Goal: Information Seeking & Learning: Learn about a topic

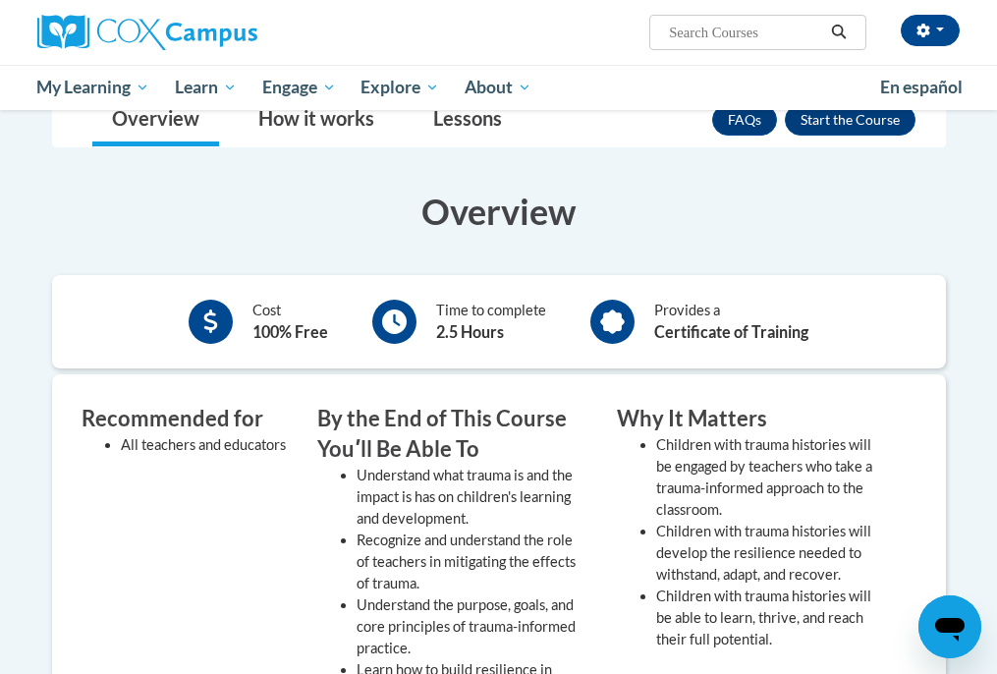
scroll to position [437, 0]
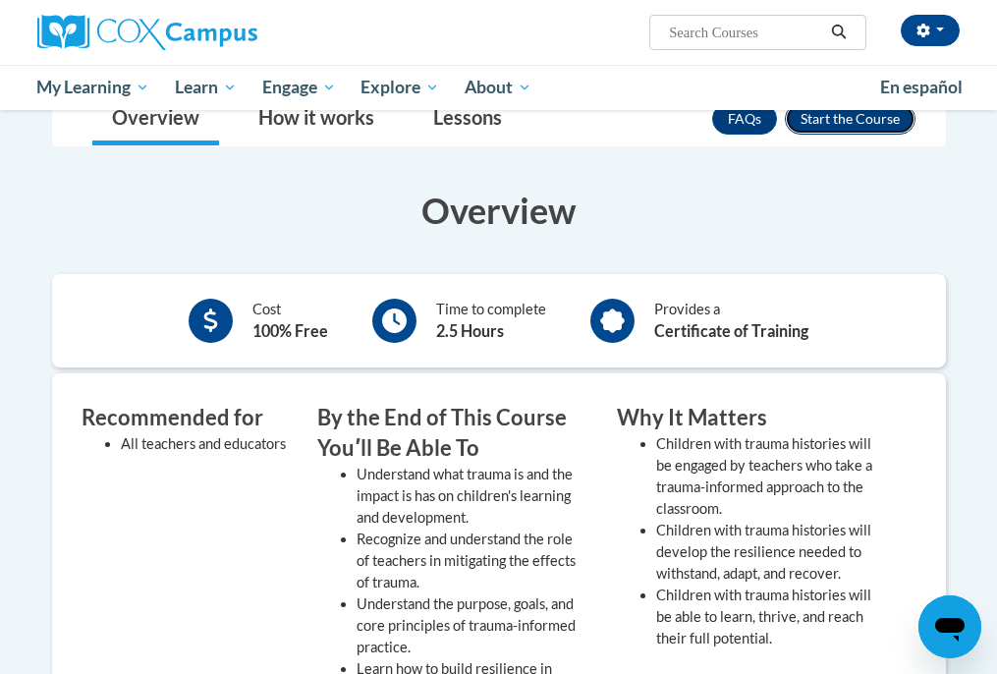
click at [820, 135] on button "Enroll" at bounding box center [850, 118] width 131 height 31
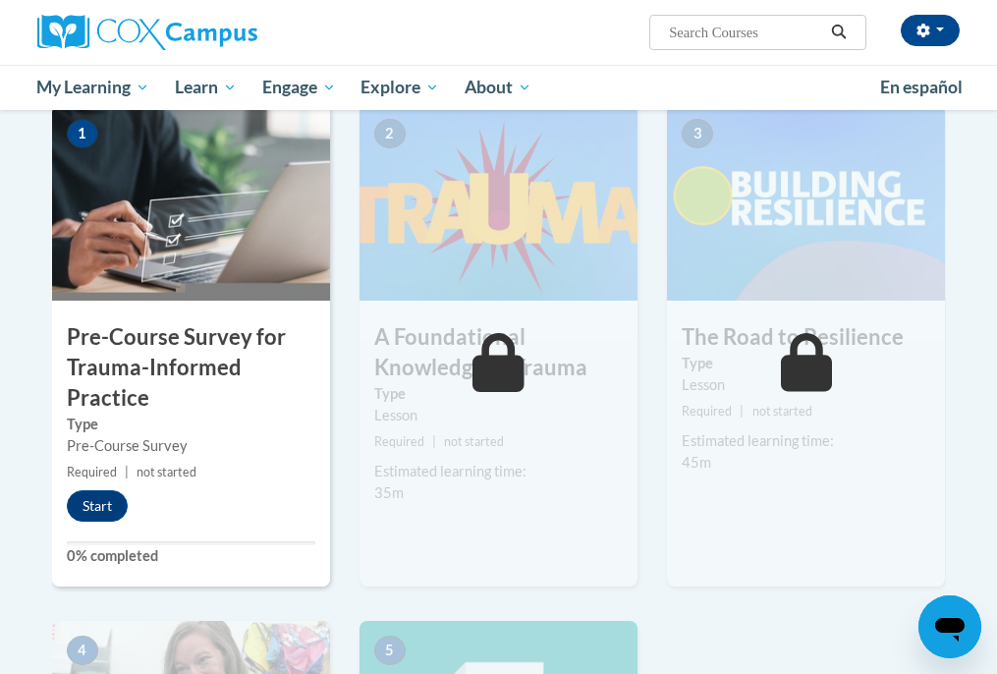
scroll to position [268, 0]
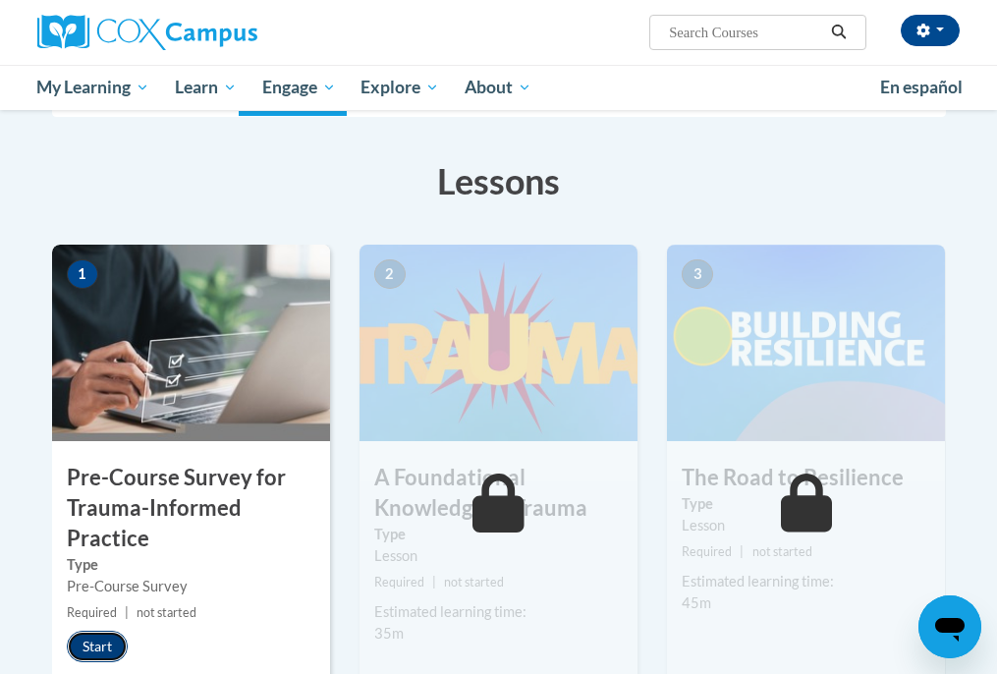
click at [92, 652] on button "Start" at bounding box center [97, 646] width 61 height 31
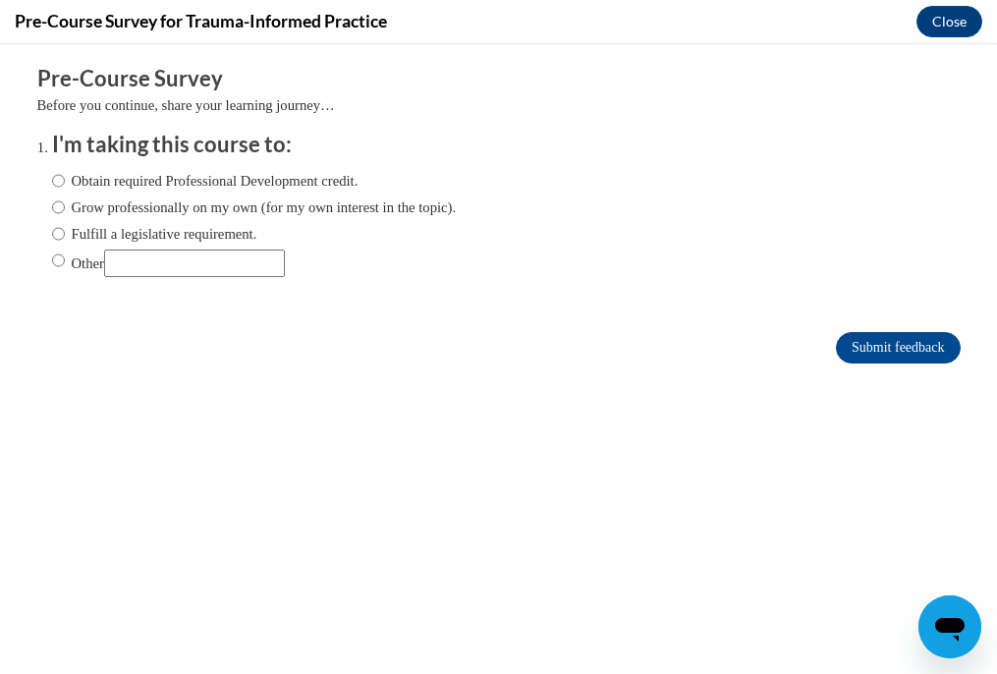
scroll to position [0, 0]
click at [259, 177] on label "Obtain required Professional Development credit." at bounding box center [205, 181] width 307 height 22
click at [65, 177] on input "Obtain required Professional Development credit." at bounding box center [58, 181] width 13 height 22
radio input "true"
click at [853, 349] on input "Submit feedback" at bounding box center [898, 347] width 124 height 31
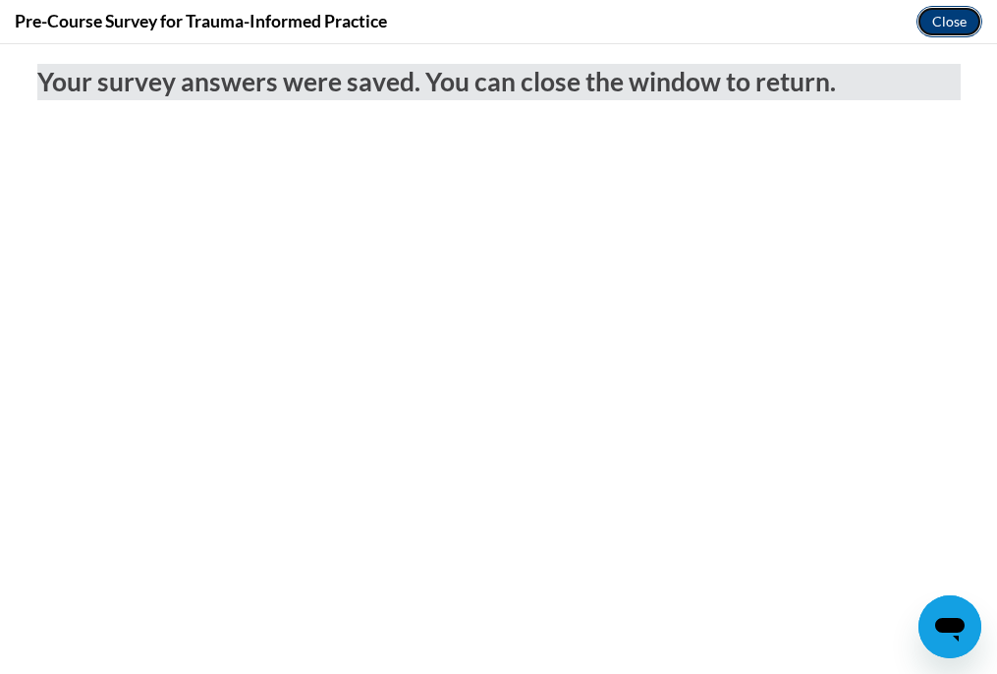
click at [942, 27] on button "Close" at bounding box center [950, 21] width 66 height 31
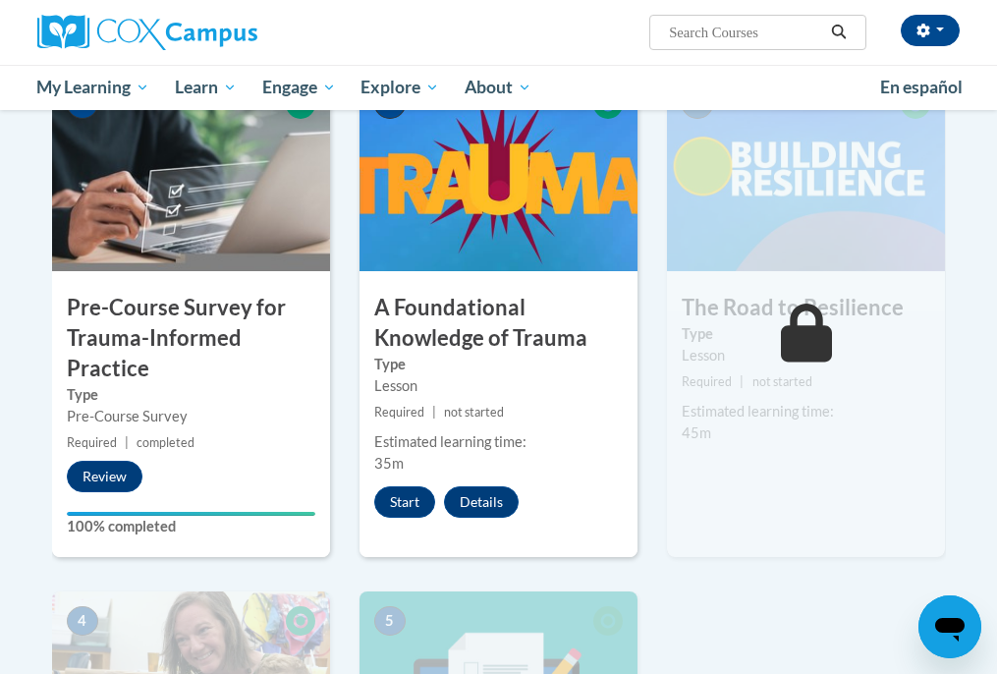
scroll to position [441, 0]
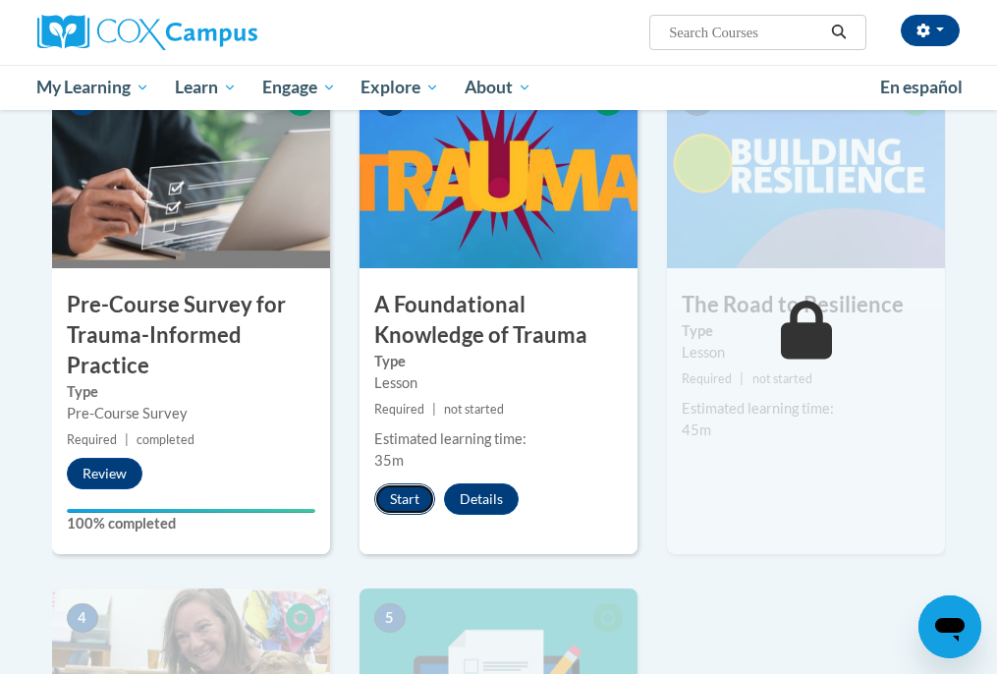
click at [414, 489] on button "Start" at bounding box center [404, 498] width 61 height 31
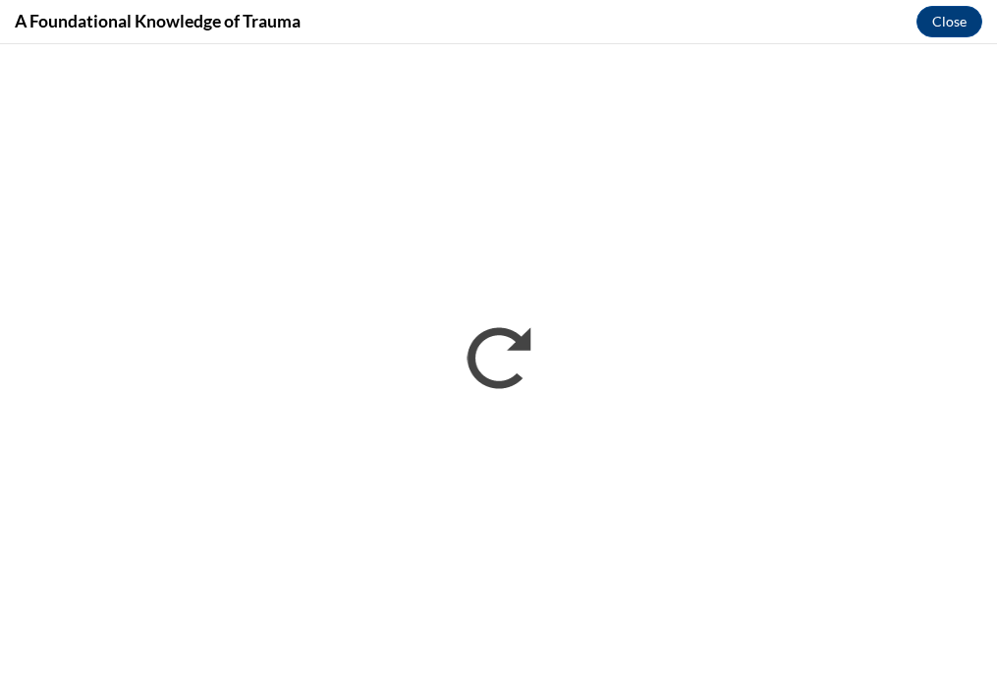
scroll to position [0, 0]
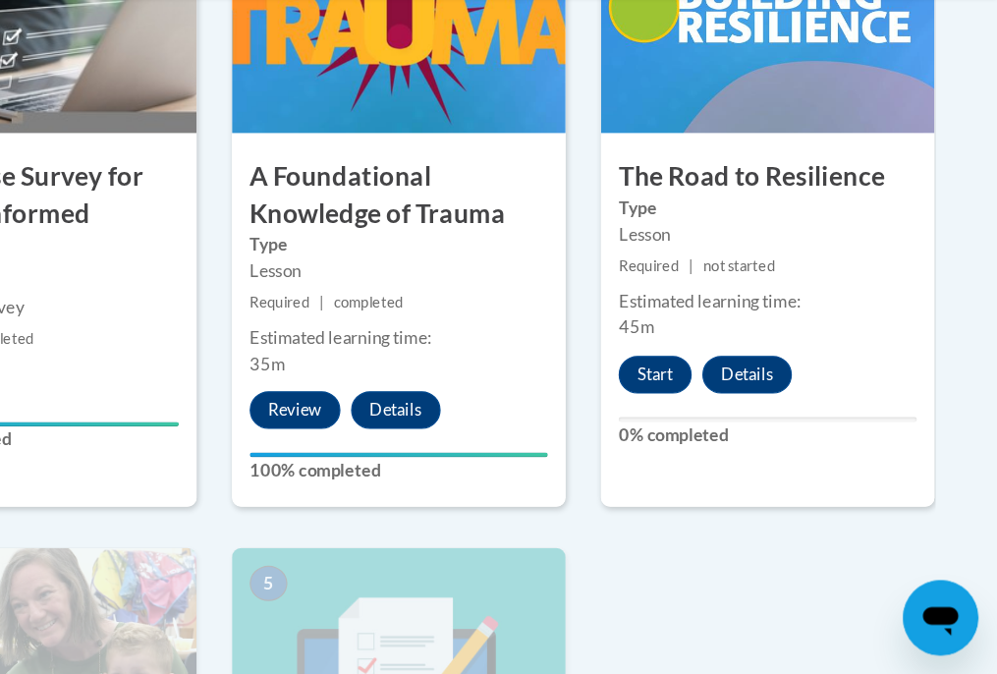
scroll to position [492, 0]
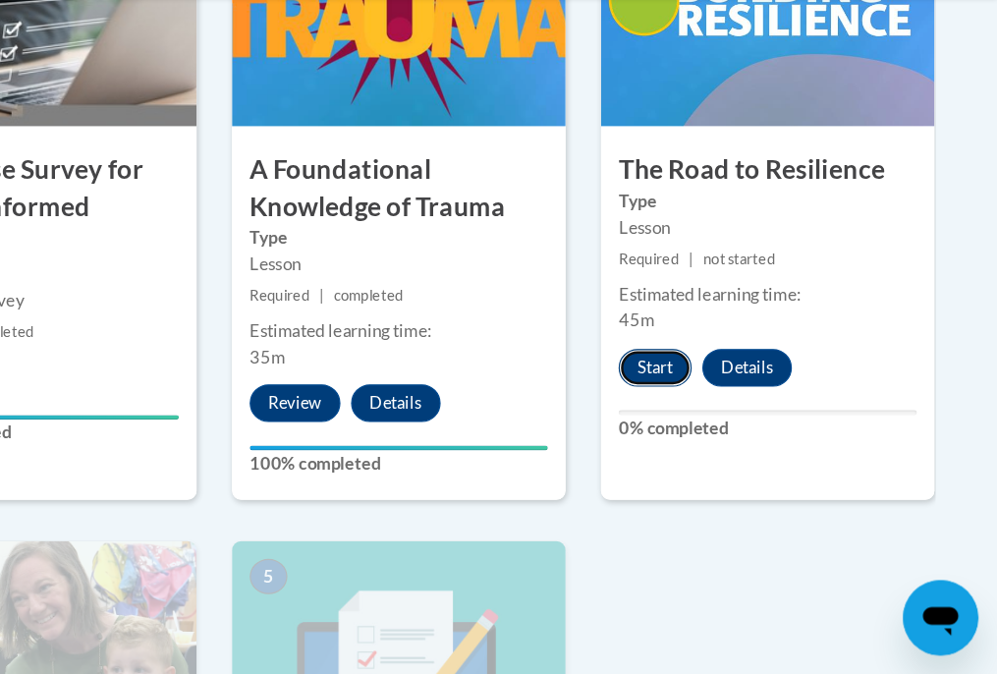
click at [717, 418] on button "Start" at bounding box center [712, 418] width 61 height 31
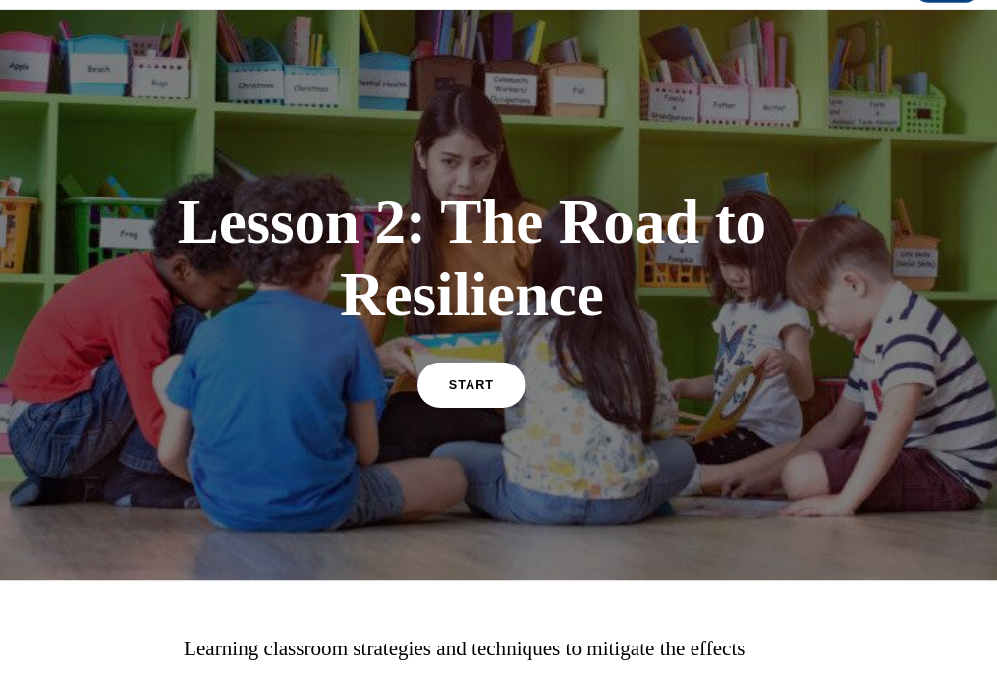
scroll to position [490, 0]
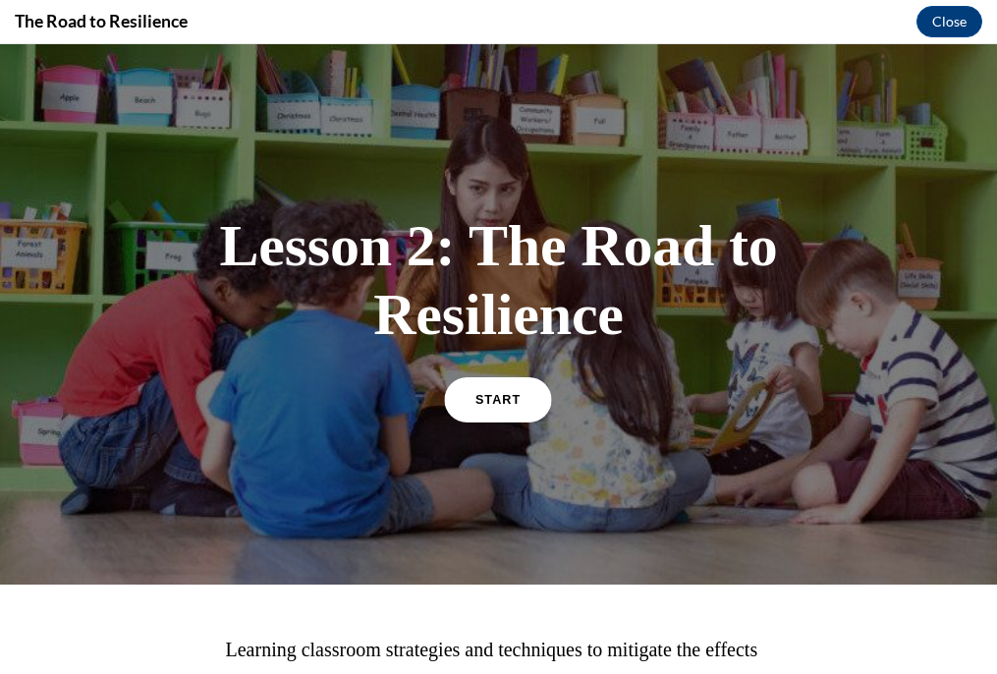
click at [509, 398] on span "START" at bounding box center [498, 399] width 45 height 15
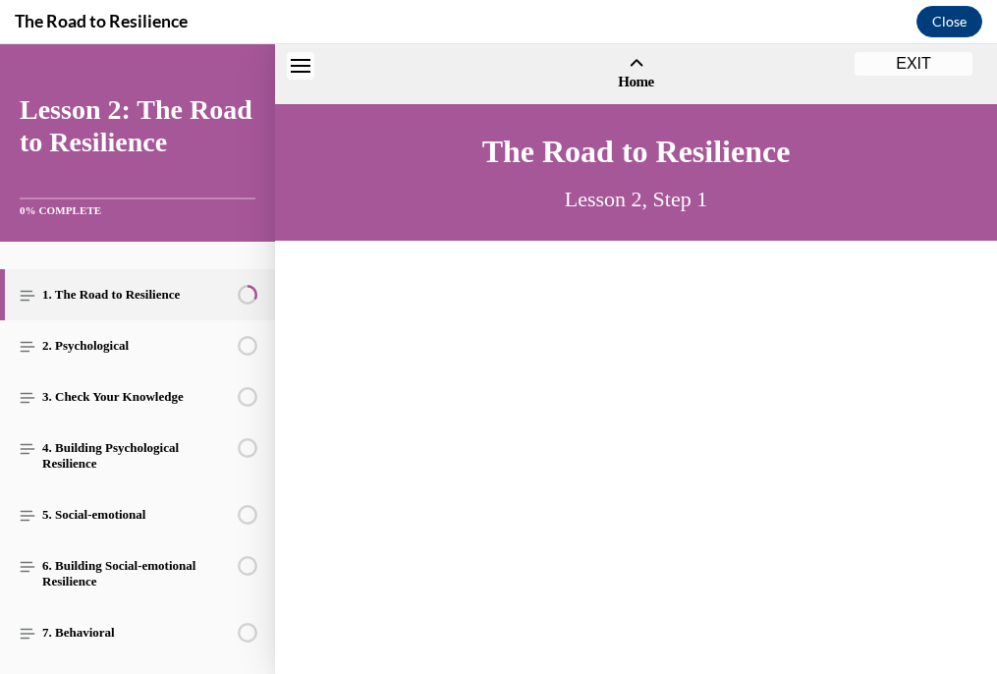
scroll to position [60, 0]
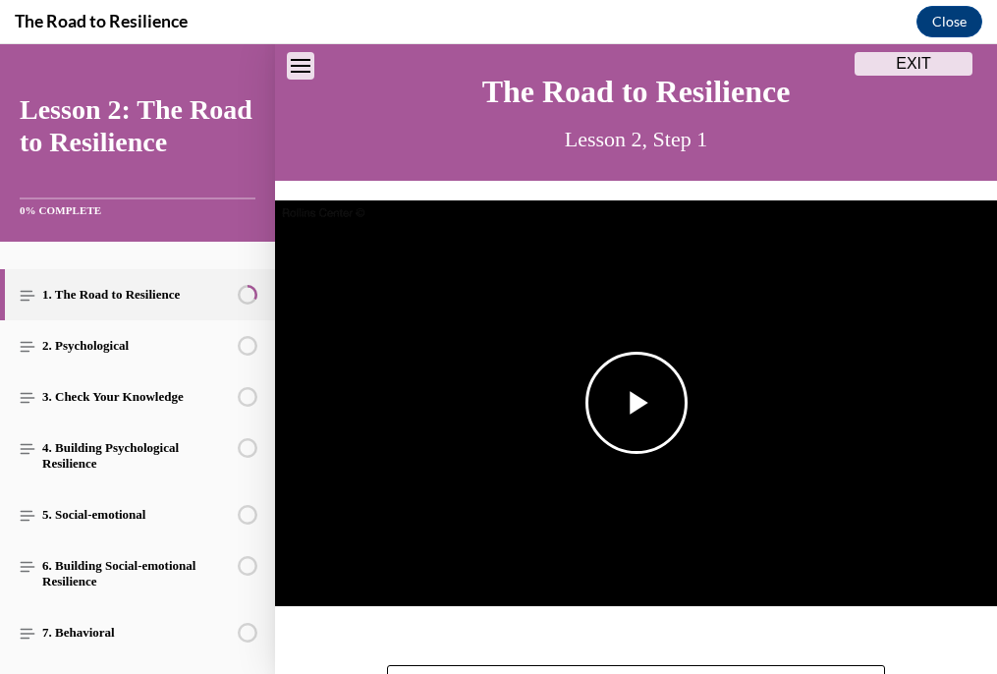
click at [637, 403] on span "Video player" at bounding box center [637, 403] width 0 height 0
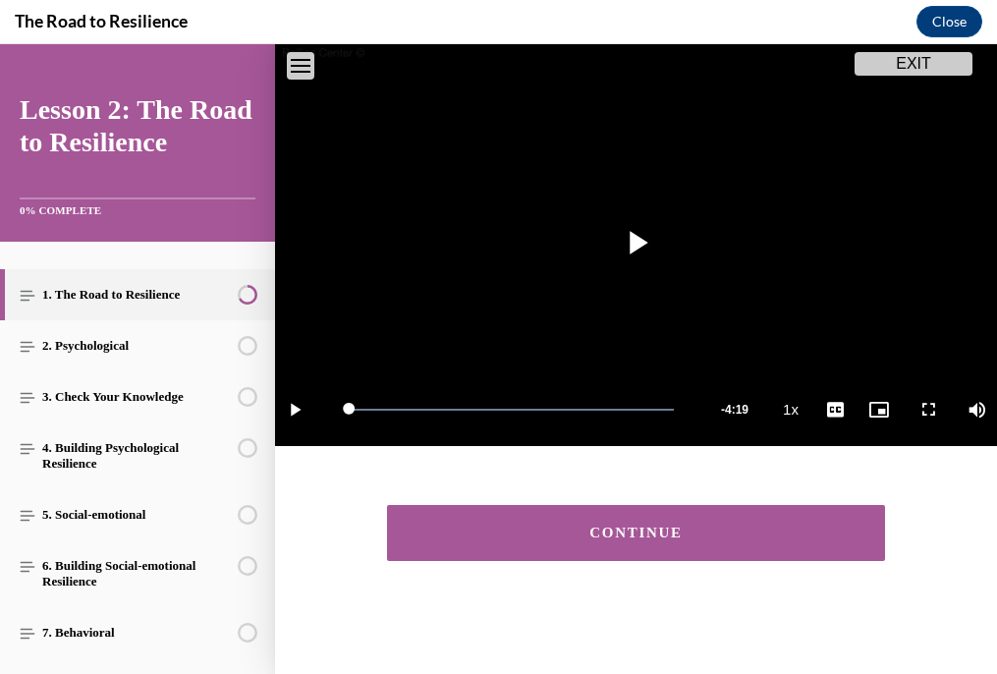
scroll to position [219, 0]
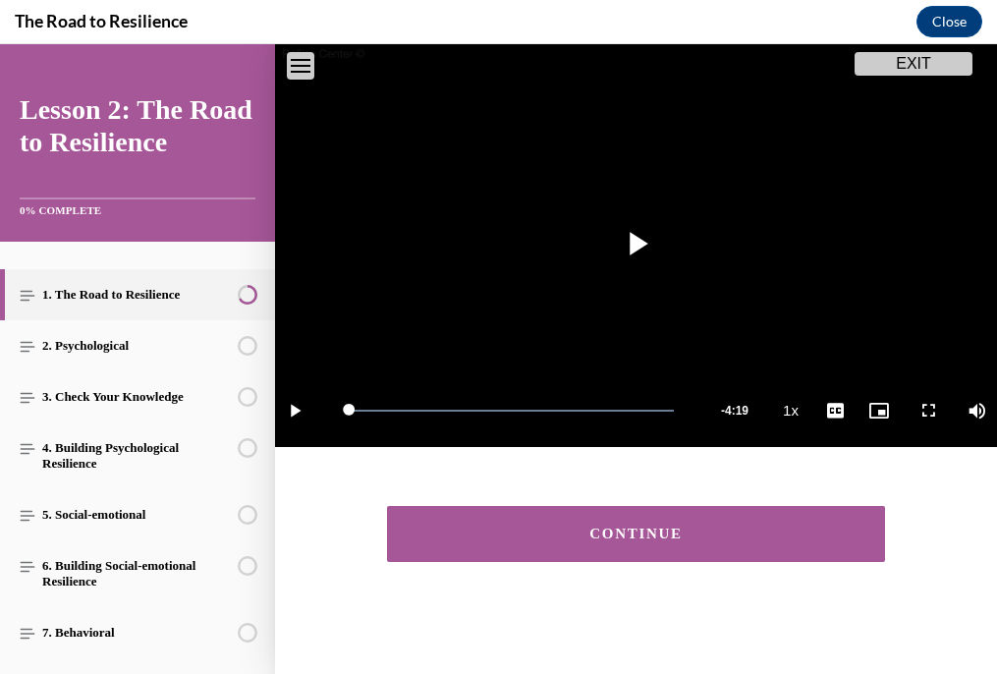
click at [488, 525] on button "CONTINUE" at bounding box center [636, 534] width 499 height 56
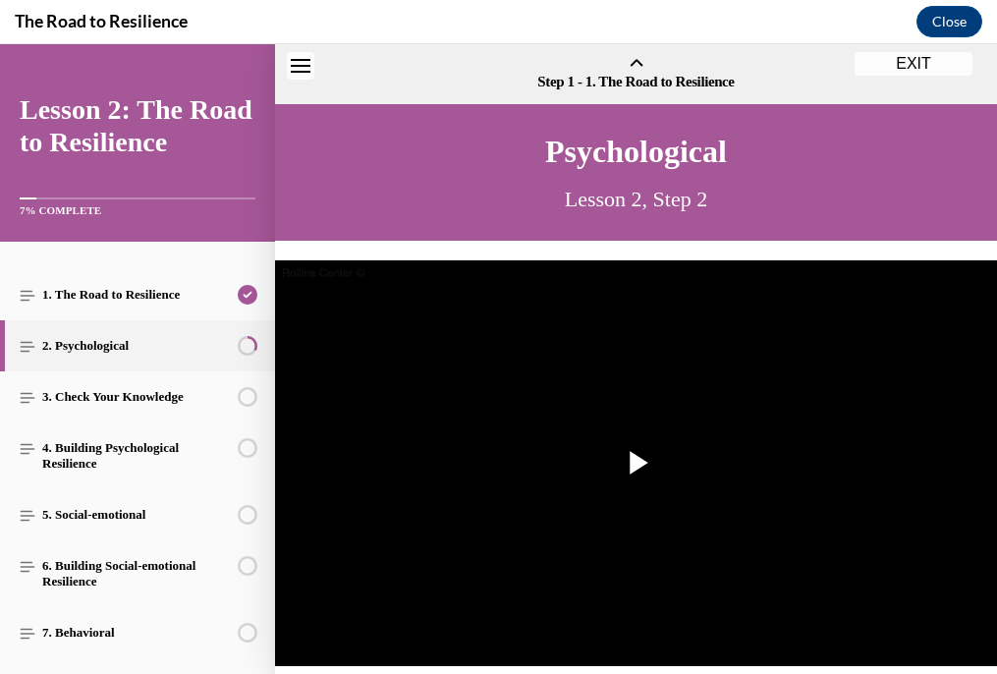
scroll to position [61, 0]
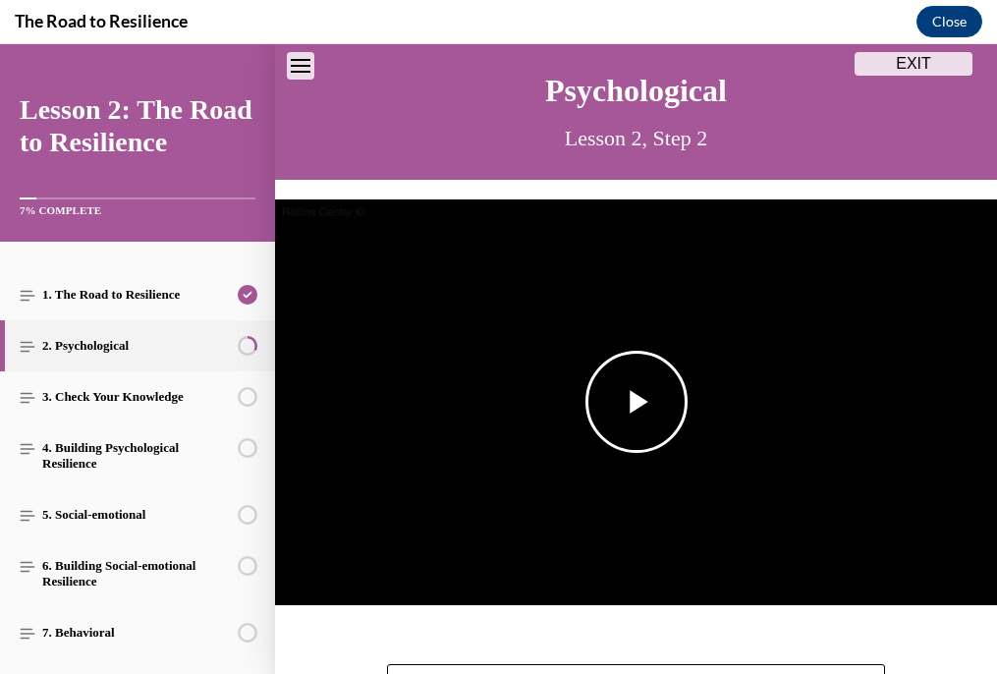
click at [689, 385] on img "Video player" at bounding box center [636, 402] width 722 height 406
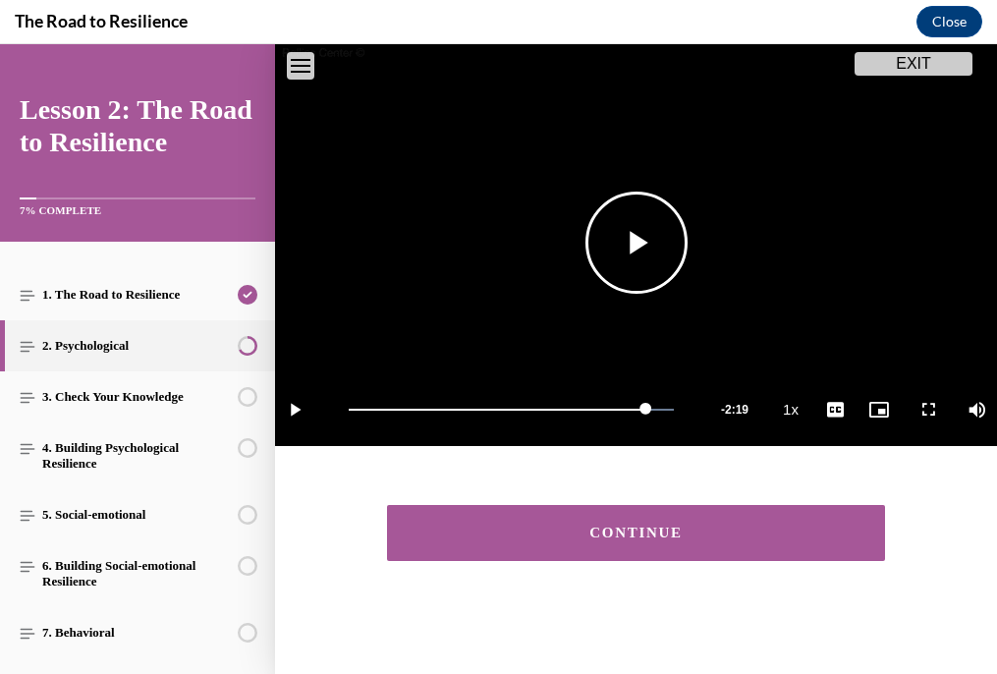
click at [637, 243] on span "Video player" at bounding box center [637, 243] width 0 height 0
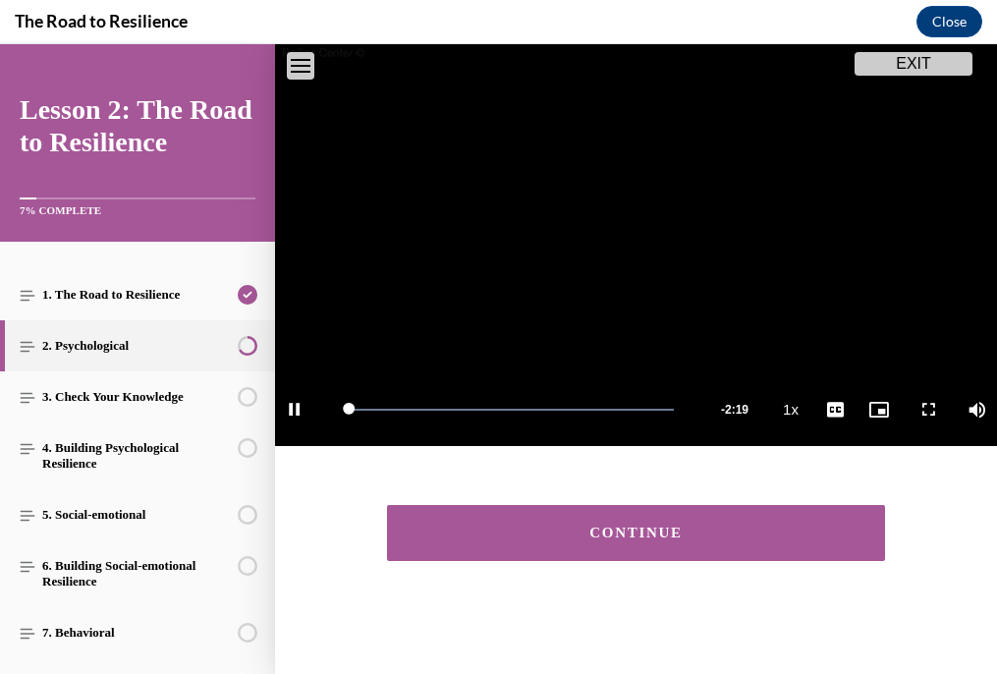
scroll to position [215, 0]
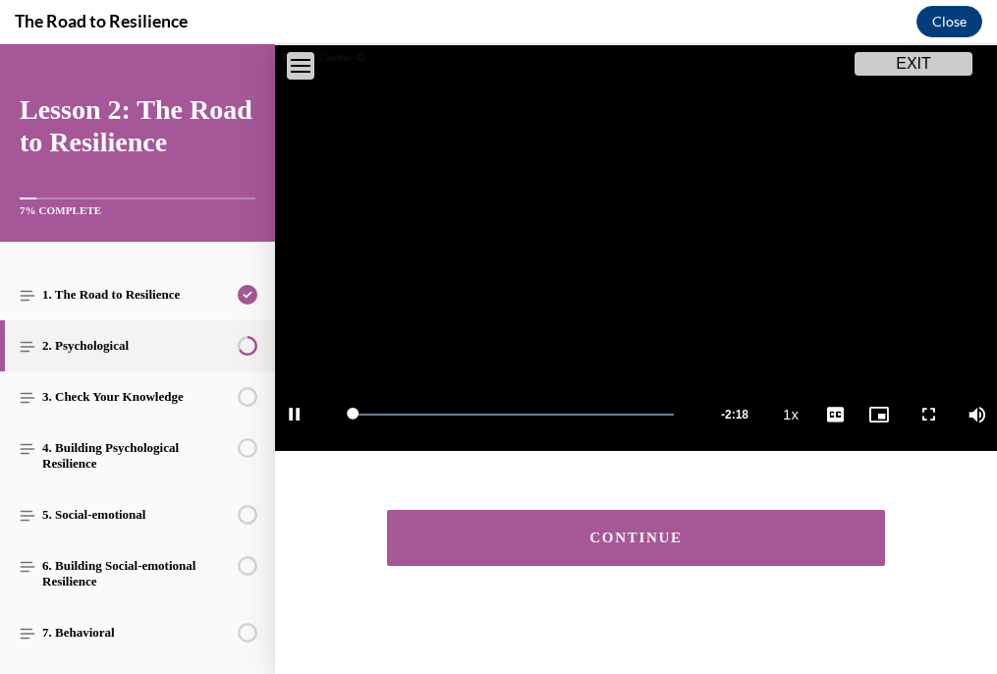
click at [700, 553] on button "CONTINUE" at bounding box center [636, 538] width 499 height 56
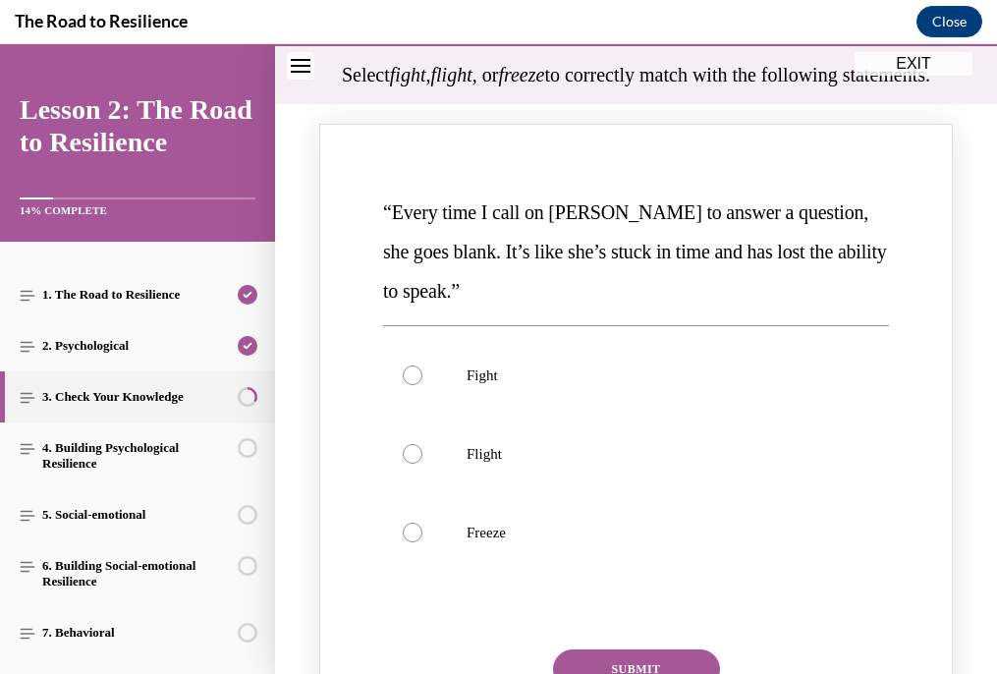
scroll to position [199, 0]
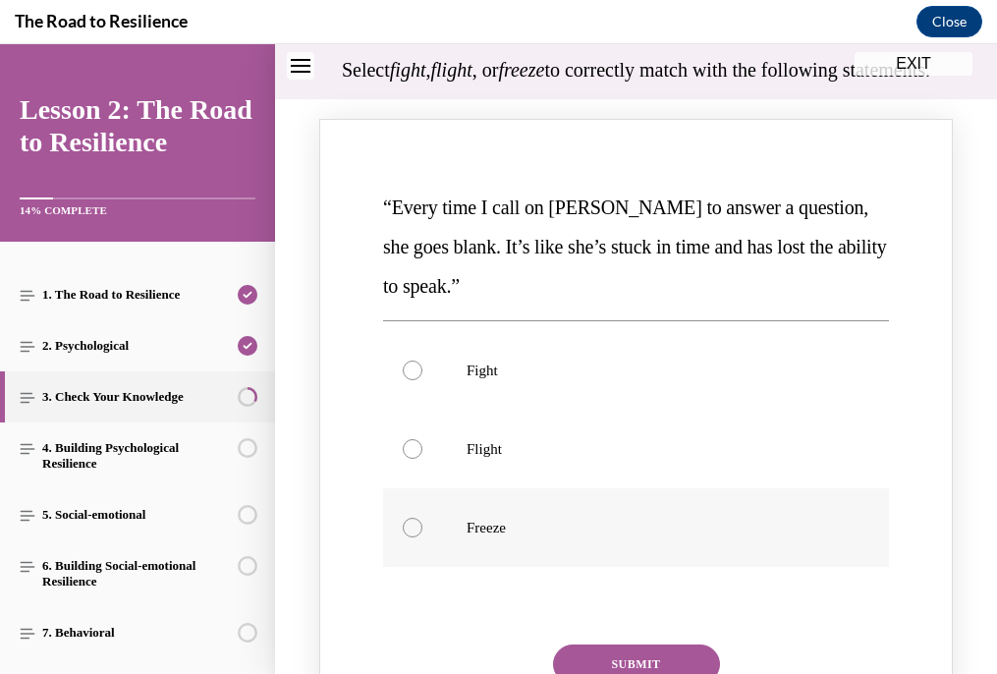
click at [677, 537] on p "Freeze" at bounding box center [653, 528] width 373 height 20
click at [423, 537] on input "Freeze" at bounding box center [413, 528] width 20 height 20
radio input "true"
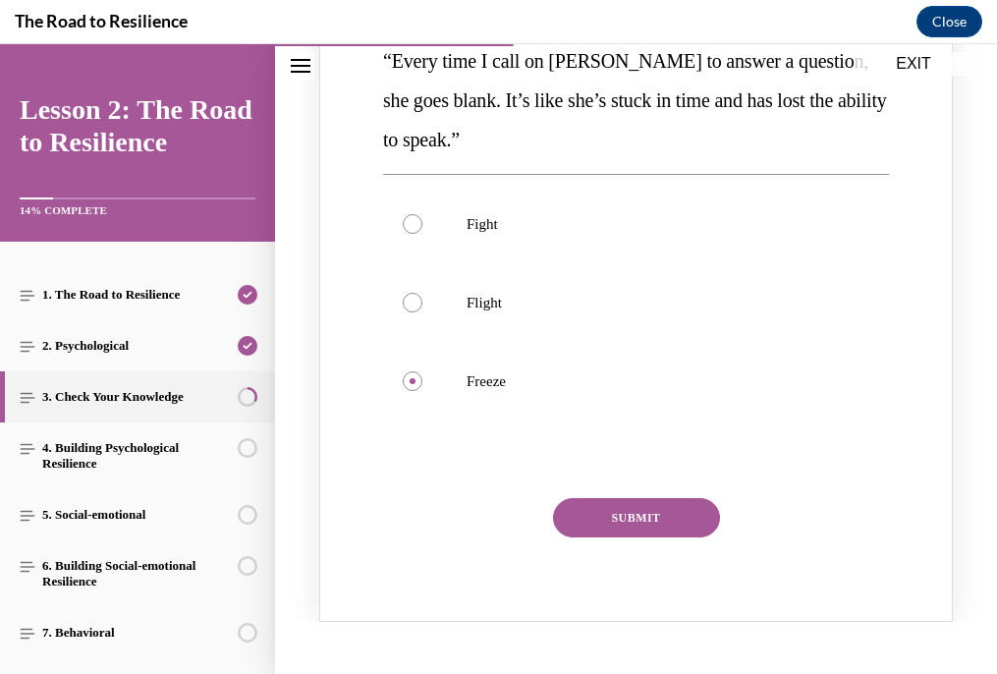
click at [660, 537] on button "SUBMIT" at bounding box center [636, 517] width 167 height 39
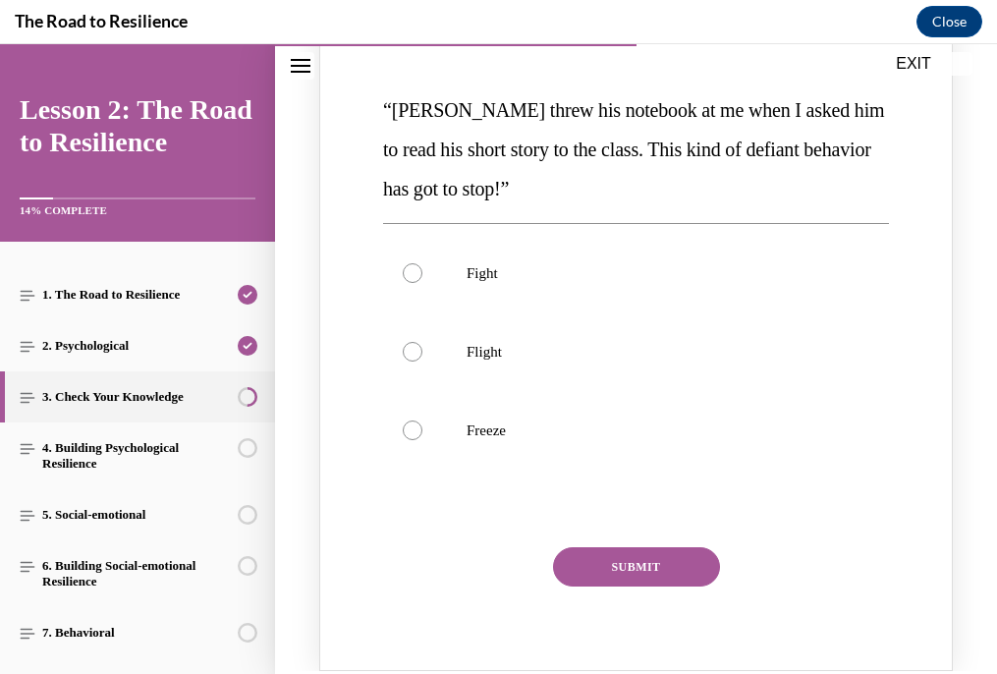
scroll to position [1141, 0]
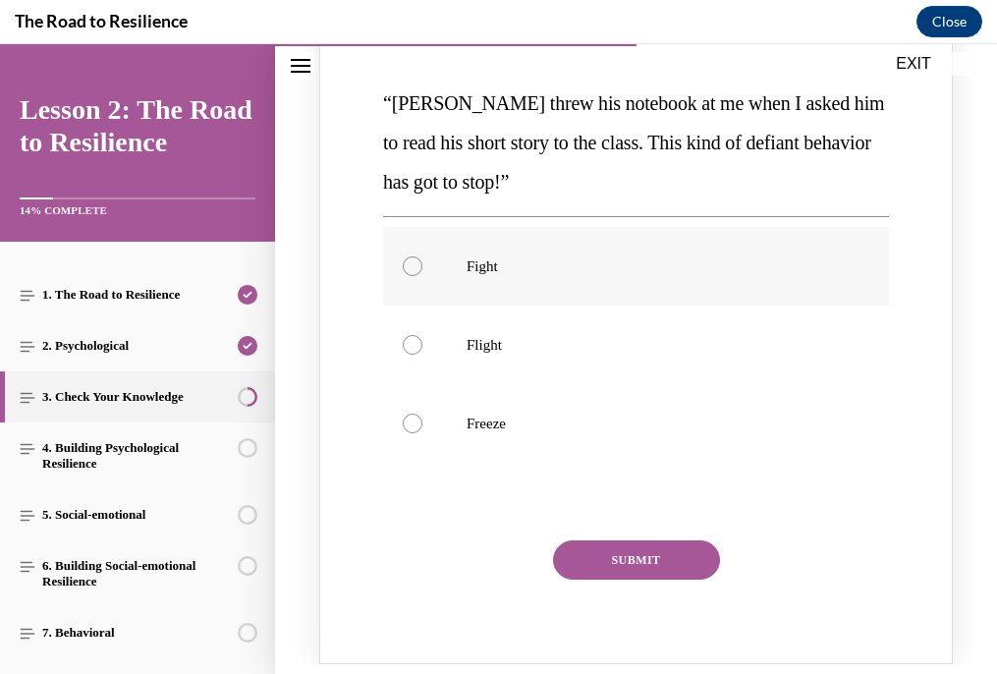
click at [637, 306] on label "Fight" at bounding box center [636, 266] width 506 height 79
click at [423, 276] on input "Fight" at bounding box center [413, 266] width 20 height 20
radio input "true"
click at [620, 580] on button "SUBMIT" at bounding box center [636, 559] width 167 height 39
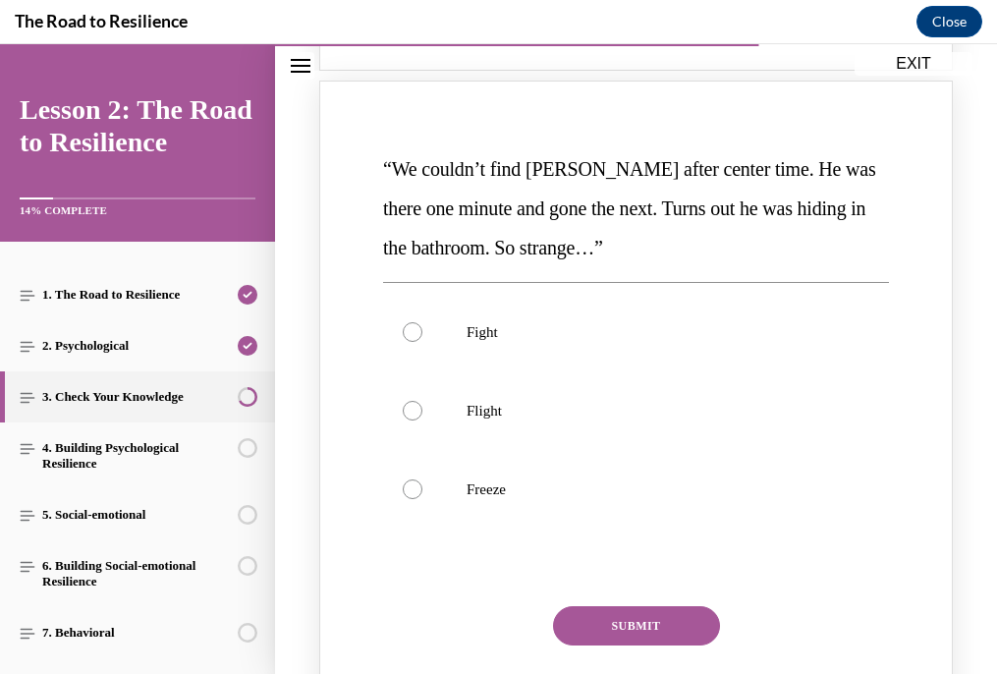
scroll to position [1920, 0]
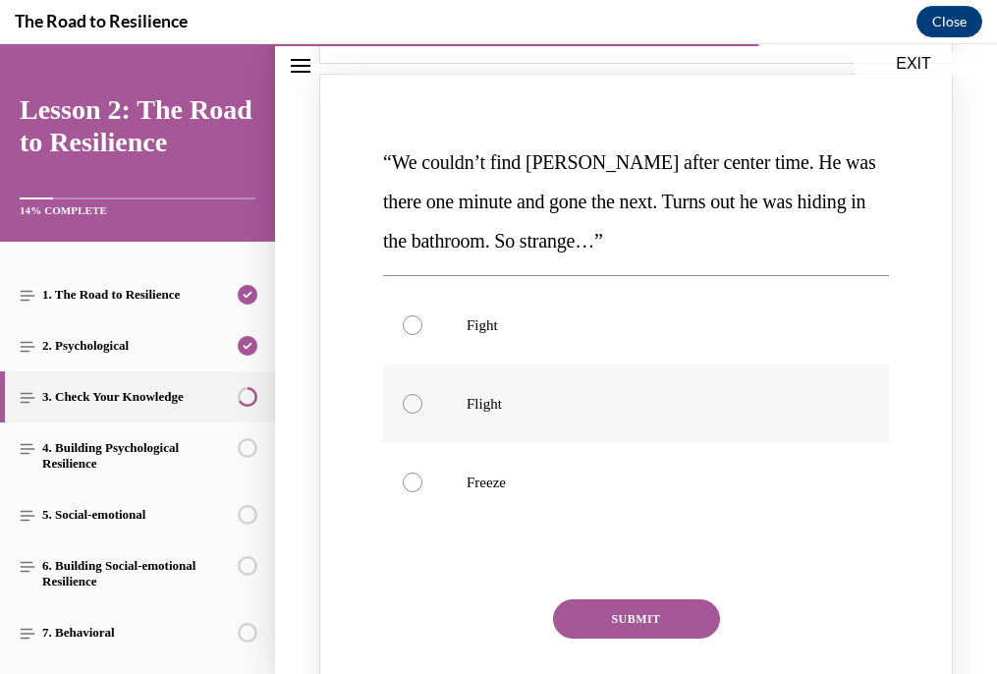
click at [599, 443] on label "Flight" at bounding box center [636, 404] width 506 height 79
click at [423, 414] on input "Flight" at bounding box center [413, 404] width 20 height 20
radio input "true"
click at [597, 639] on button "SUBMIT" at bounding box center [636, 618] width 167 height 39
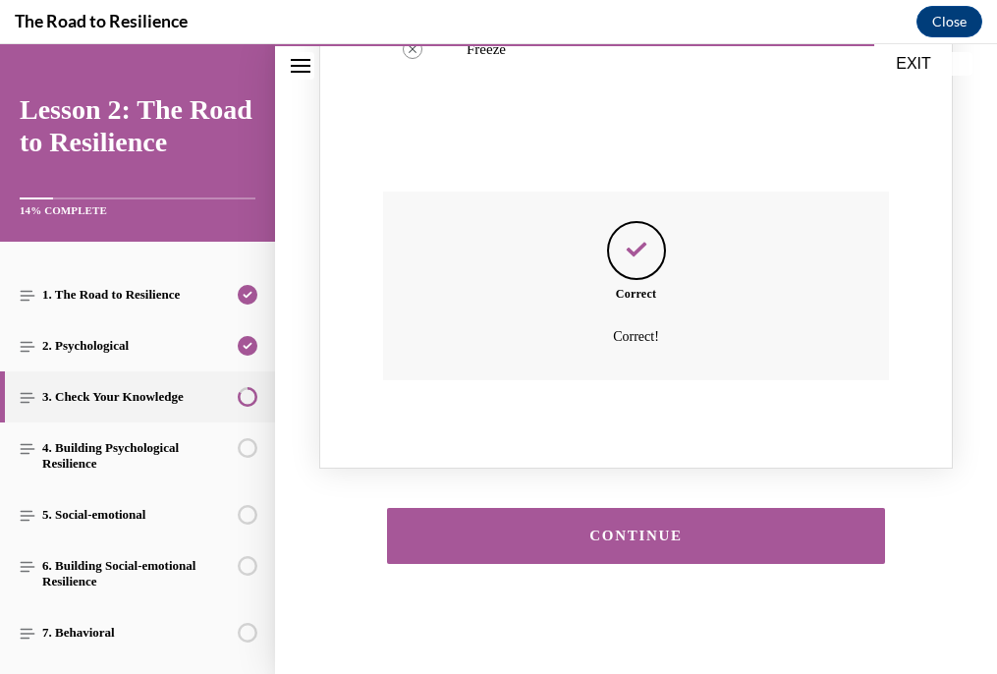
scroll to position [2394, 0]
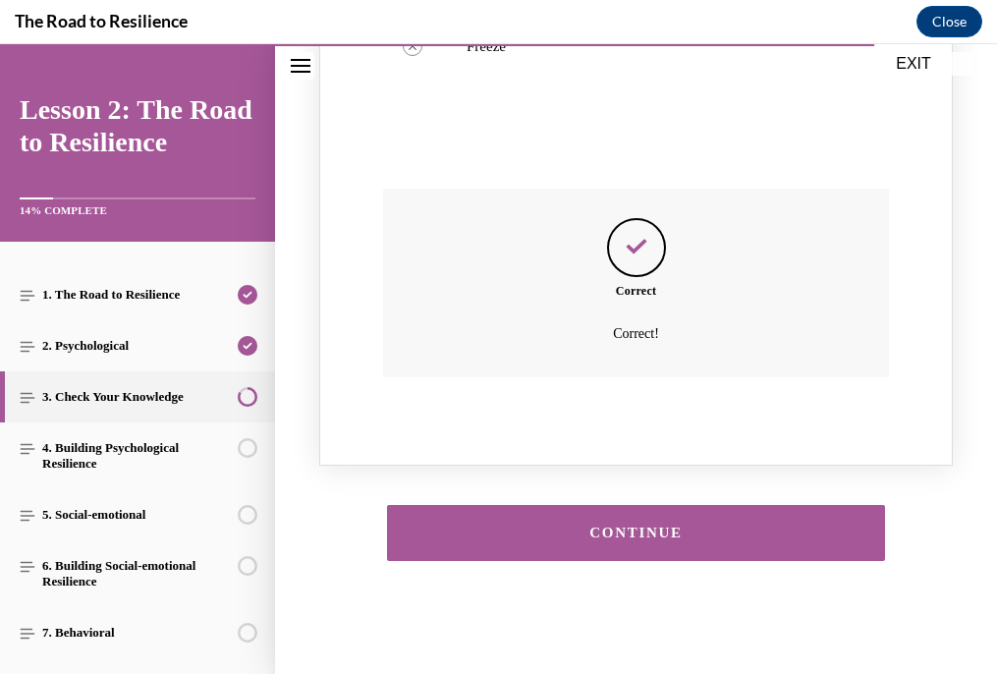
click at [611, 549] on button "CONTINUE" at bounding box center [636, 533] width 499 height 56
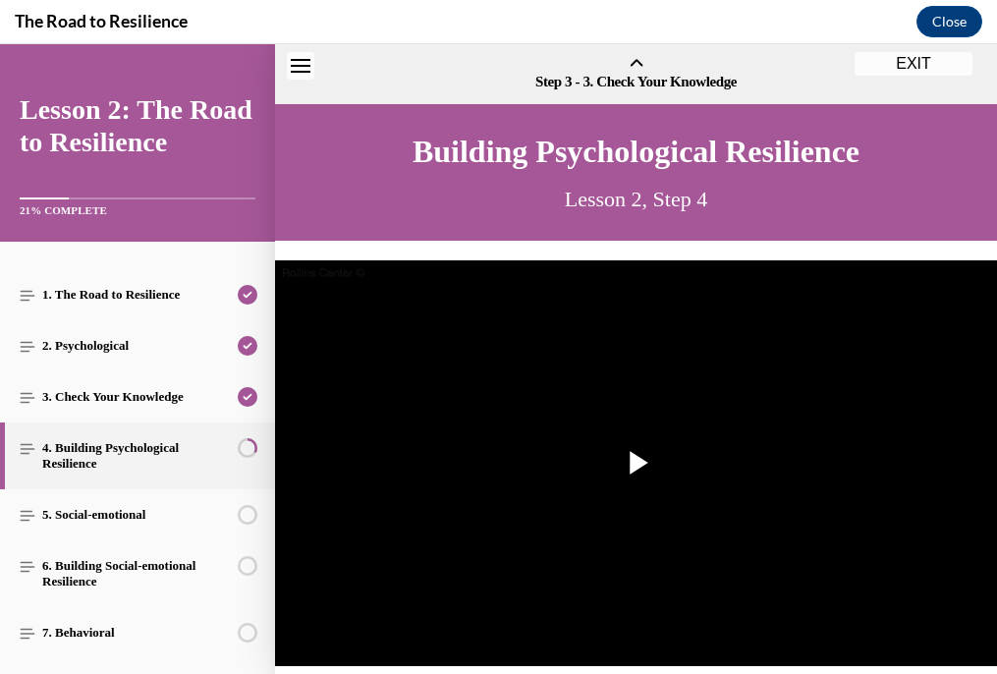
scroll to position [61, 0]
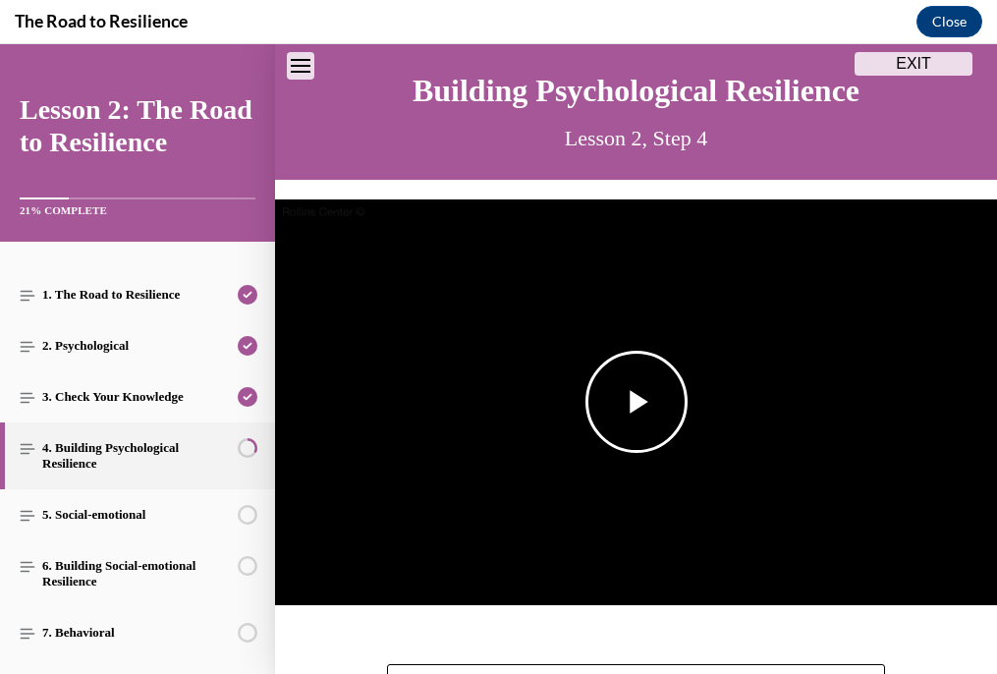
click at [637, 402] on span "Video player" at bounding box center [637, 402] width 0 height 0
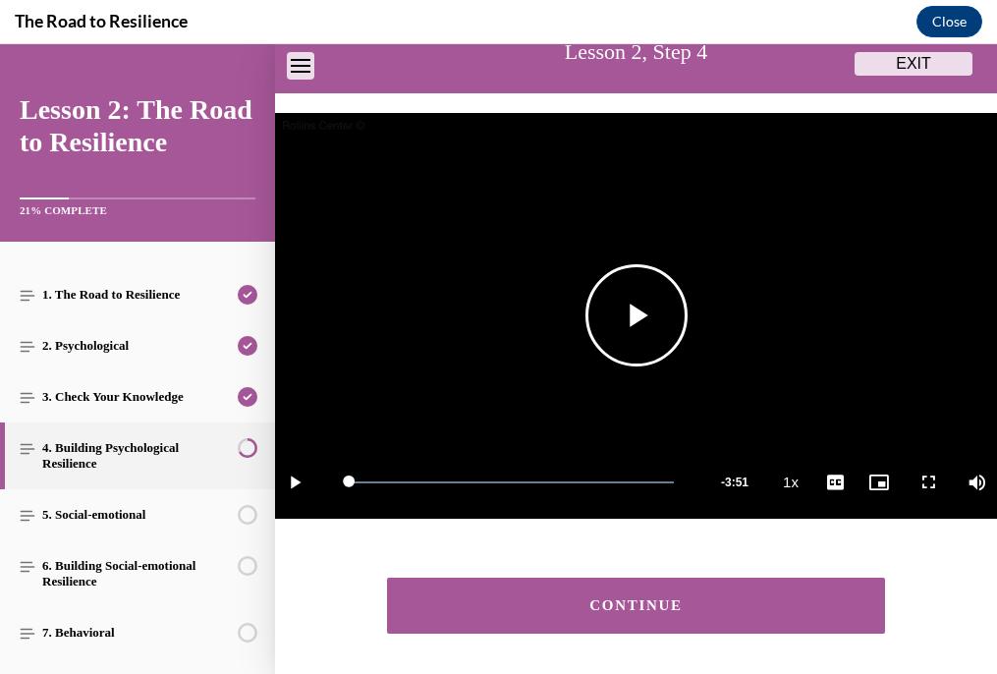
scroll to position [152, 0]
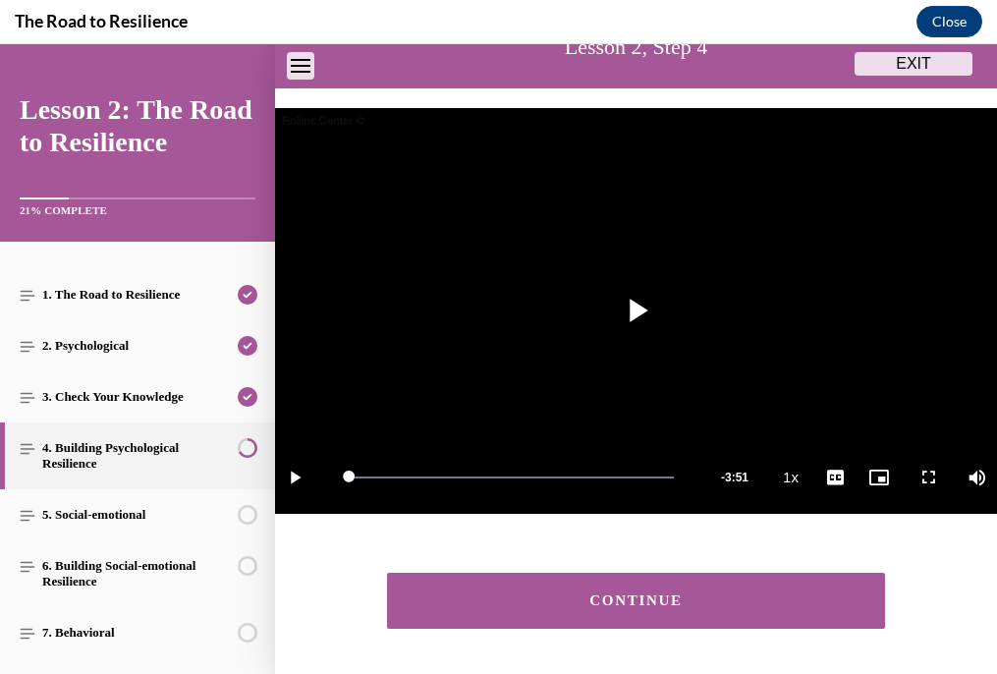
click at [716, 604] on div "CONTINUE" at bounding box center [637, 600] width 438 height 15
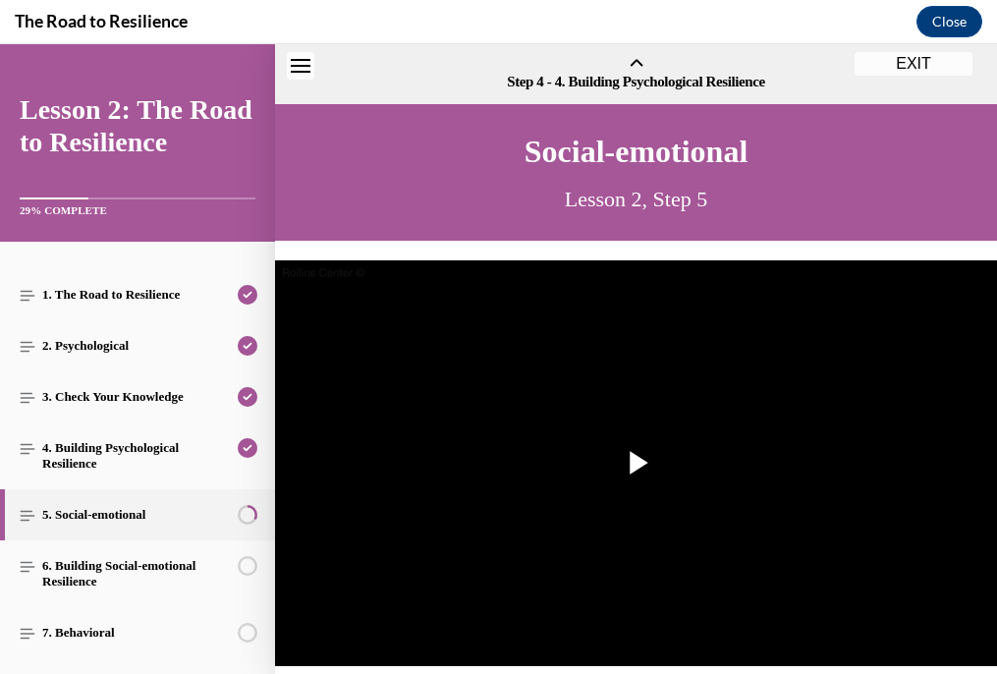
scroll to position [61, 0]
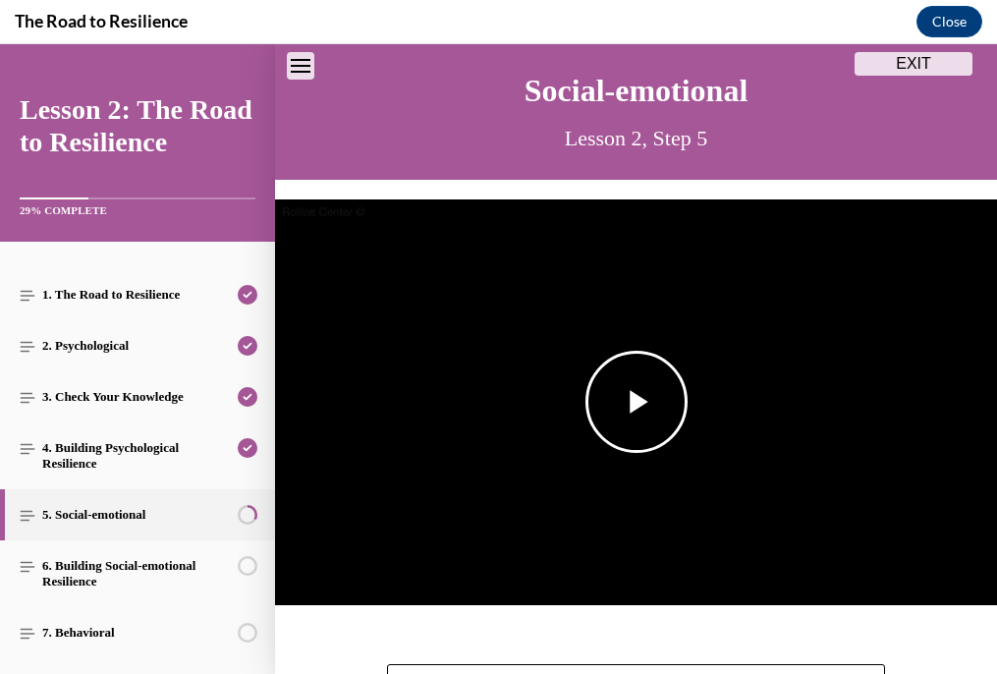
click at [637, 402] on span "Video player" at bounding box center [637, 402] width 0 height 0
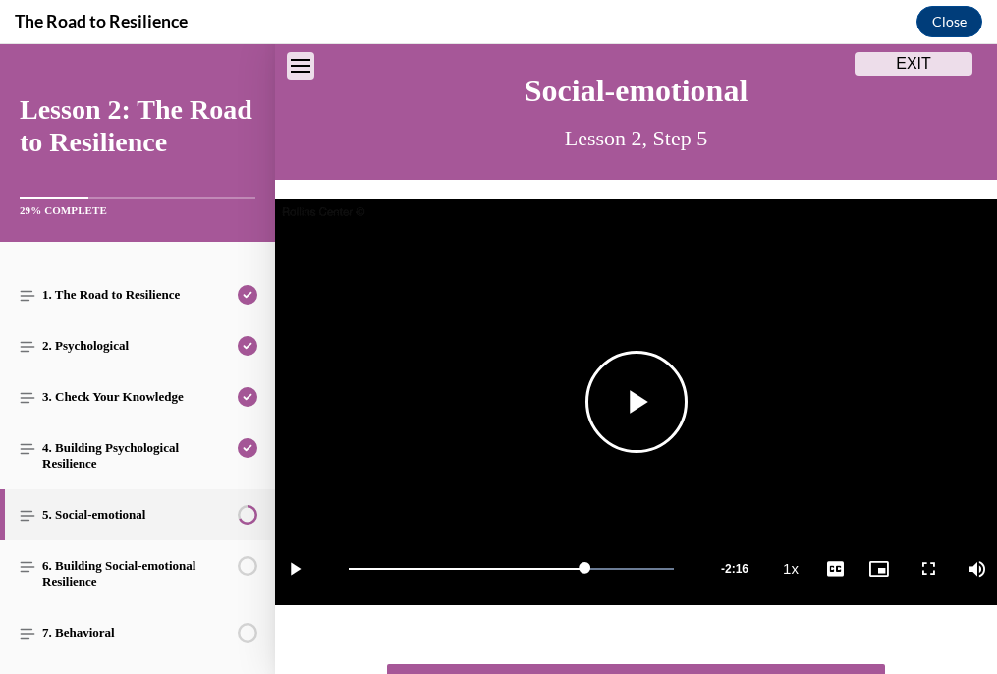
click at [637, 402] on span "Video player" at bounding box center [637, 402] width 0 height 0
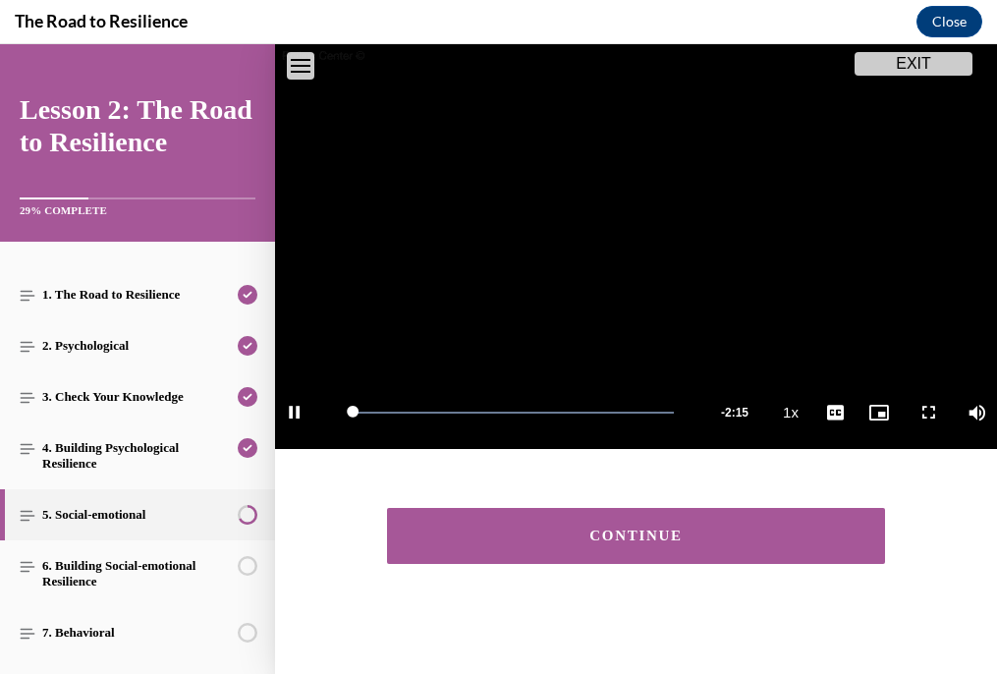
scroll to position [184, 0]
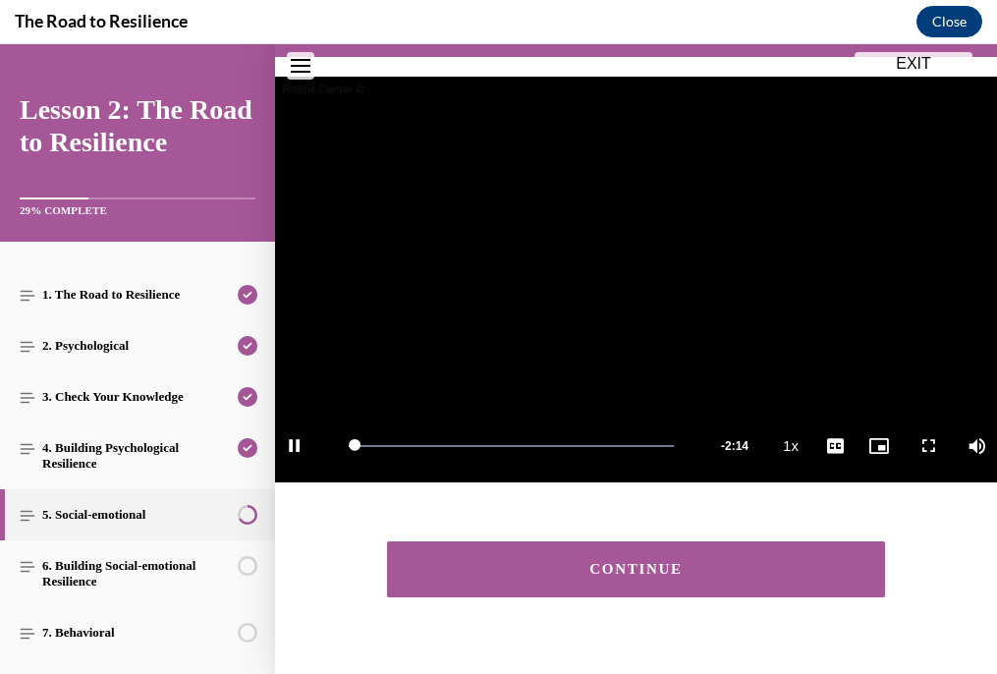
click at [638, 568] on div "CONTINUE" at bounding box center [637, 569] width 438 height 15
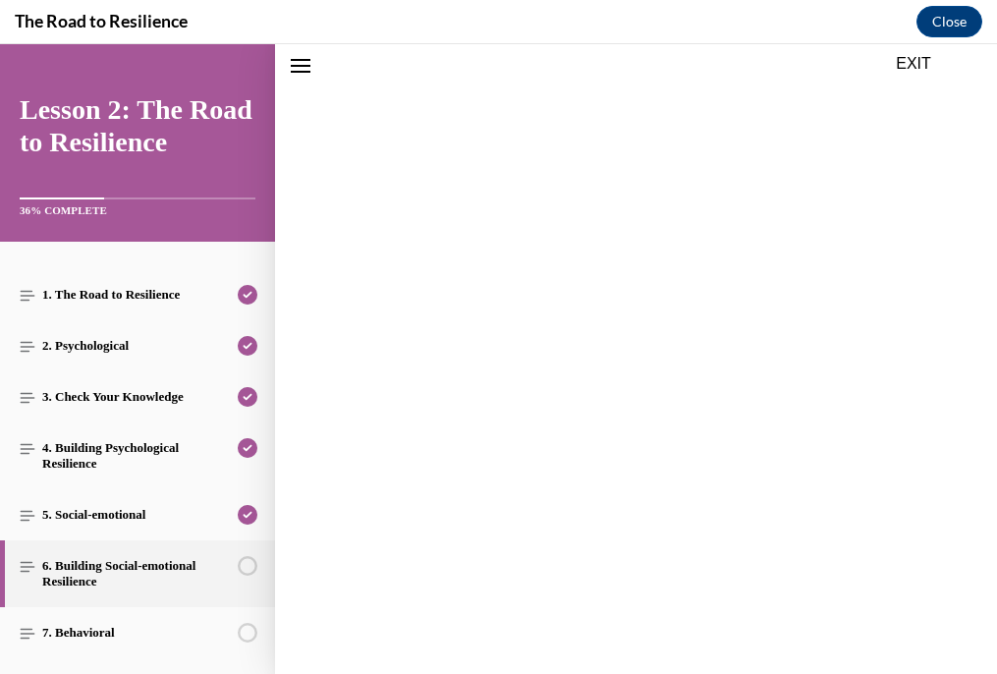
scroll to position [61, 0]
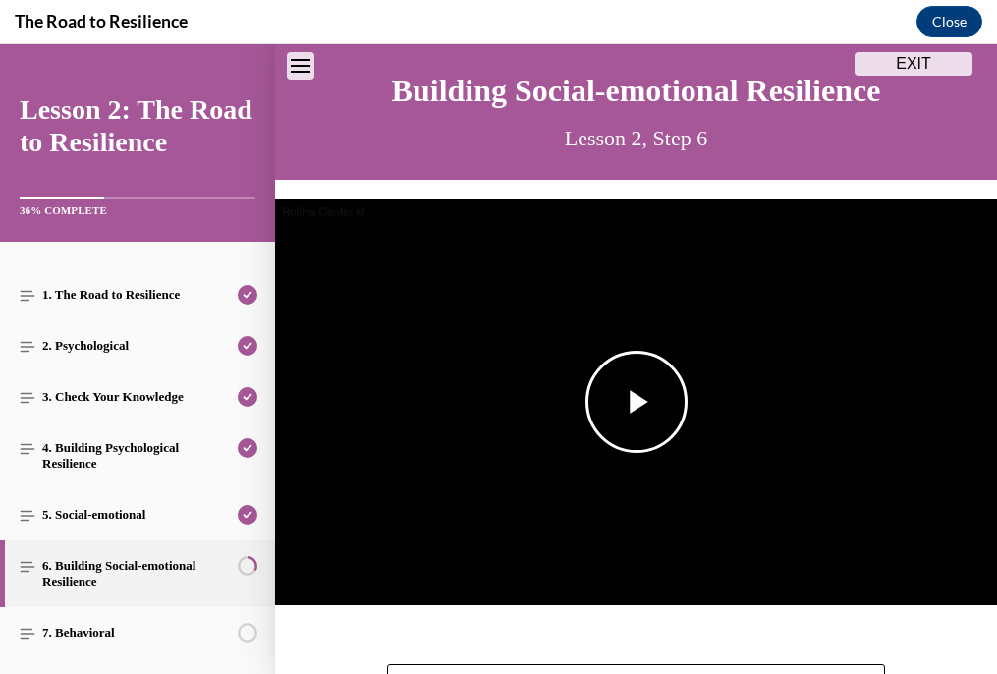
click at [637, 402] on span "Video player" at bounding box center [637, 402] width 0 height 0
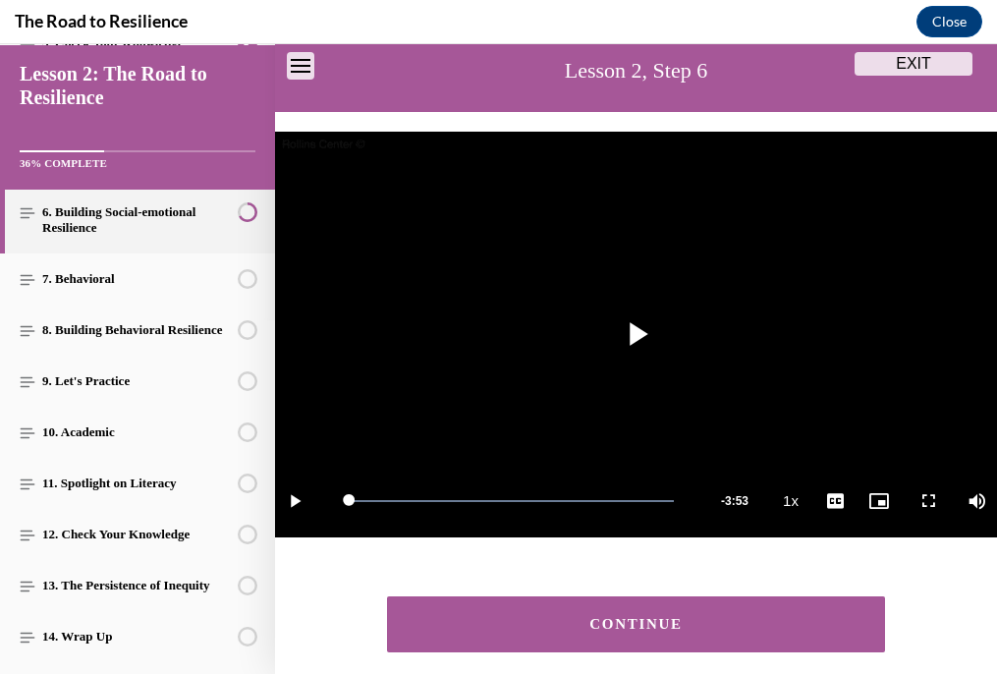
scroll to position [131, 0]
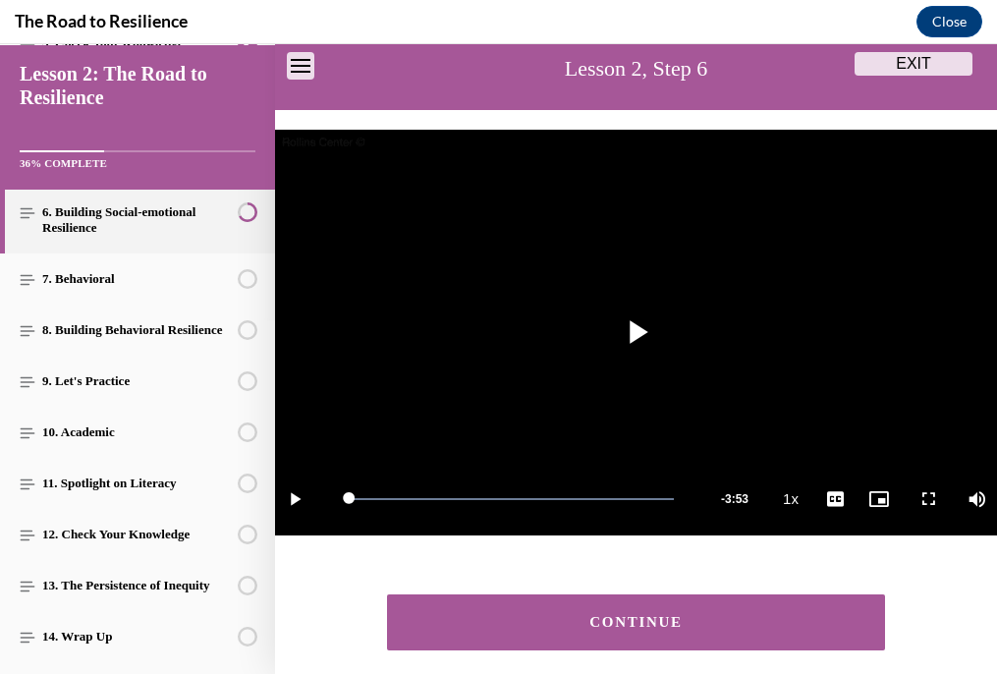
click at [435, 603] on button "CONTINUE" at bounding box center [636, 622] width 499 height 56
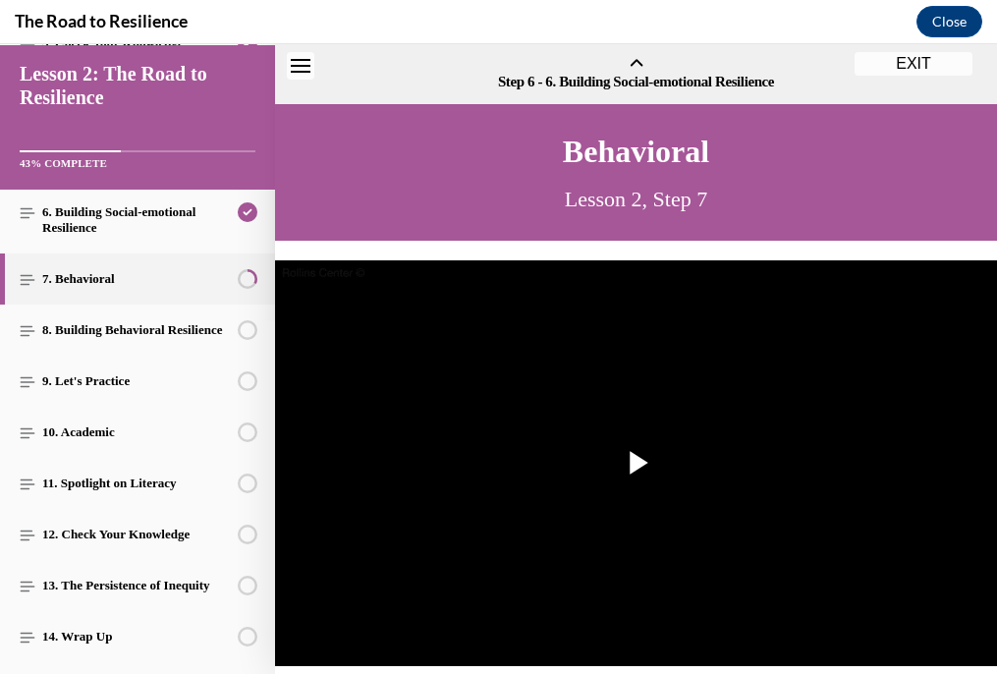
scroll to position [61, 0]
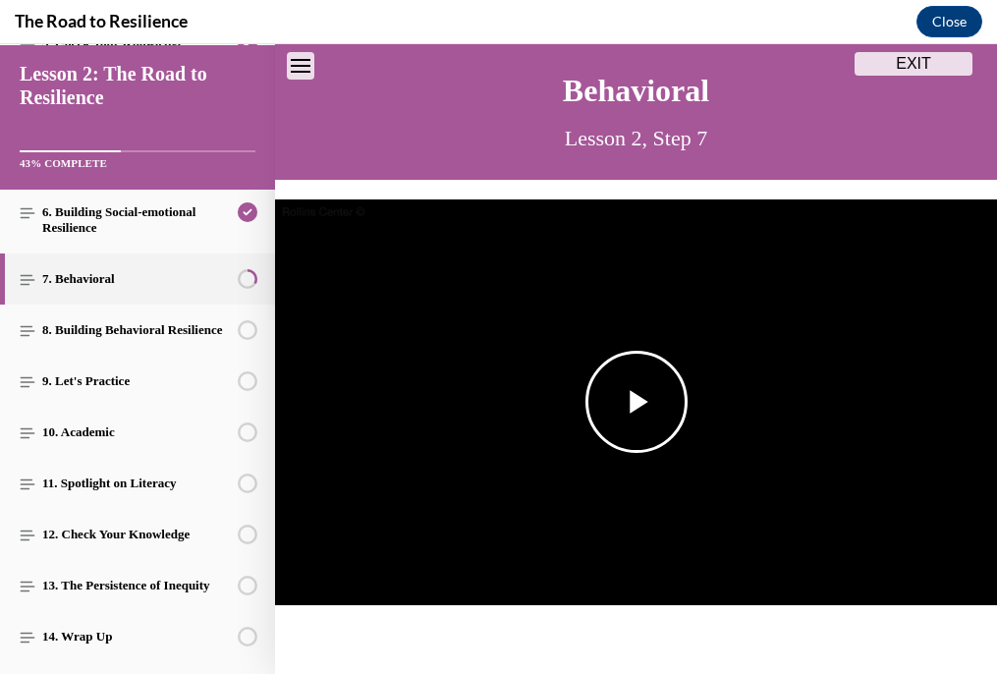
click at [637, 402] on span "Video player" at bounding box center [637, 402] width 0 height 0
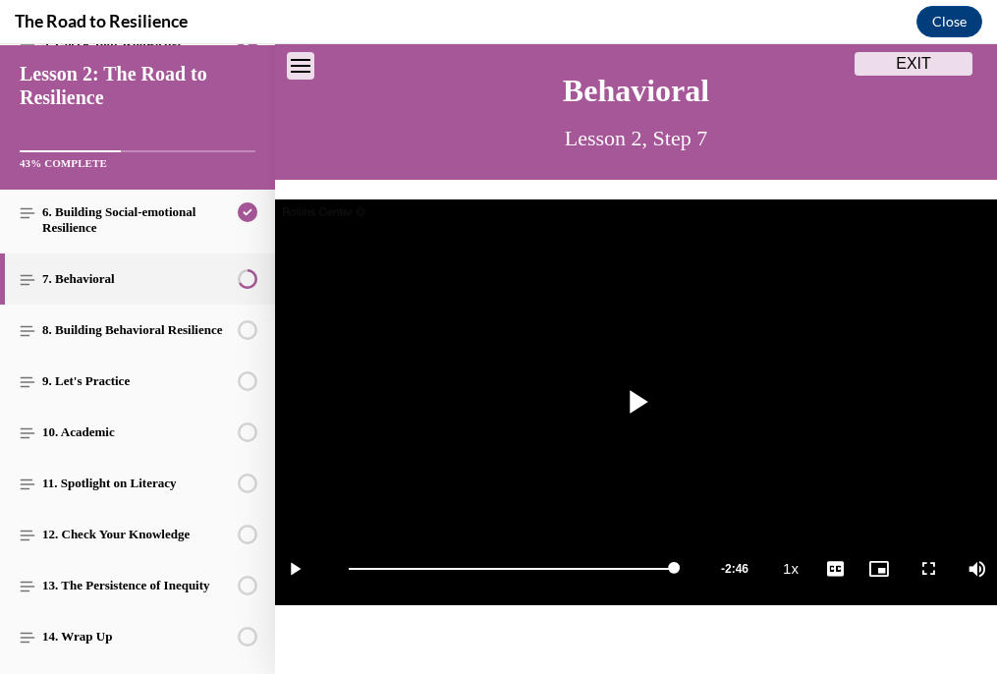
scroll to position [240, 0]
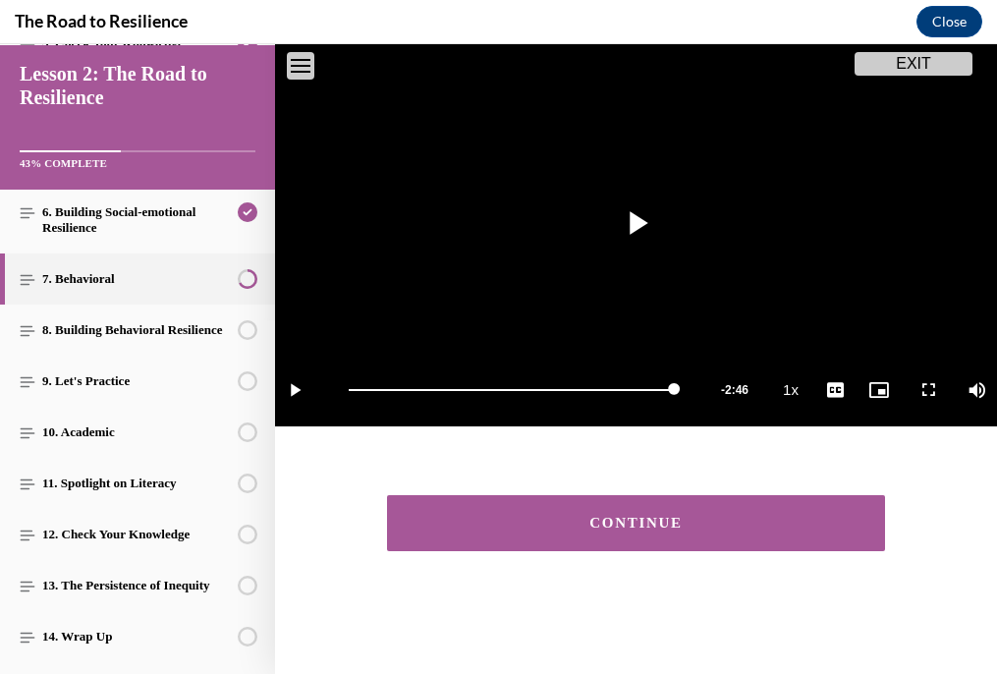
click at [730, 525] on div "CONTINUE" at bounding box center [637, 523] width 438 height 15
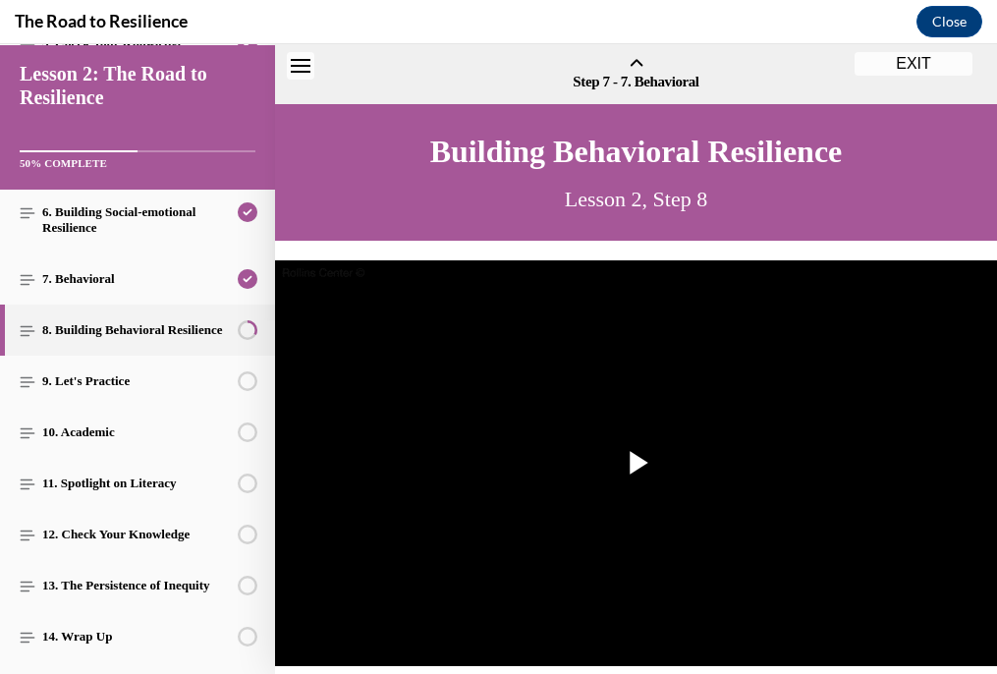
scroll to position [61, 0]
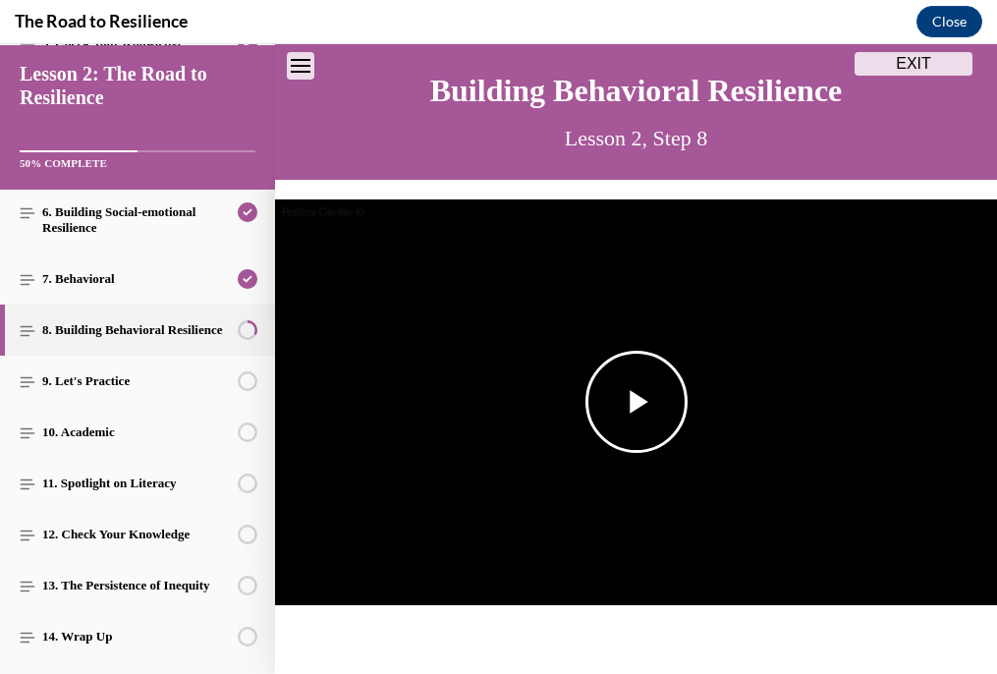
click at [637, 402] on span "Video player" at bounding box center [637, 402] width 0 height 0
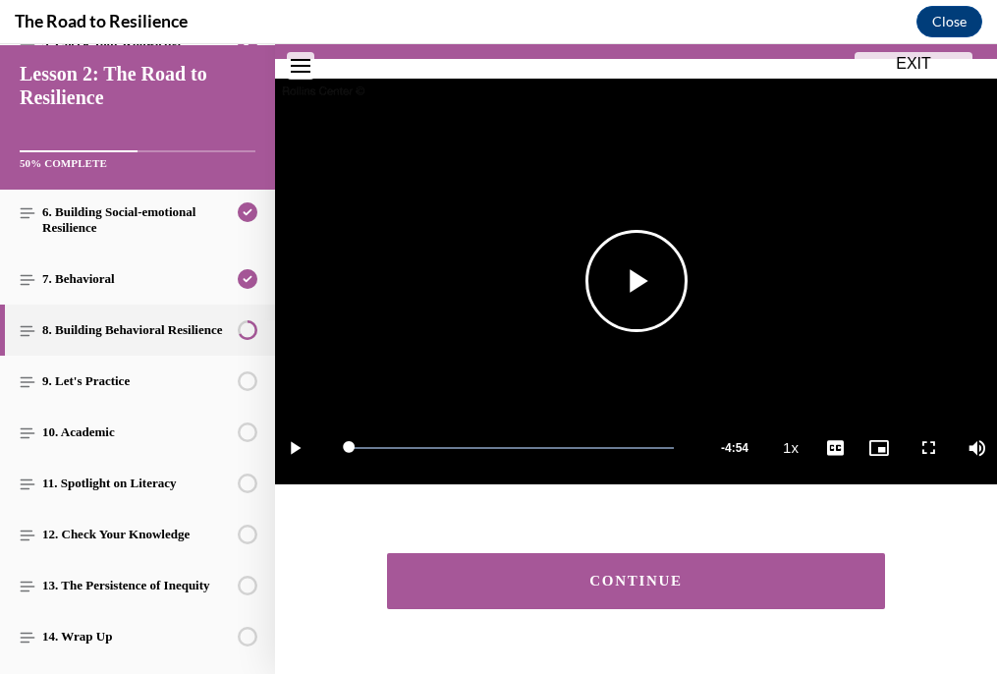
scroll to position [240, 0]
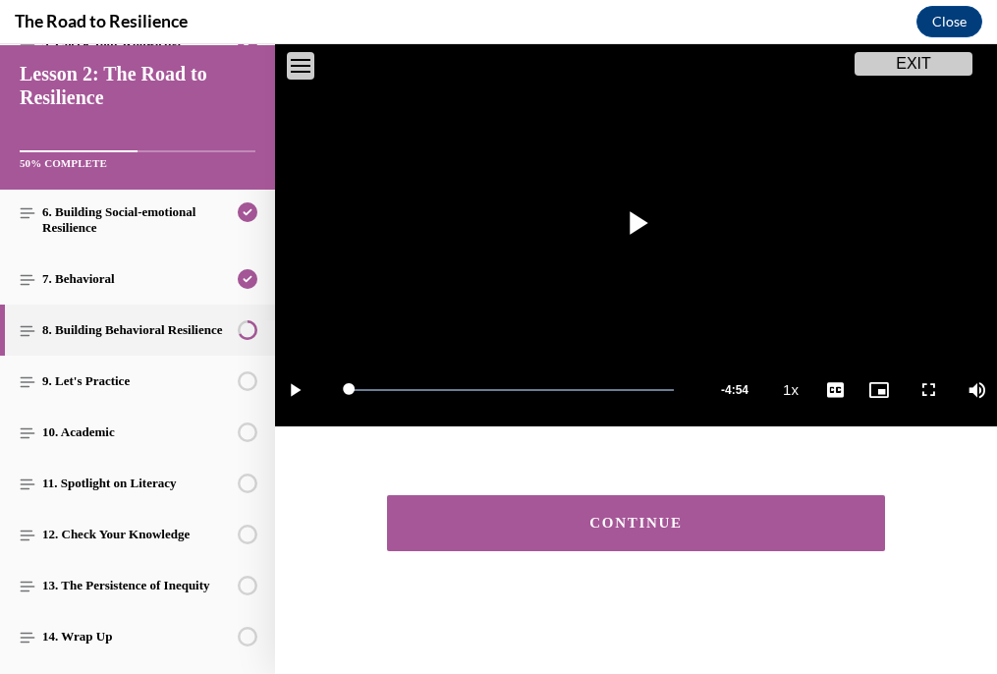
click at [661, 516] on div "CONTINUE" at bounding box center [637, 523] width 438 height 15
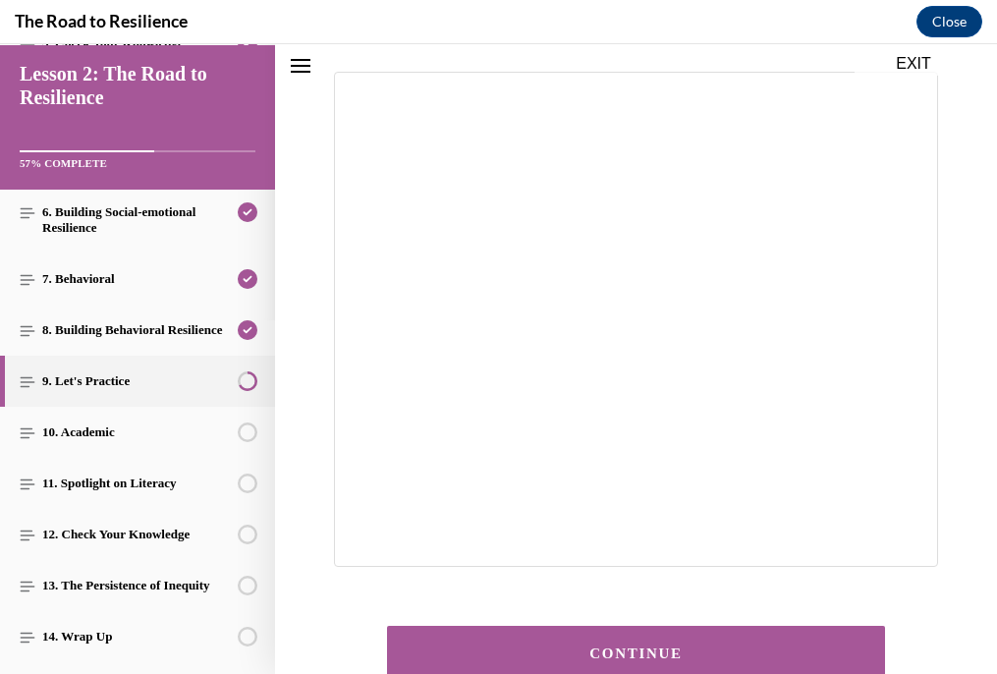
scroll to position [307, 0]
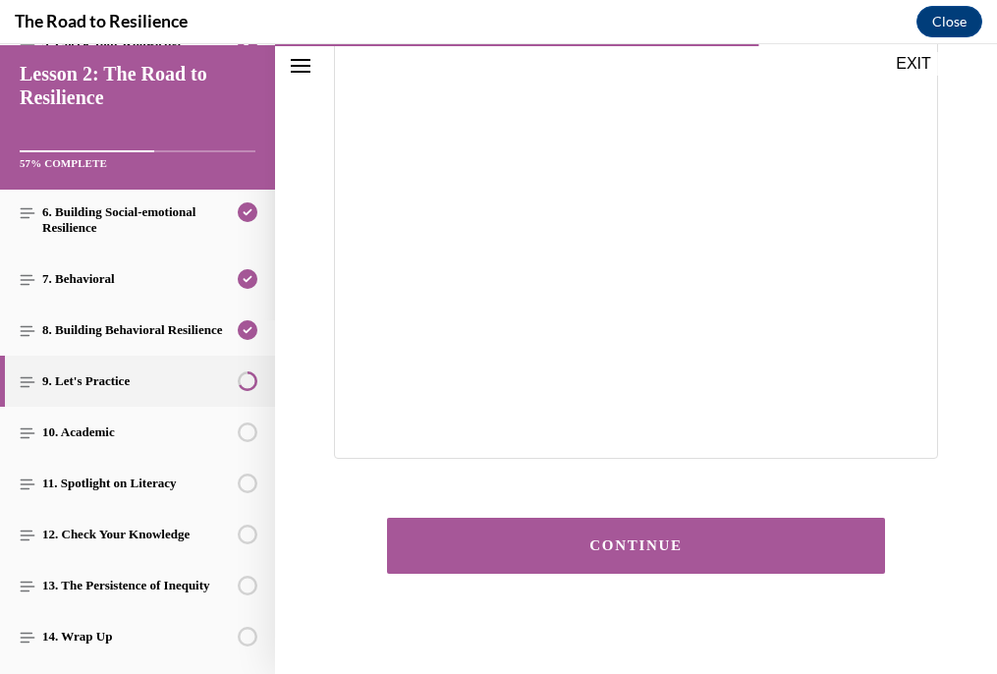
click at [628, 549] on div "CONTINUE" at bounding box center [637, 545] width 438 height 15
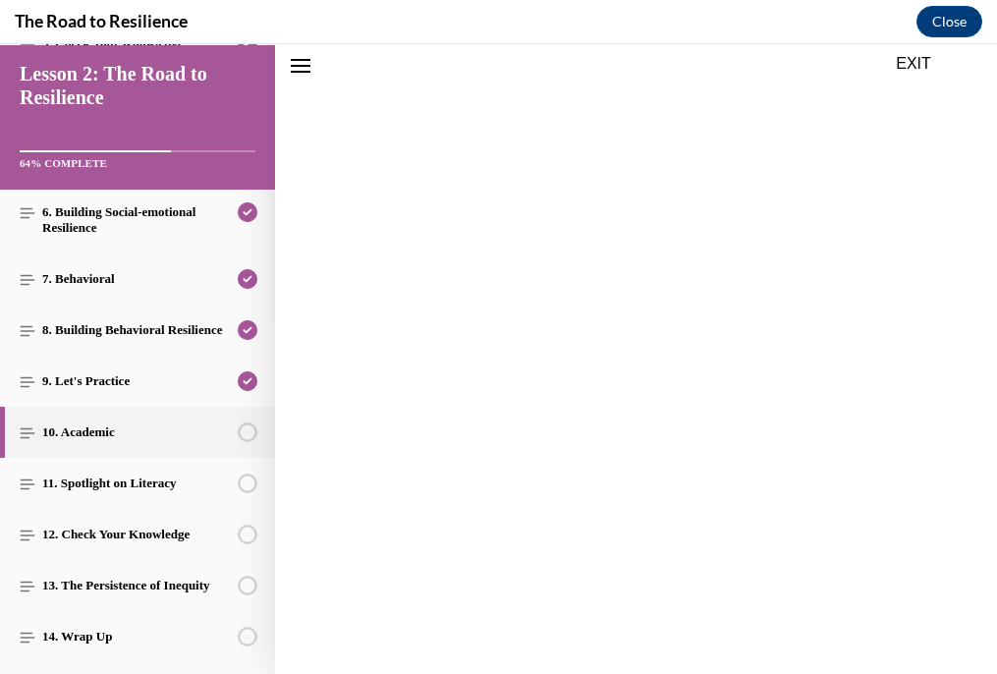
scroll to position [61, 0]
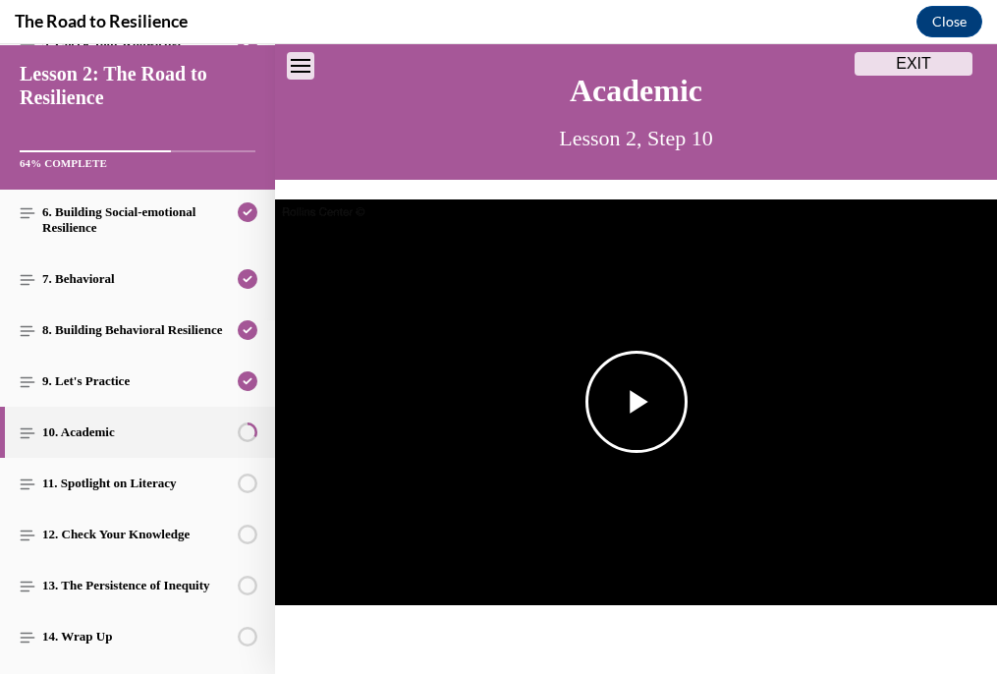
click at [637, 402] on span "Video player" at bounding box center [637, 402] width 0 height 0
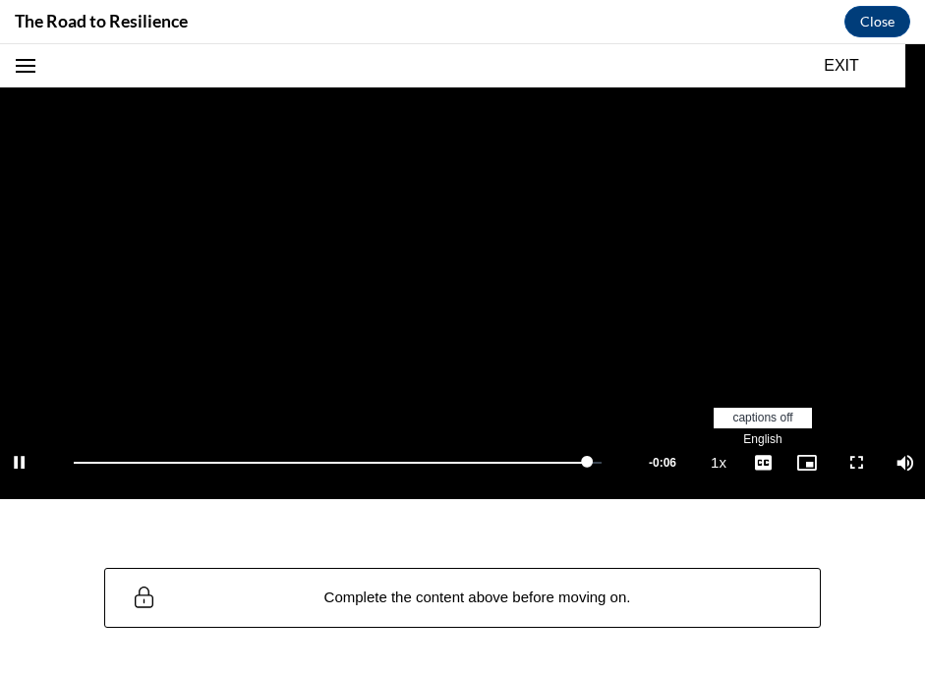
scroll to position [319, 0]
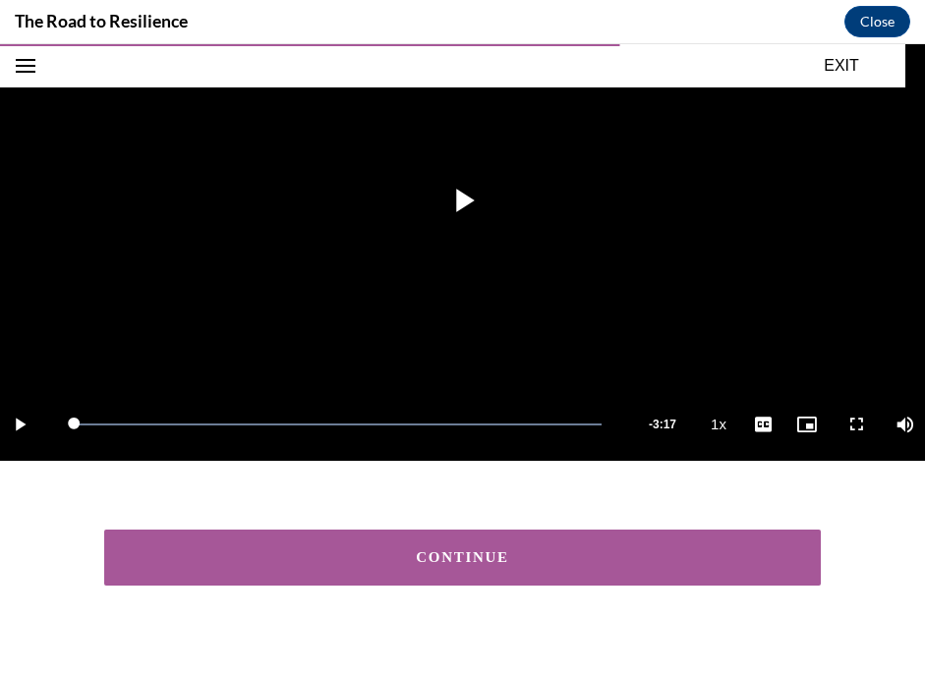
click at [713, 553] on div "CONTINUE" at bounding box center [462, 557] width 655 height 15
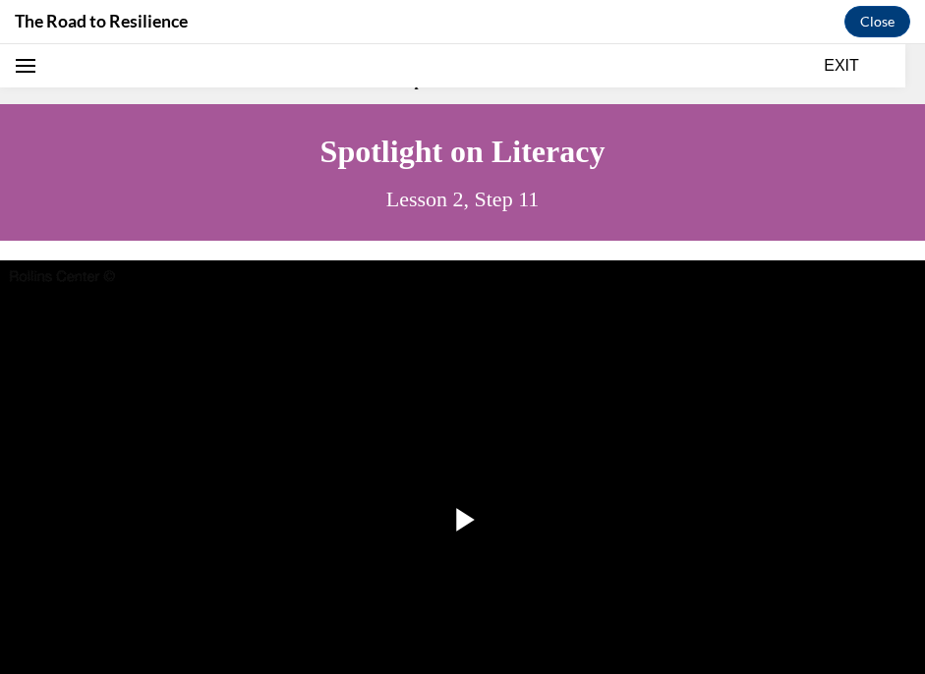
scroll to position [61, 0]
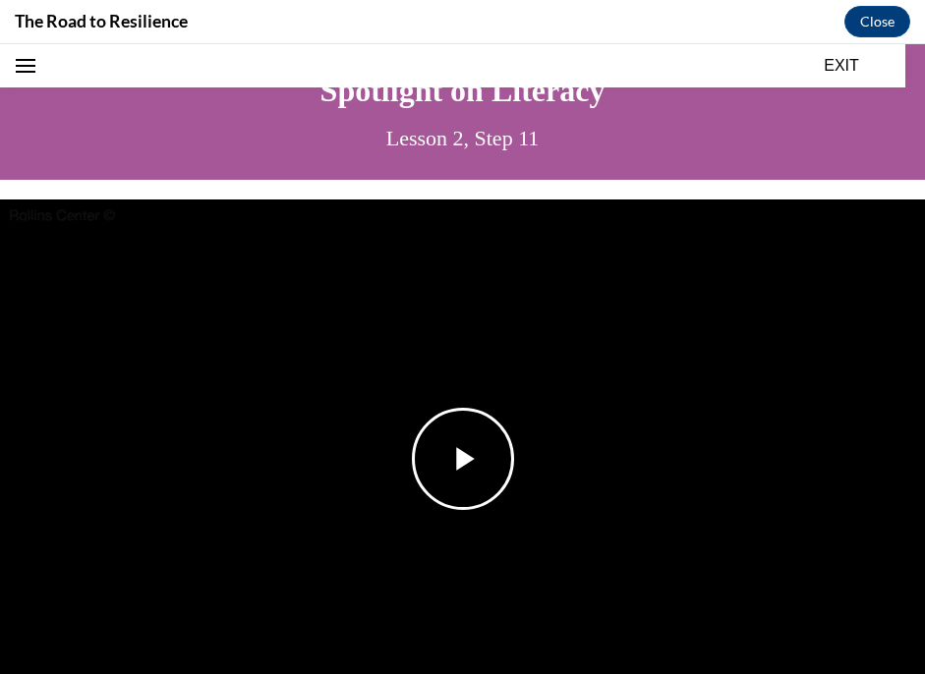
click at [463, 459] on span "Video player" at bounding box center [463, 459] width 0 height 0
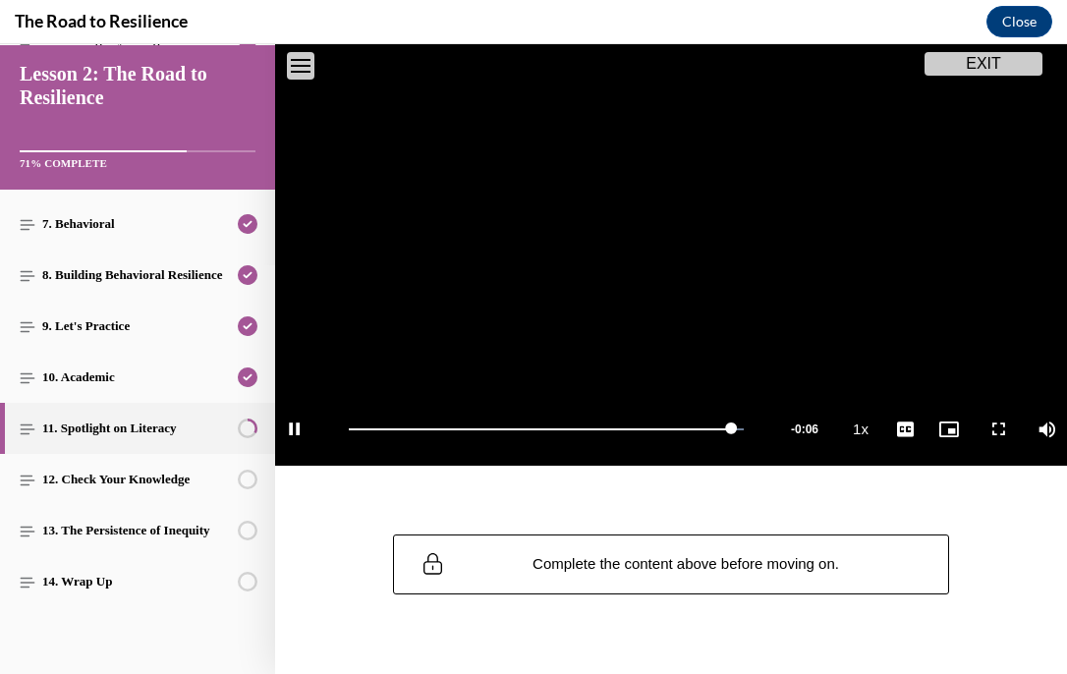
scroll to position [270, 0]
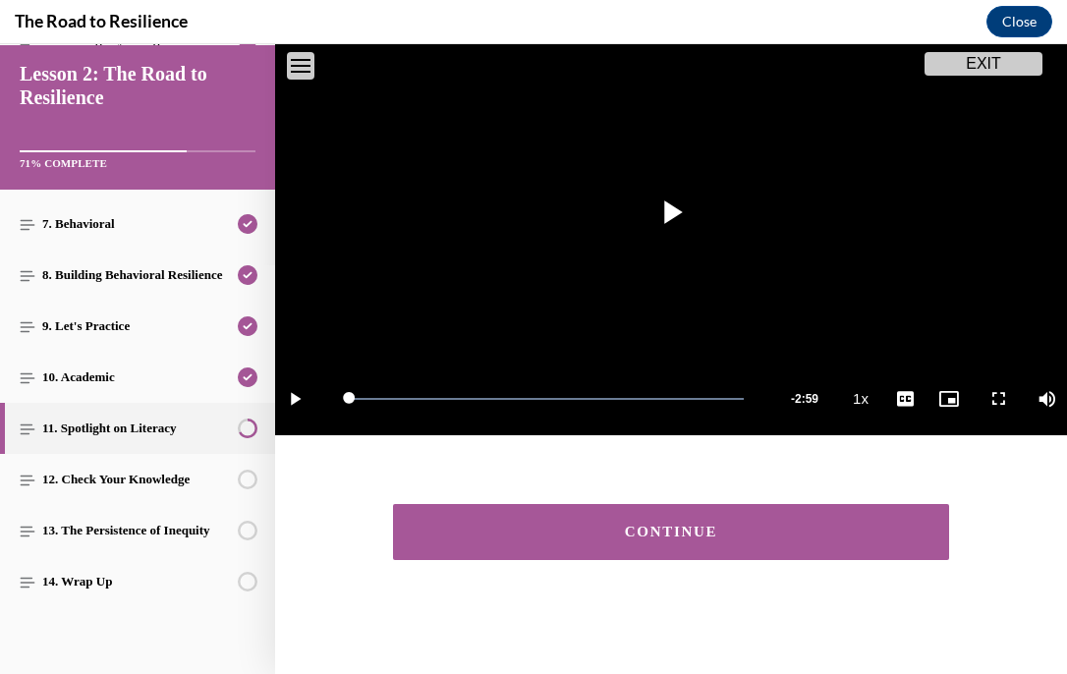
click at [913, 546] on button "CONTINUE" at bounding box center [671, 532] width 557 height 56
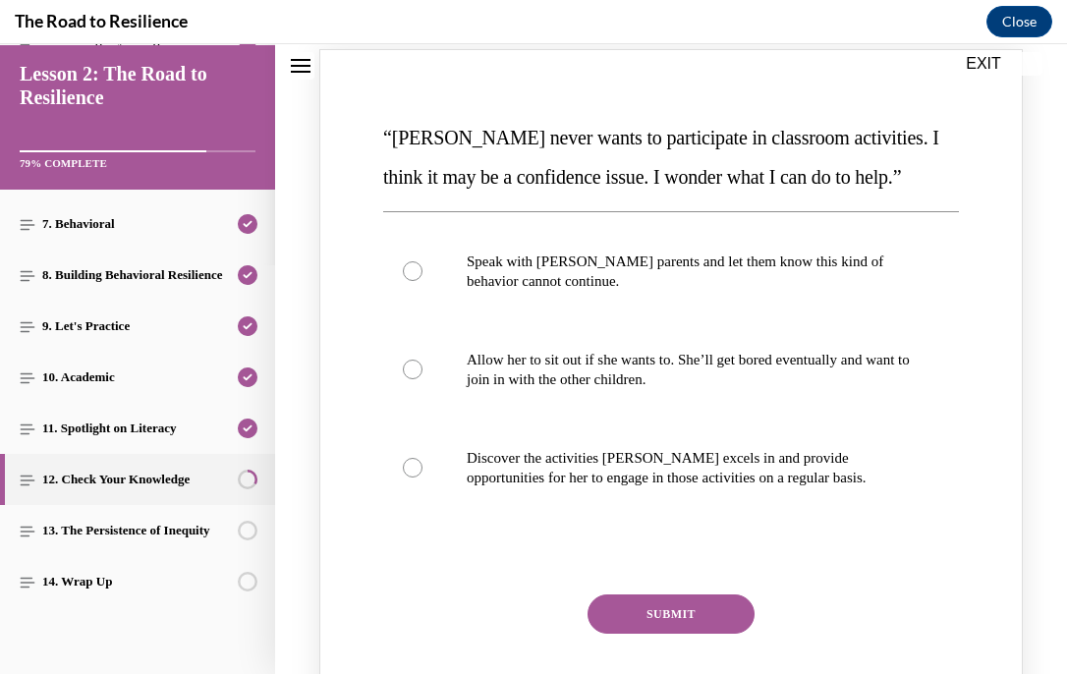
scroll to position [275, 0]
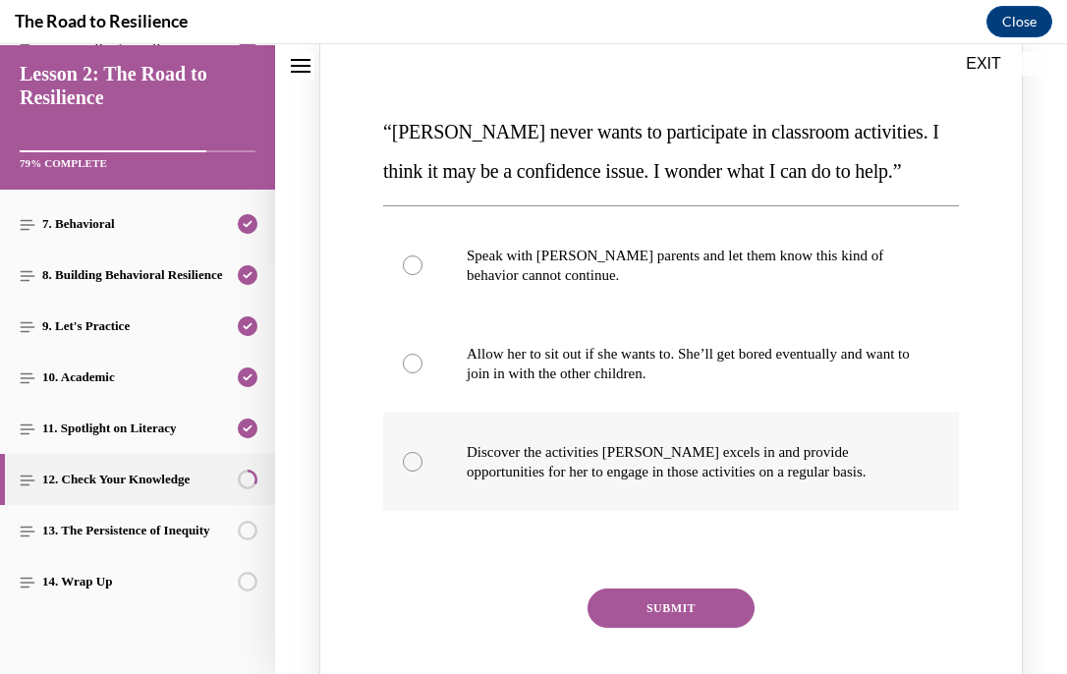
click at [706, 458] on p "Discover the activities Mattison excels in and provide opportunities for her to…" at bounding box center [688, 461] width 443 height 39
click at [423, 458] on input "Discover the activities Mattison excels in and provide opportunities for her to…" at bounding box center [413, 462] width 20 height 20
radio input "true"
click at [717, 606] on button "SUBMIT" at bounding box center [671, 608] width 167 height 39
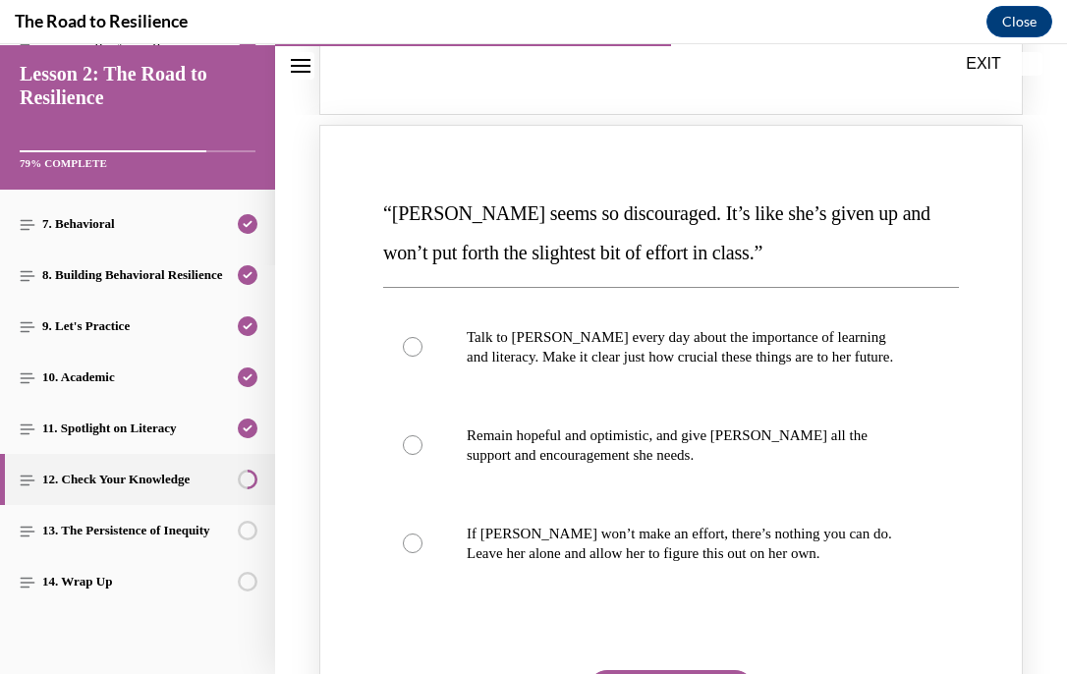
scroll to position [1052, 0]
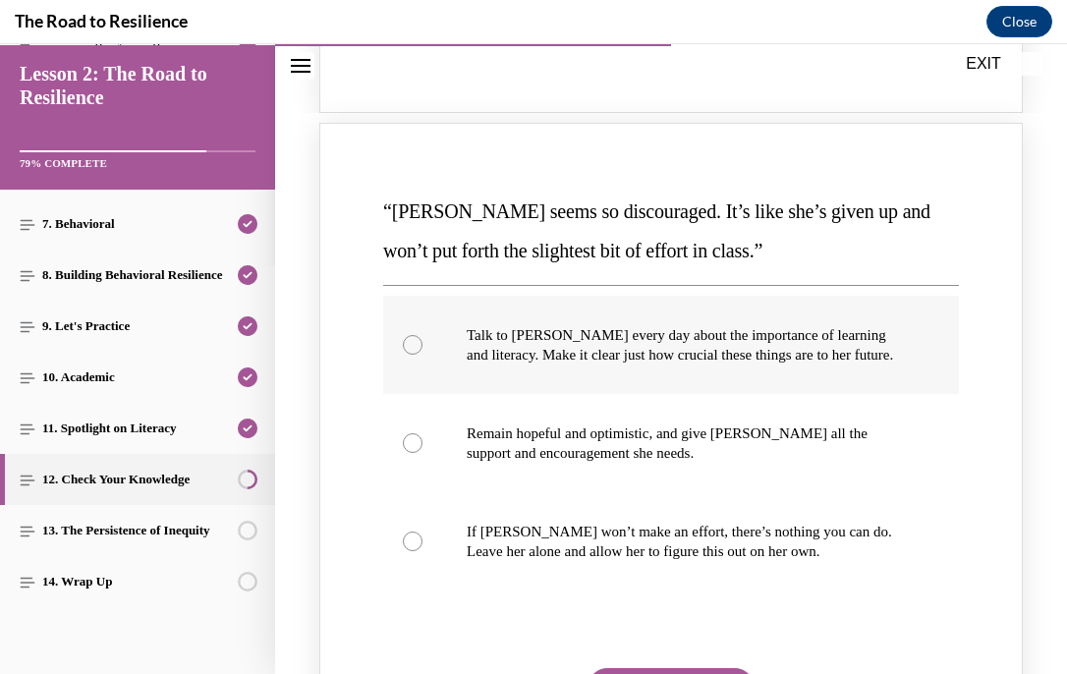
click at [745, 339] on p "Talk to Alyson every day about the importance of learning and literacy. Make it…" at bounding box center [688, 344] width 443 height 39
click at [423, 339] on input "Talk to Alyson every day about the importance of learning and literacy. Make it…" at bounding box center [413, 345] width 20 height 20
radio input "true"
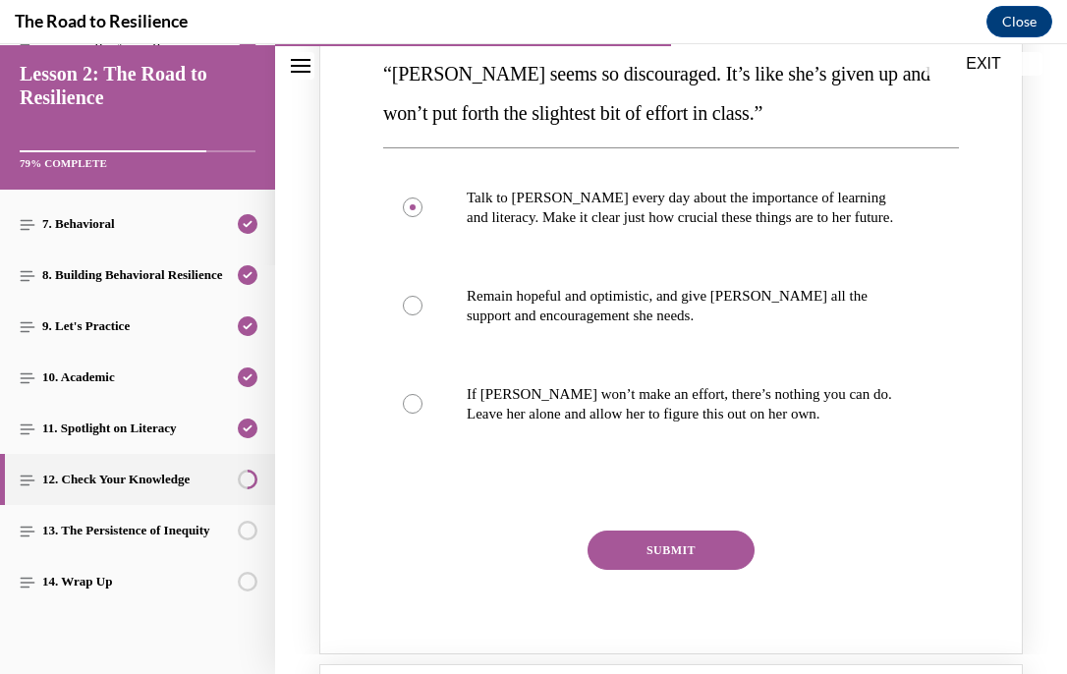
scroll to position [1191, 0]
click at [722, 557] on button "SUBMIT" at bounding box center [671, 549] width 167 height 39
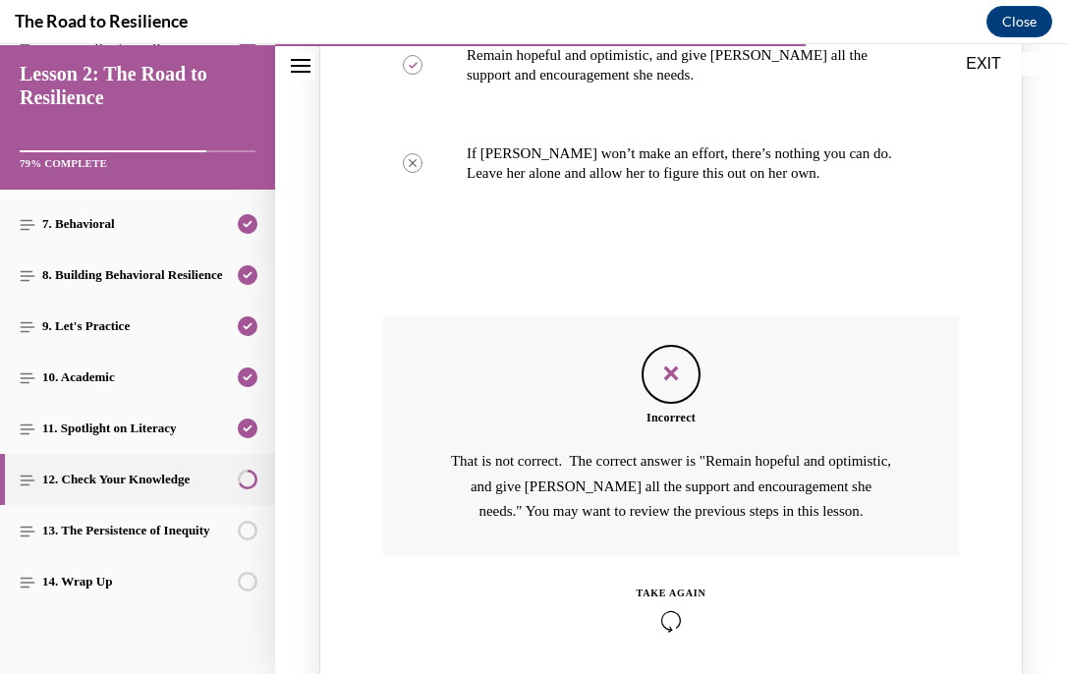
scroll to position [1446, 0]
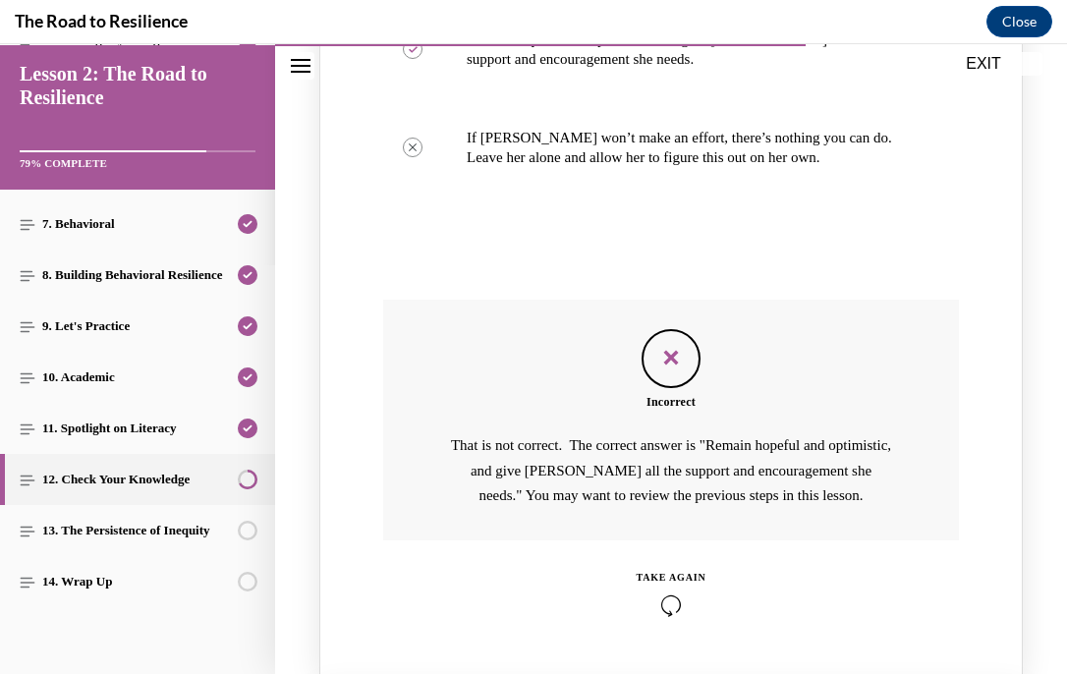
click at [666, 592] on div "TAKE AGAIN" at bounding box center [672, 593] width 70 height 46
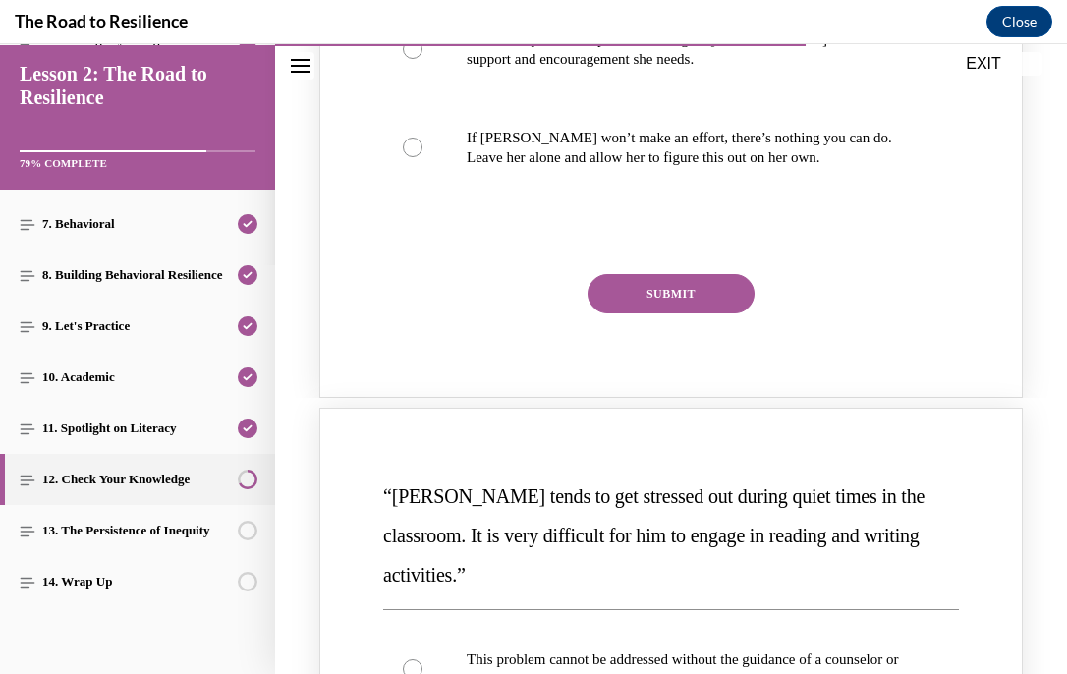
scroll to position [1039, 0]
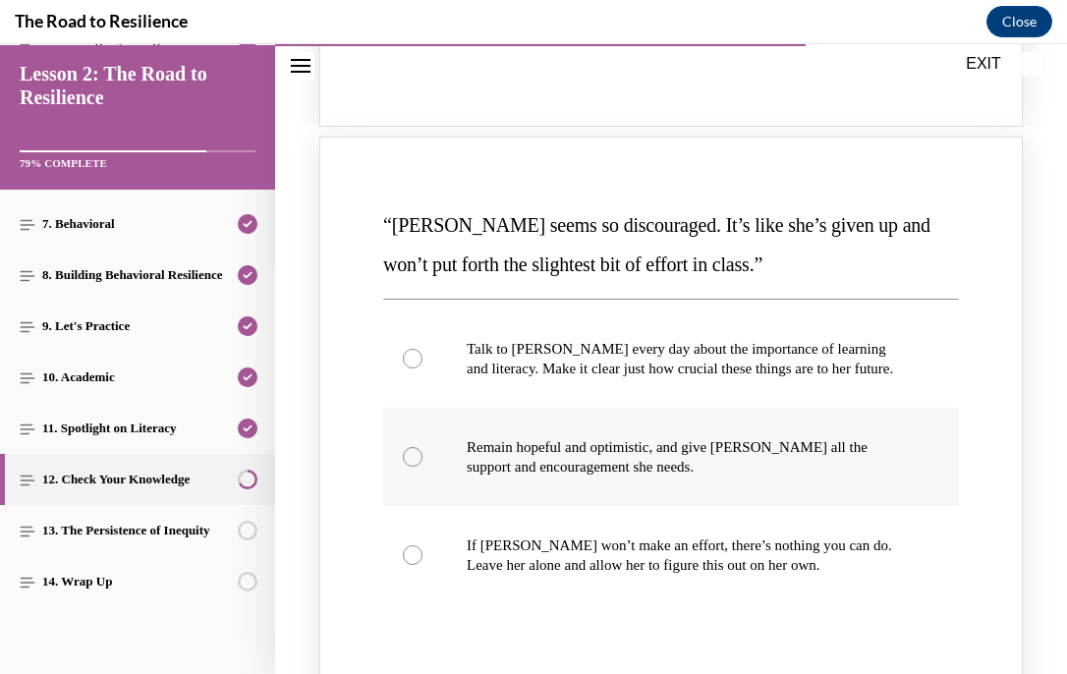
click at [682, 480] on label "Remain hopeful and optimistic, and give Alyson all the support and encouragemen…" at bounding box center [671, 457] width 576 height 98
click at [423, 467] on input "Remain hopeful and optimistic, and give Alyson all the support and encouragemen…" at bounding box center [413, 457] width 20 height 20
radio input "true"
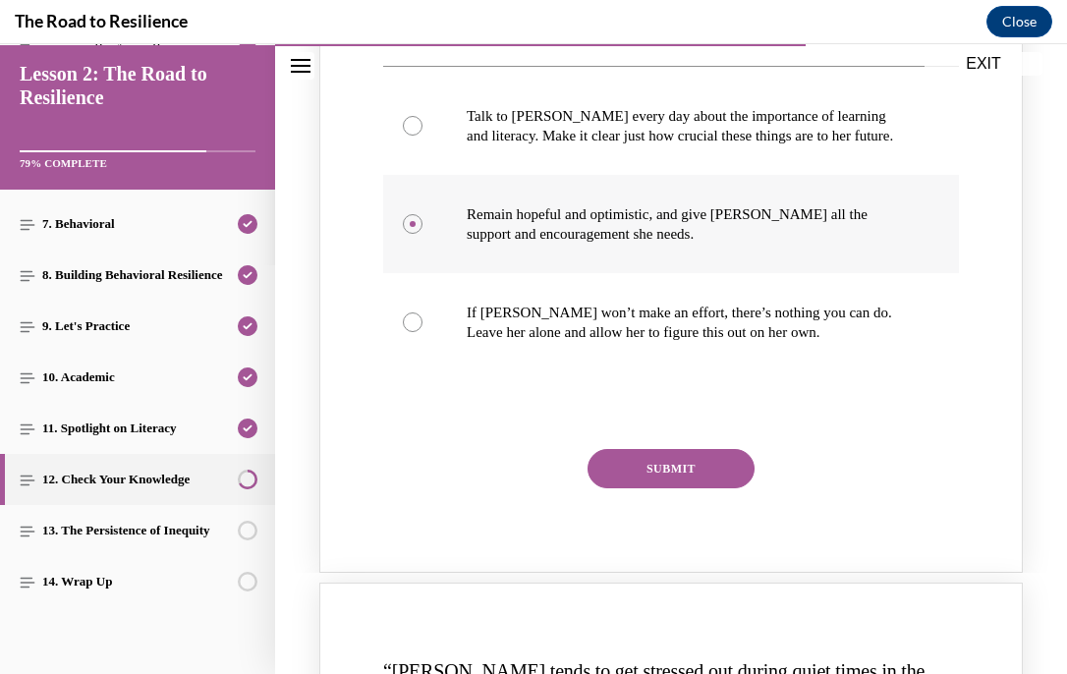
scroll to position [1274, 0]
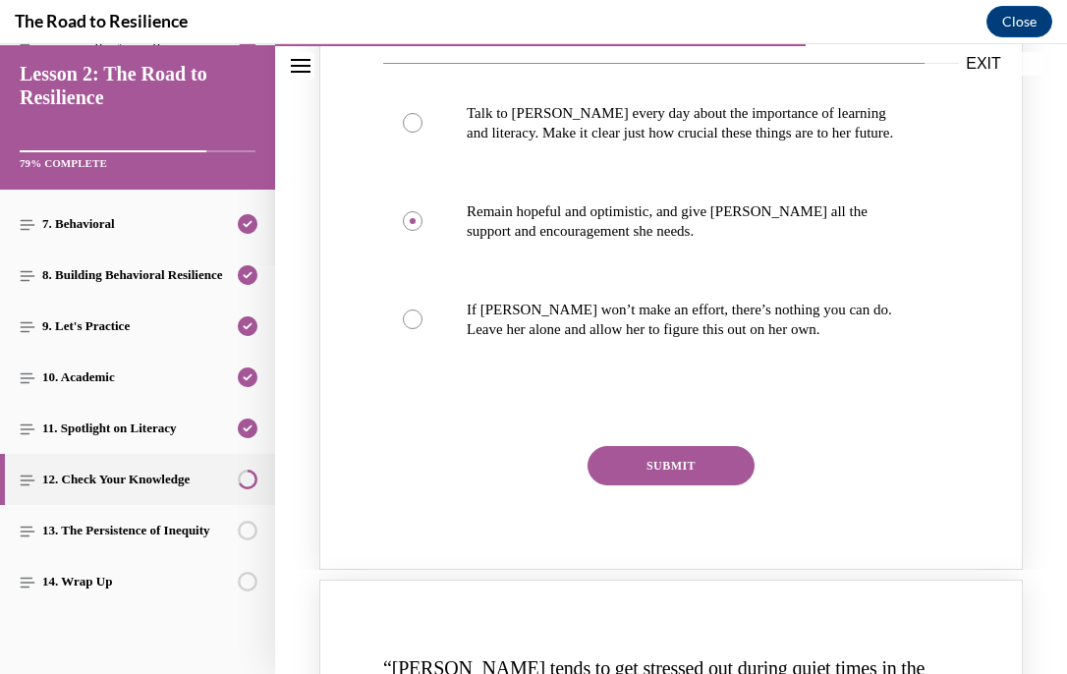
click at [676, 476] on button "SUBMIT" at bounding box center [671, 465] width 167 height 39
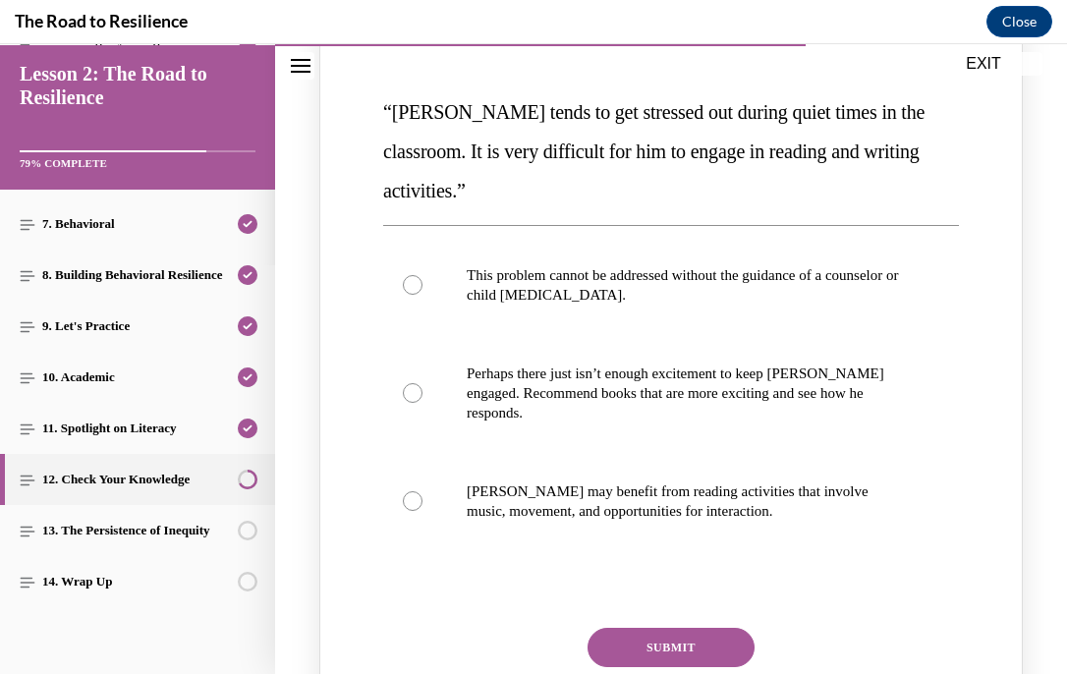
scroll to position [2020, 0]
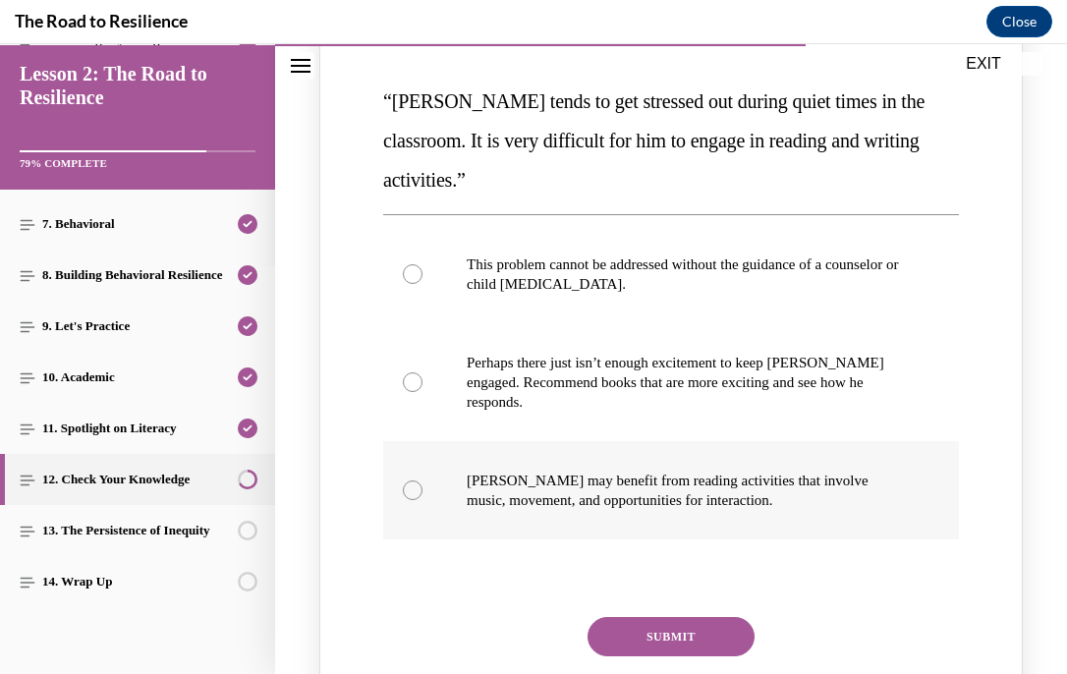
click at [676, 496] on p "Harrison may benefit from reading activities that involve music, movement, and …" at bounding box center [688, 490] width 443 height 39
click at [423, 496] on input "Harrison may benefit from reading activities that involve music, movement, and …" at bounding box center [413, 490] width 20 height 20
radio input "true"
click at [681, 629] on button "SUBMIT" at bounding box center [671, 636] width 167 height 39
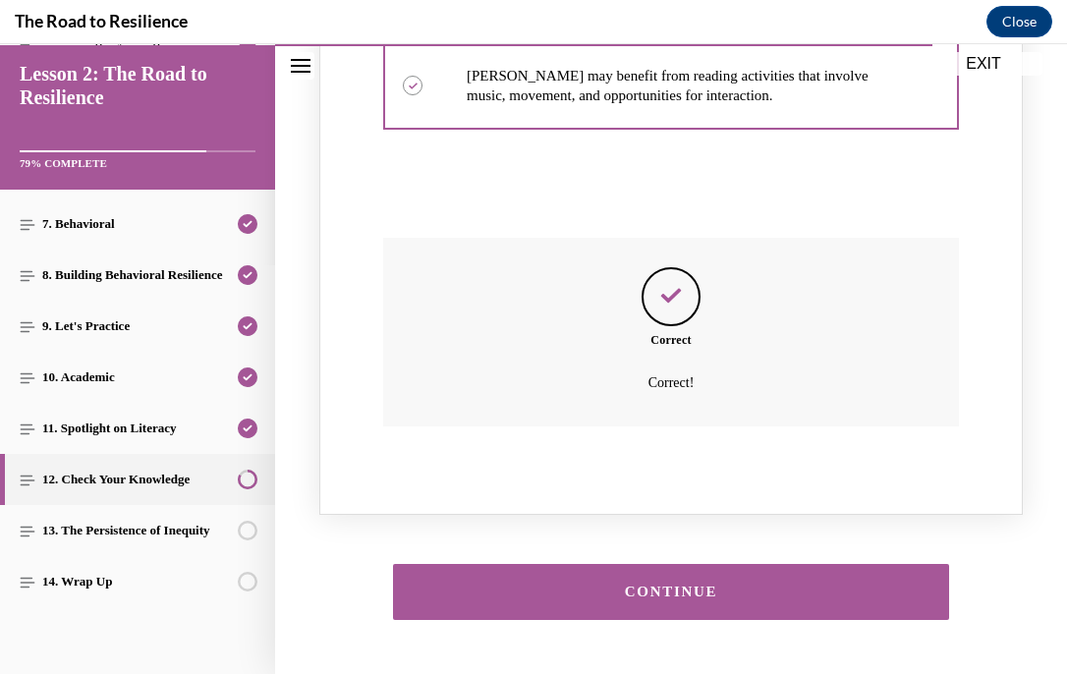
scroll to position [2494, 0]
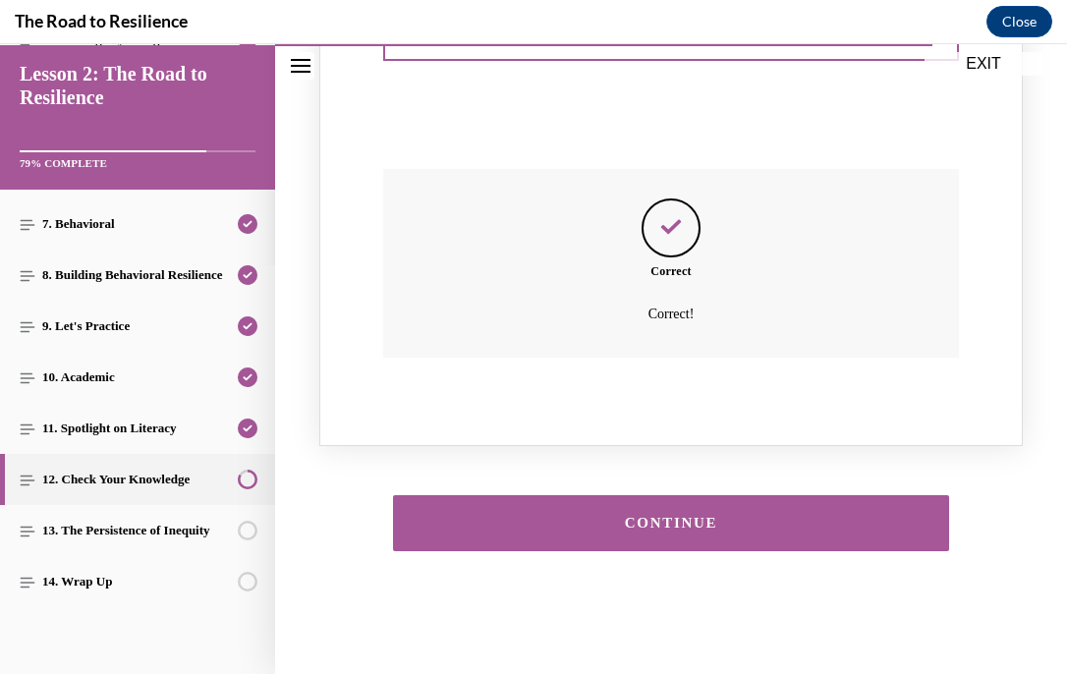
click at [680, 535] on button "CONTINUE" at bounding box center [671, 523] width 557 height 56
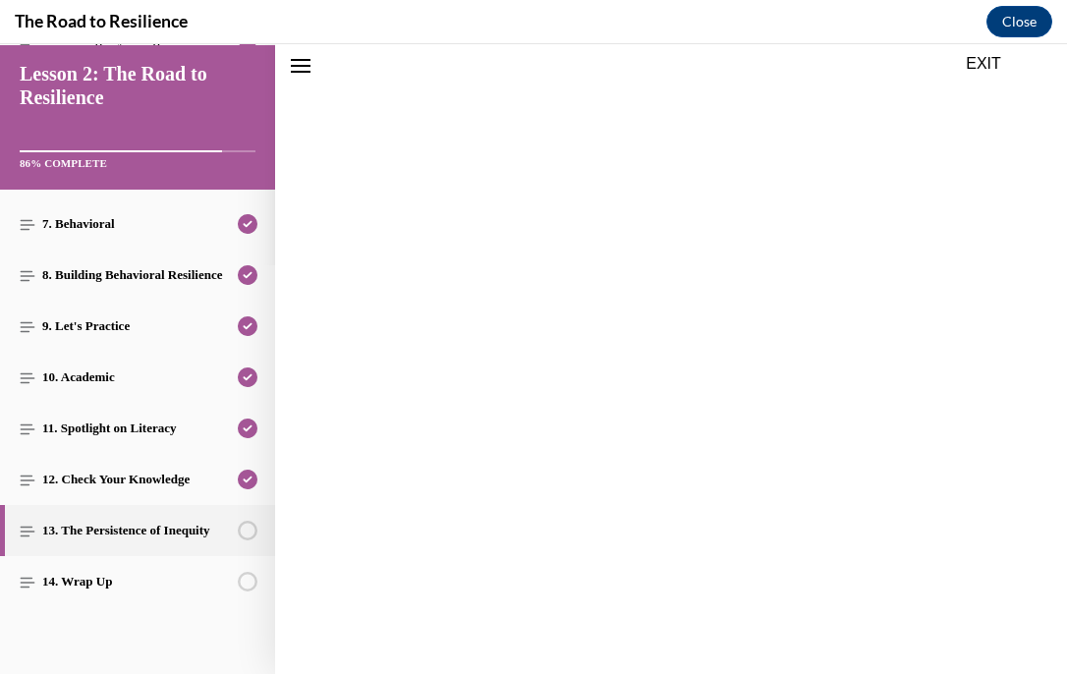
scroll to position [61, 0]
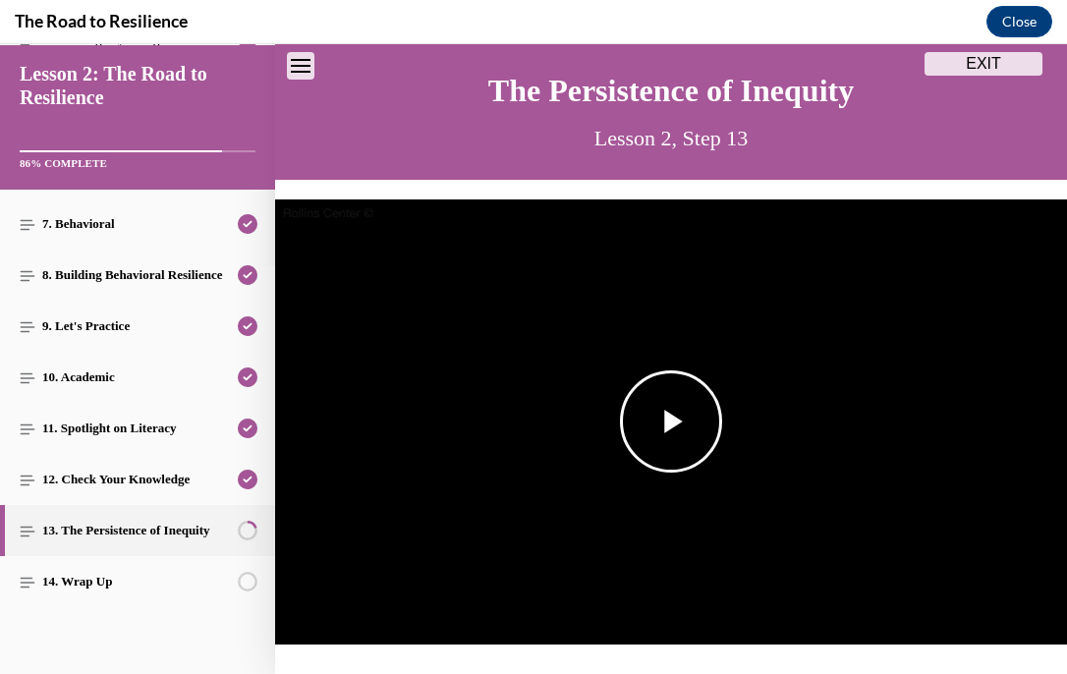
click at [671, 422] on span "Video player" at bounding box center [671, 422] width 0 height 0
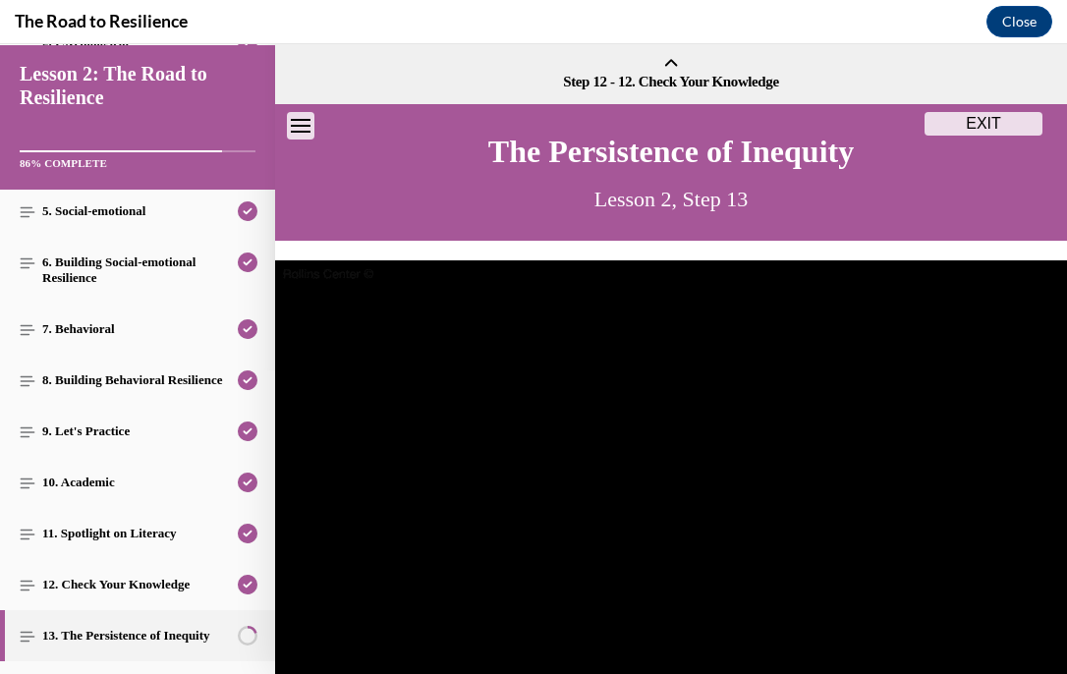
scroll to position [409, 0]
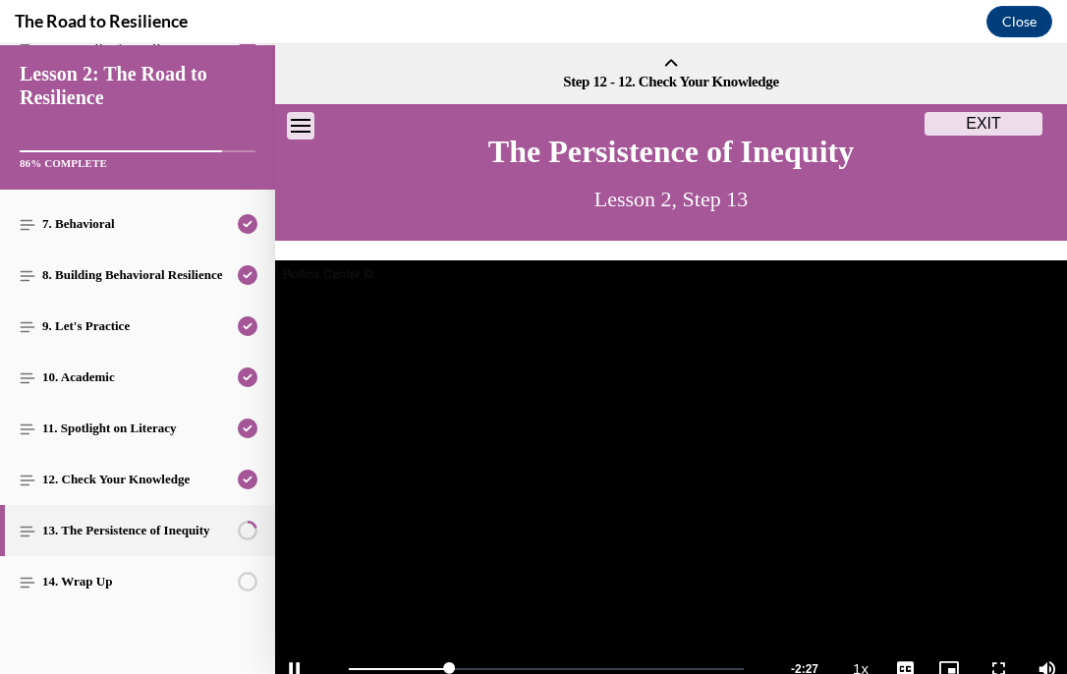
click at [595, 451] on video "Video player" at bounding box center [671, 482] width 792 height 445
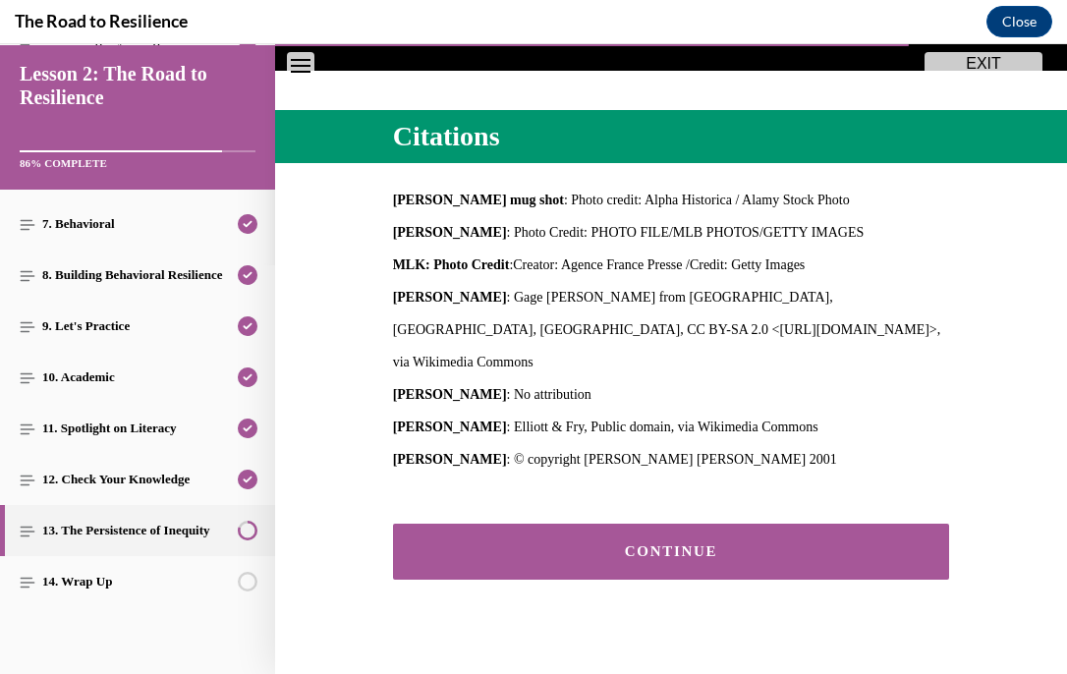
scroll to position [631, 0]
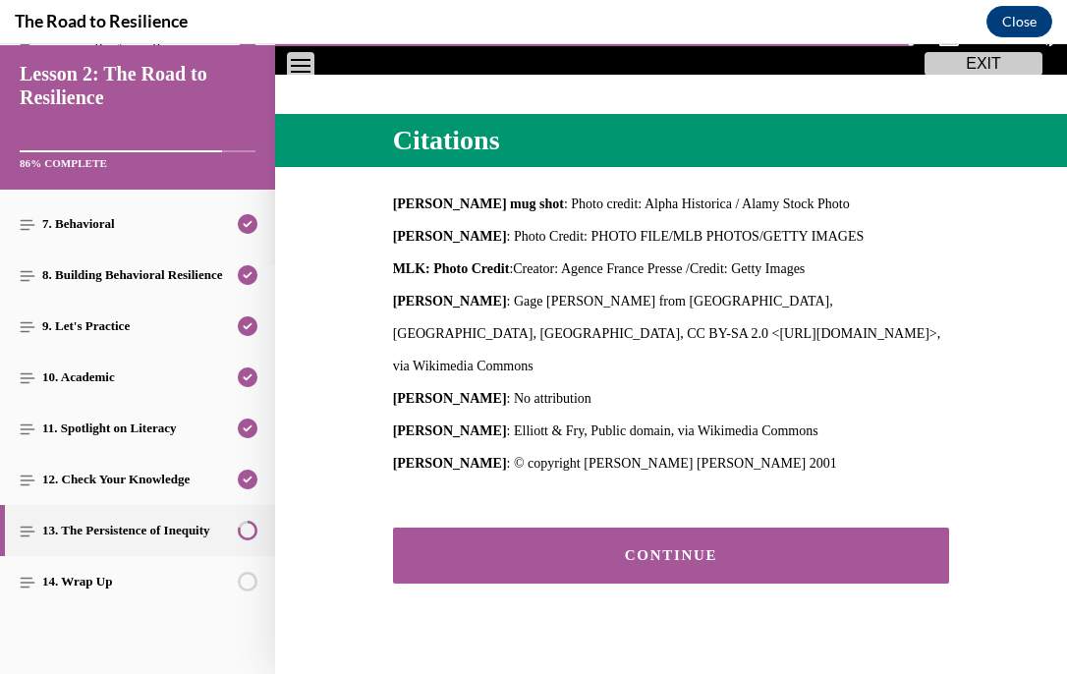
click at [858, 538] on button "CONTINUE" at bounding box center [671, 556] width 557 height 56
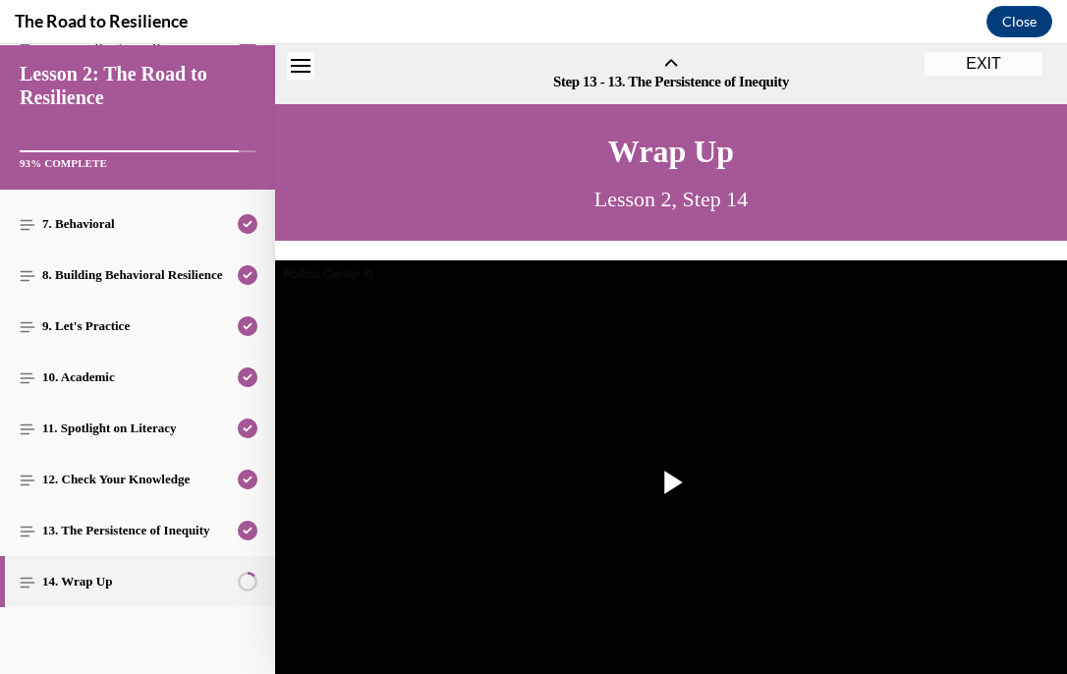
scroll to position [61, 0]
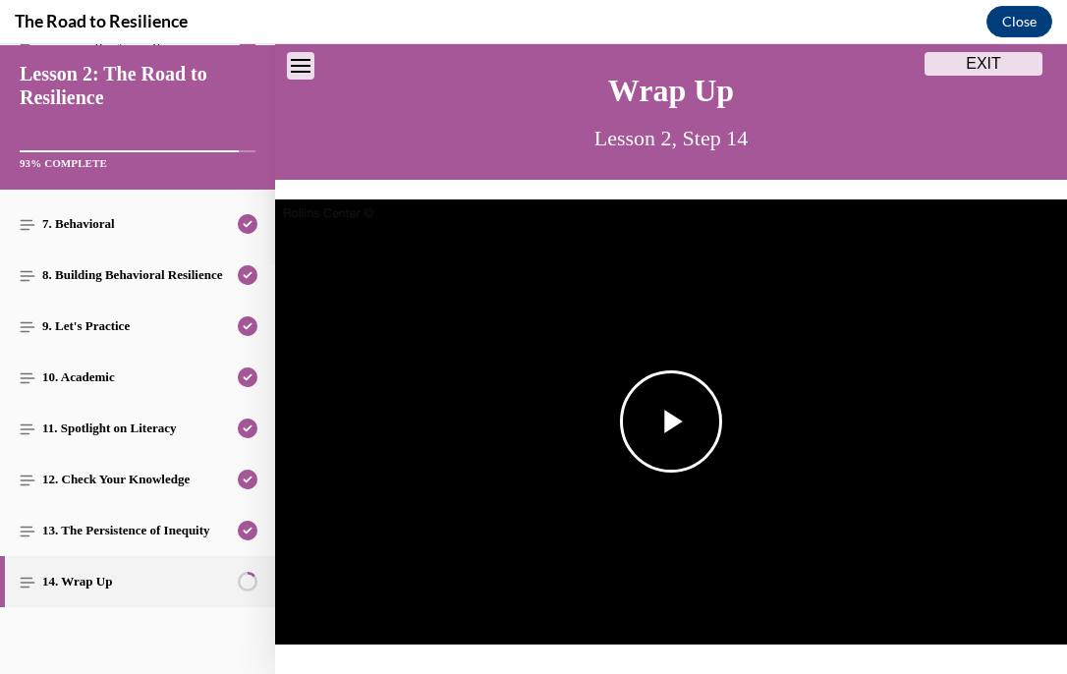
click at [671, 422] on span "Video player" at bounding box center [671, 422] width 0 height 0
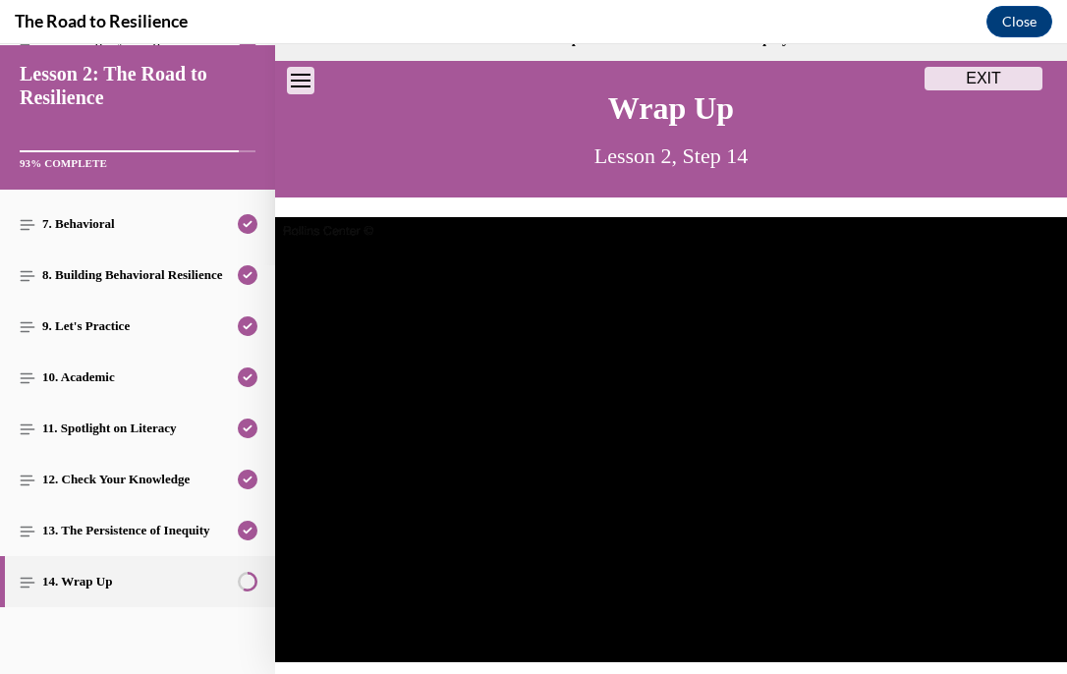
scroll to position [52, 0]
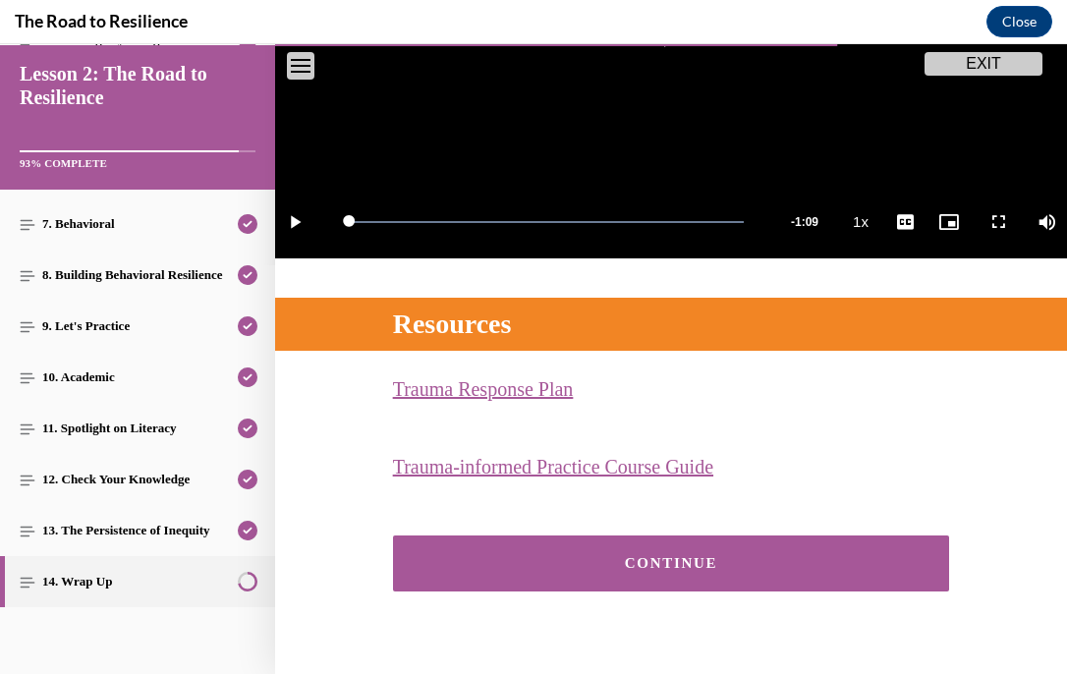
click at [796, 585] on button "CONTINUE" at bounding box center [671, 564] width 557 height 56
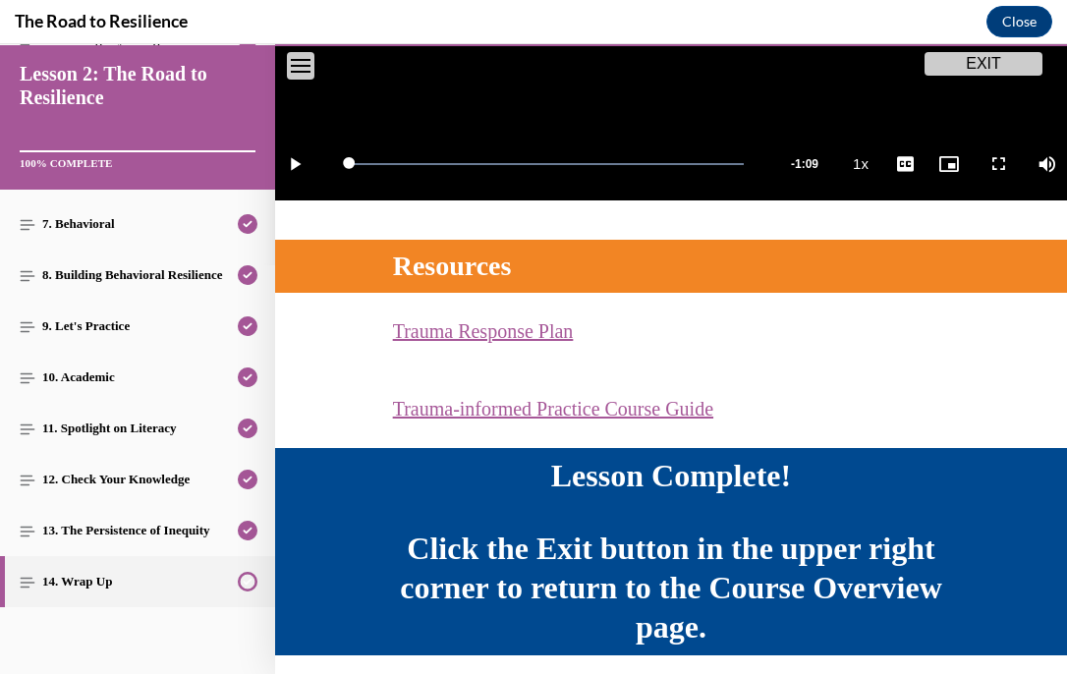
scroll to position [579, 0]
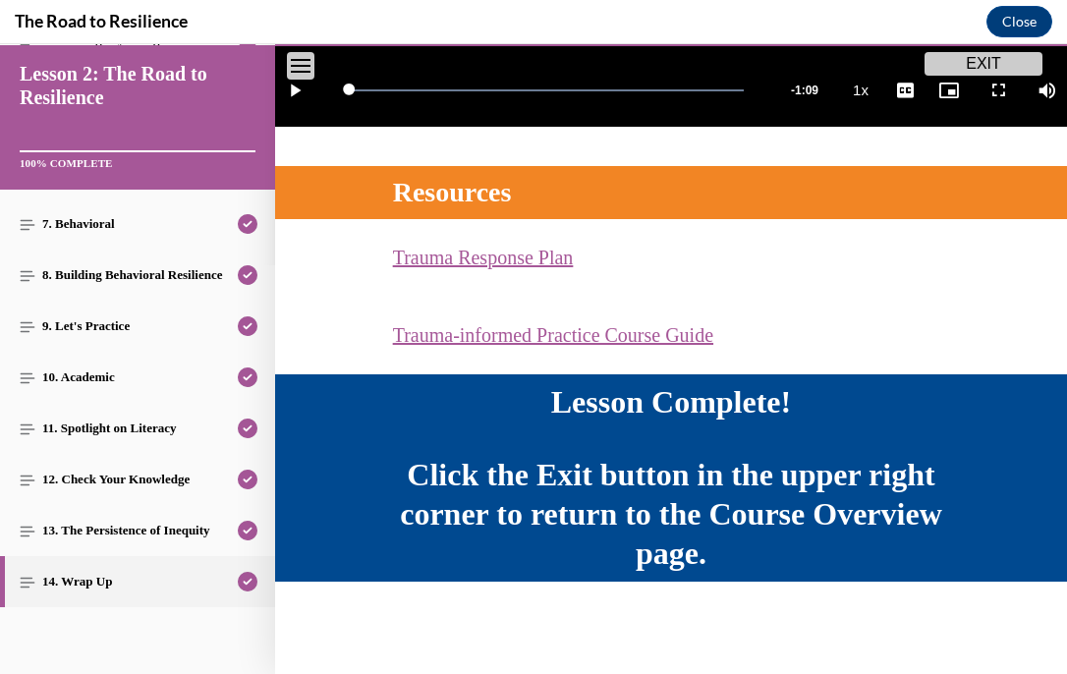
click at [953, 61] on button "EXIT" at bounding box center [984, 64] width 118 height 24
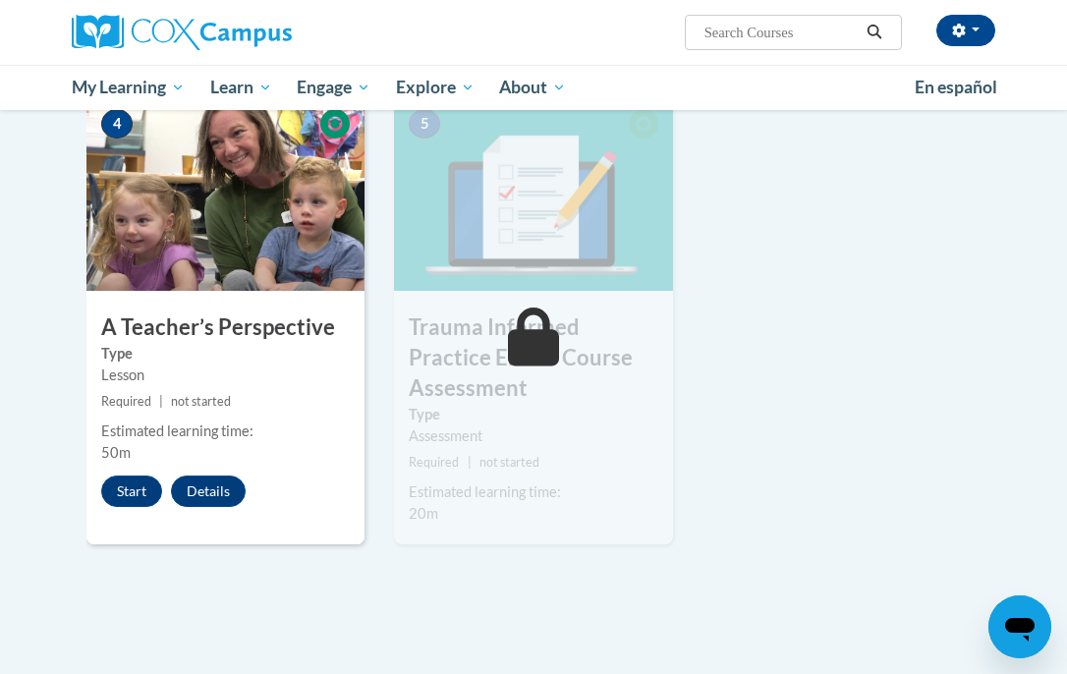
scroll to position [962, 0]
click at [136, 506] on div "4 A Teacher’s Perspective Type Lesson Required | not started Estimated learning…" at bounding box center [225, 317] width 278 height 449
click at [131, 494] on button "Start" at bounding box center [131, 490] width 61 height 31
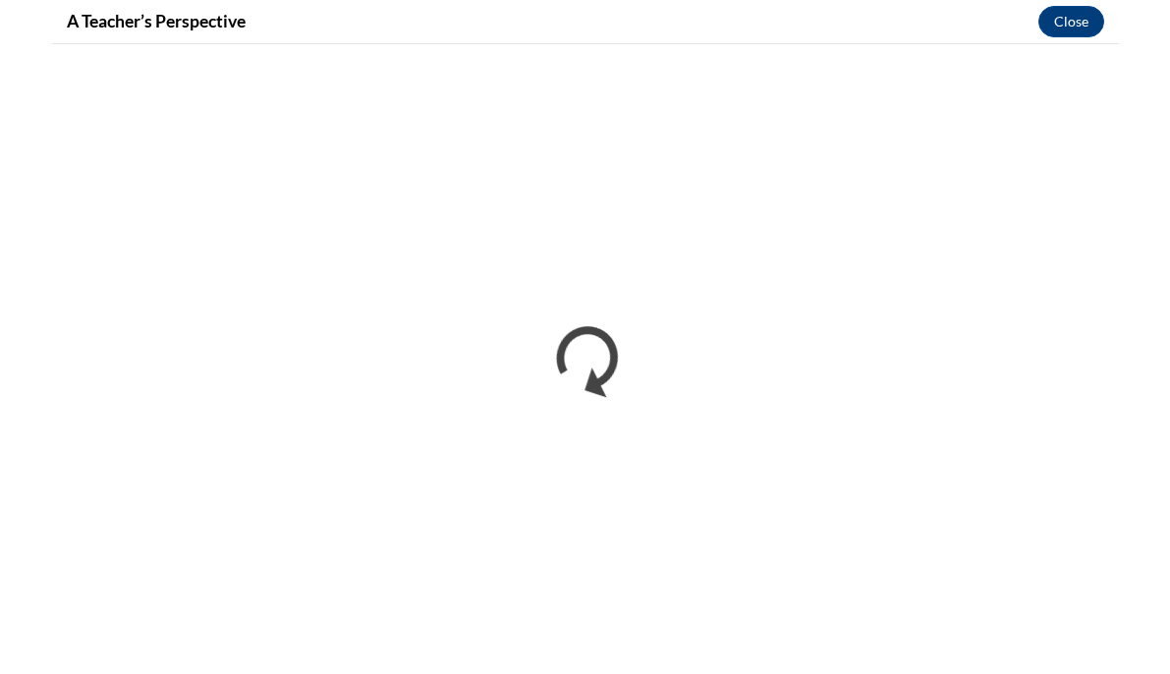
scroll to position [0, 0]
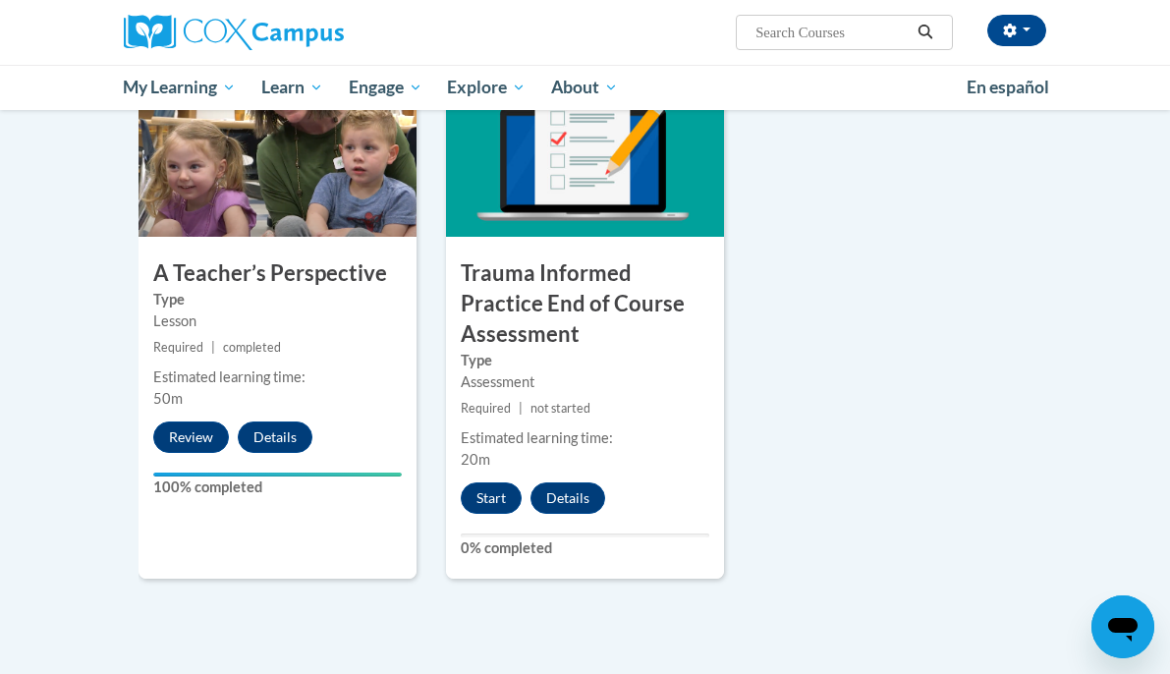
scroll to position [1031, 0]
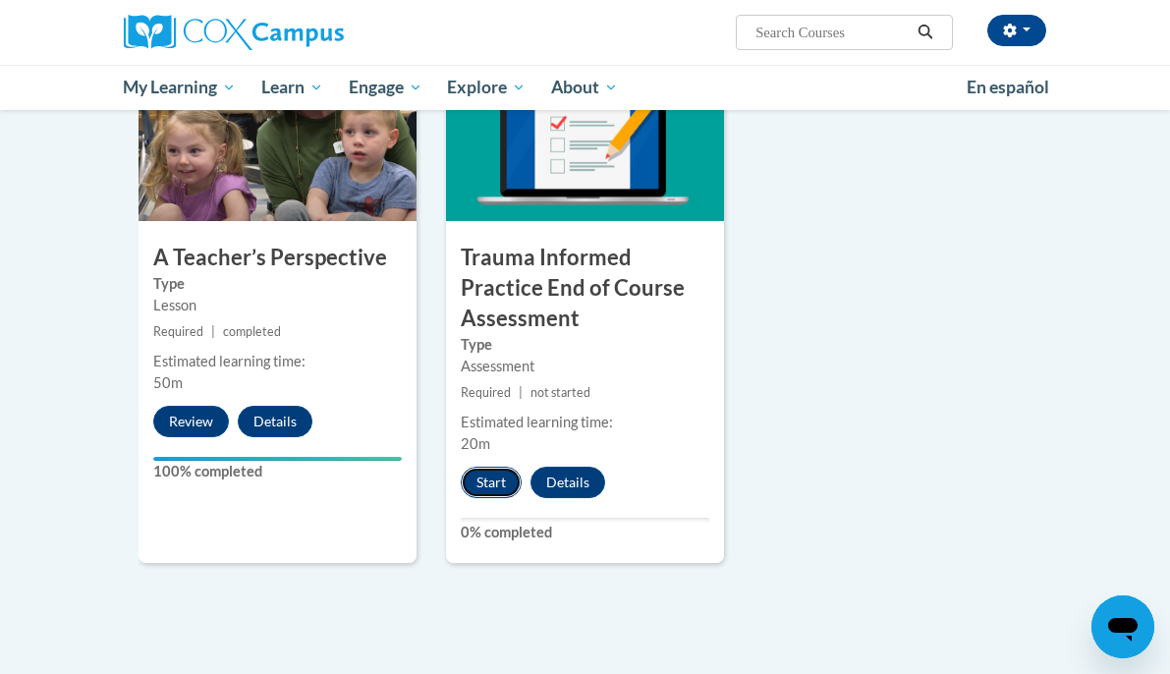
click at [491, 488] on button "Start" at bounding box center [491, 482] width 61 height 31
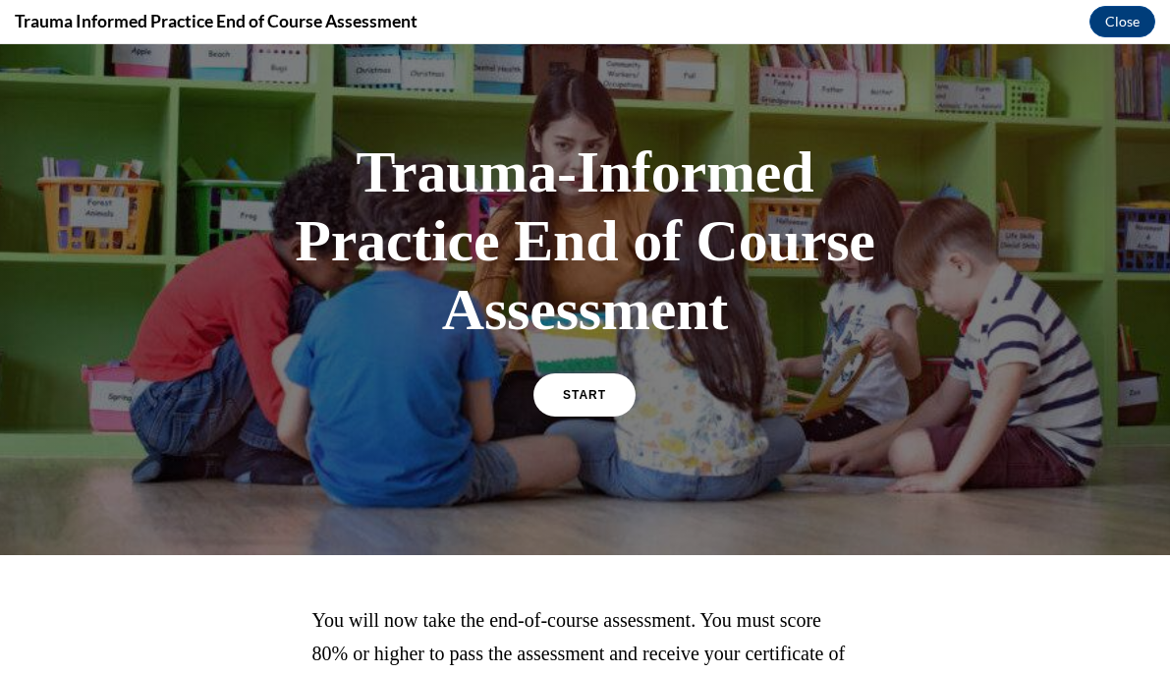
scroll to position [25, 0]
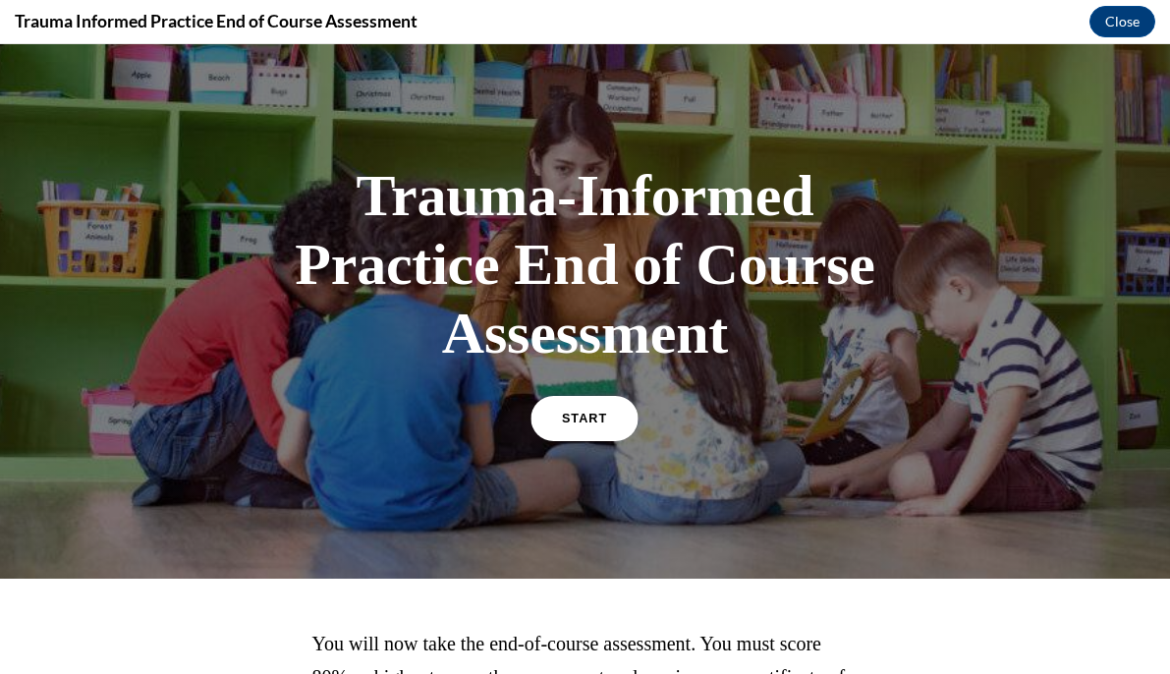
click at [612, 423] on link "START" at bounding box center [585, 418] width 107 height 45
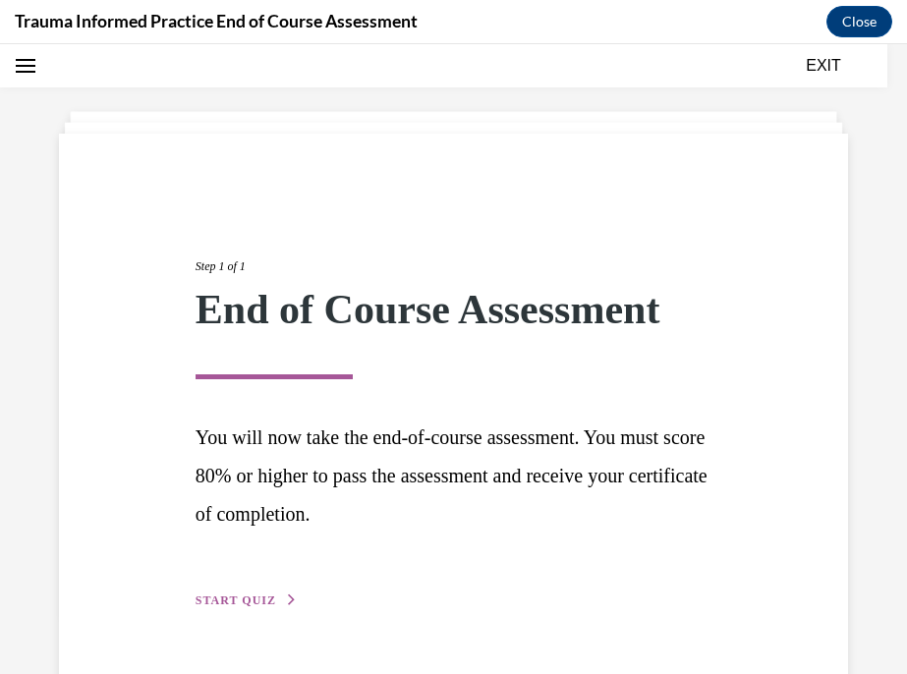
scroll to position [116, 0]
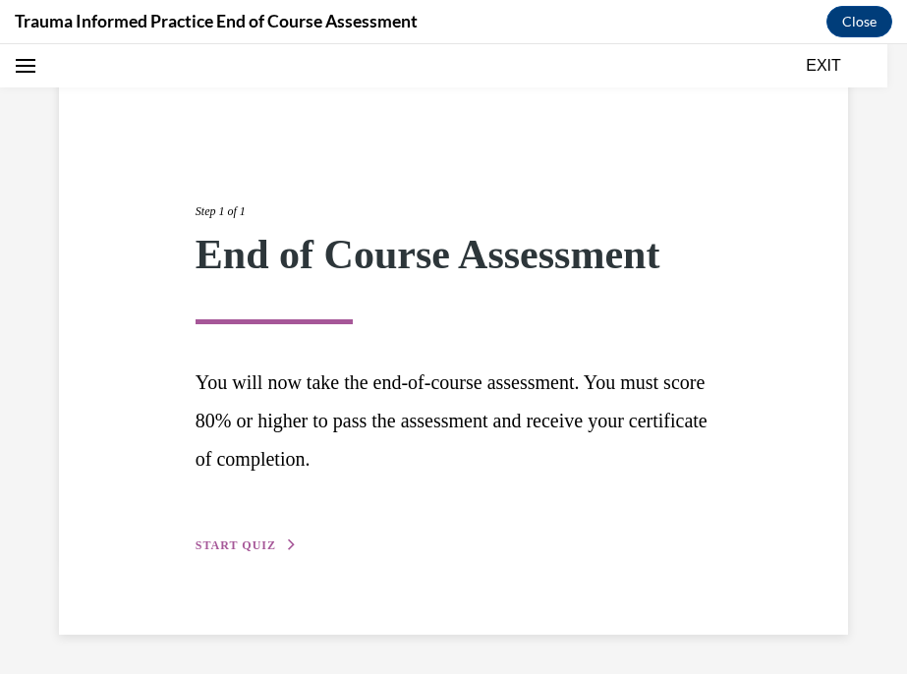
click at [290, 540] on icon "button" at bounding box center [292, 544] width 12 height 11
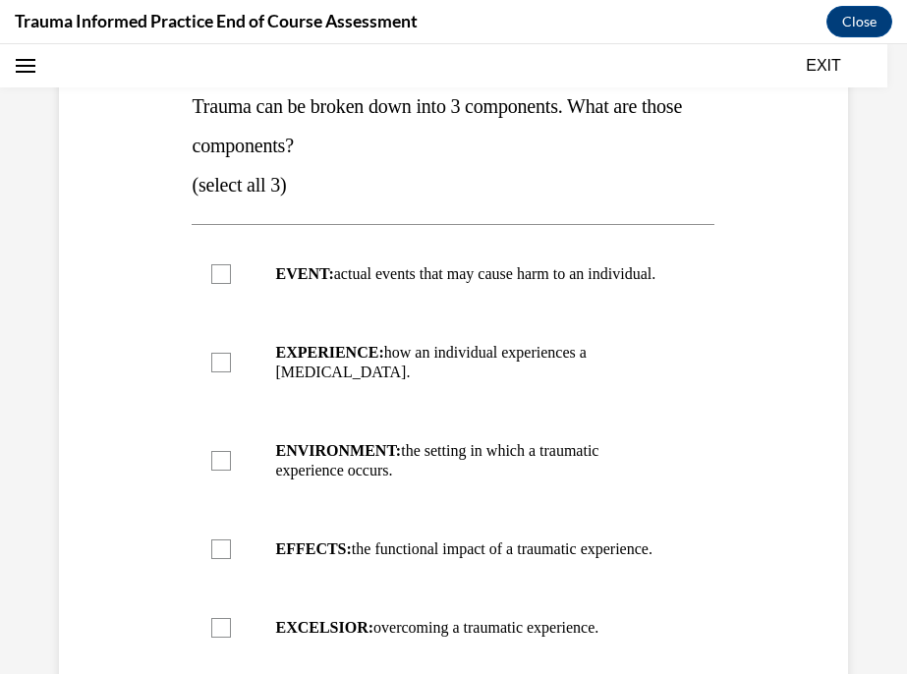
scroll to position [286, 0]
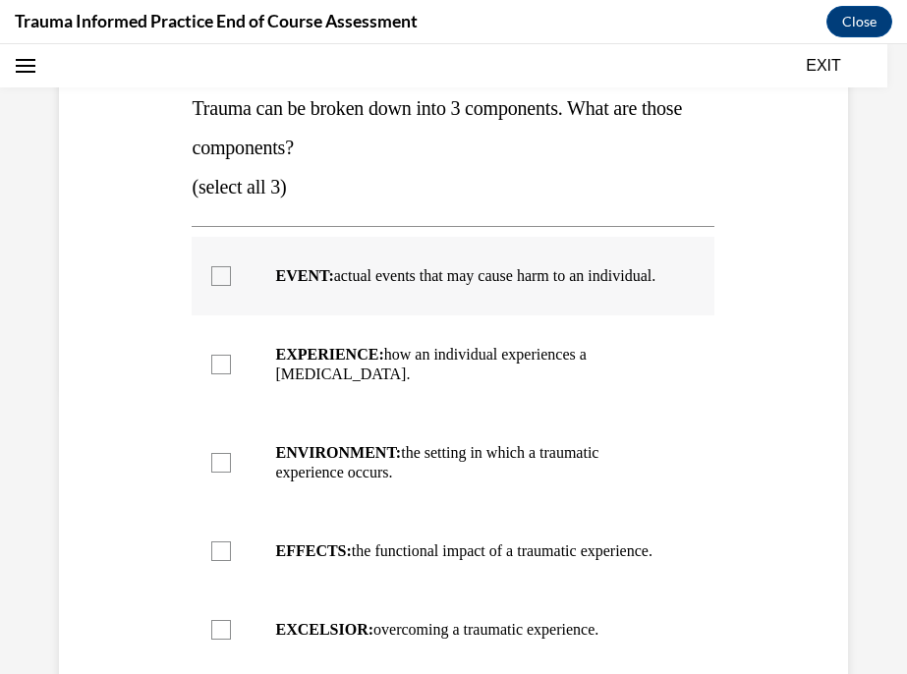
click at [419, 286] on p "EVENT: actual events that may cause harm to an individual." at bounding box center [470, 276] width 390 height 20
click at [231, 286] on input "EVENT: actual events that may cause harm to an individual." at bounding box center [221, 276] width 20 height 20
checkbox input "true"
click at [444, 561] on p "EFFECTS: the functional impact of a traumatic experience." at bounding box center [470, 551] width 390 height 20
click at [231, 561] on input "EFFECTS: the functional impact of a traumatic experience." at bounding box center [221, 551] width 20 height 20
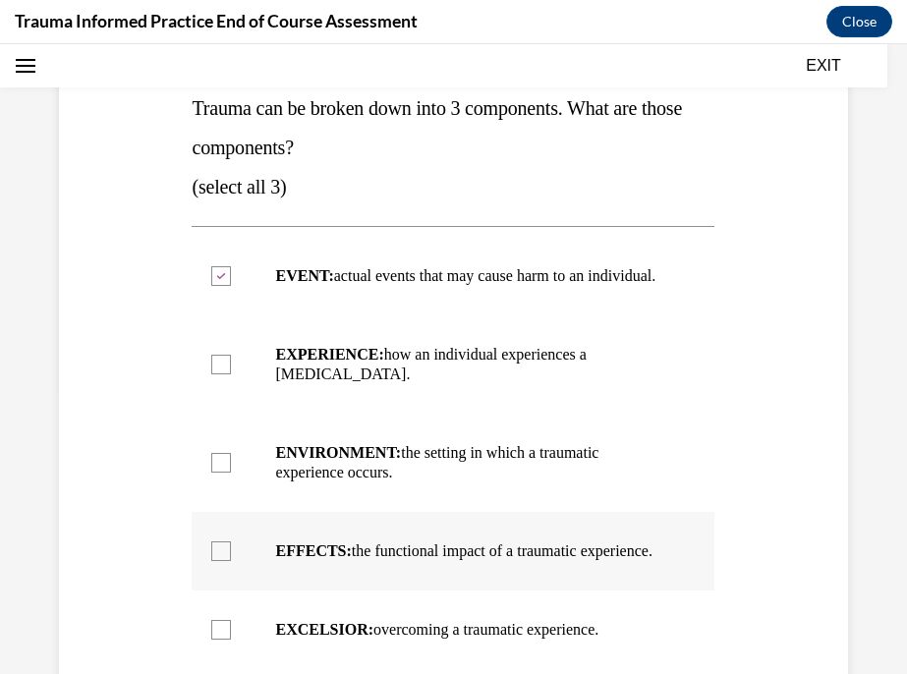
checkbox input "true"
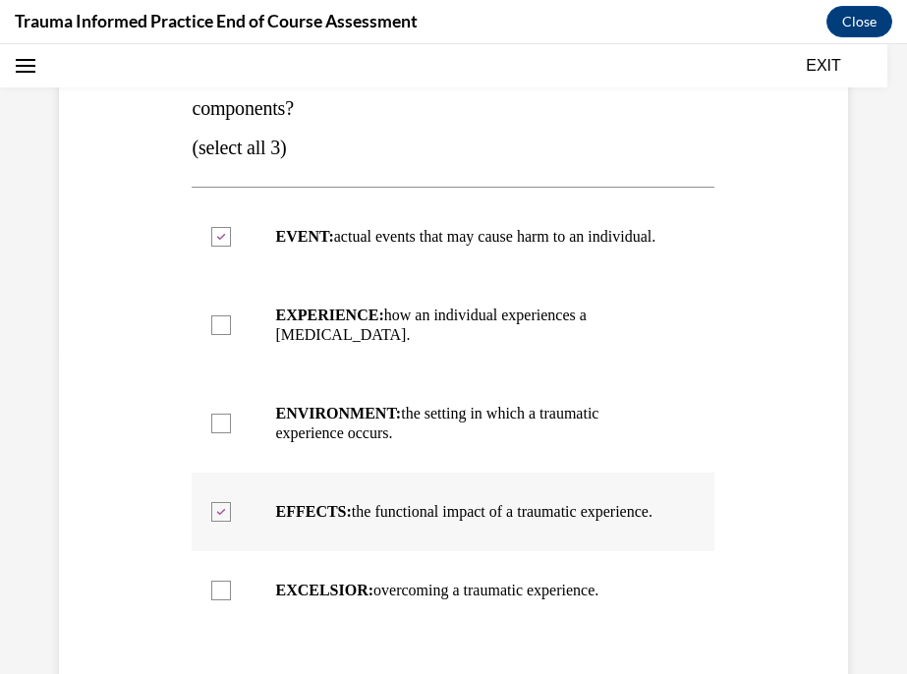
scroll to position [323, 0]
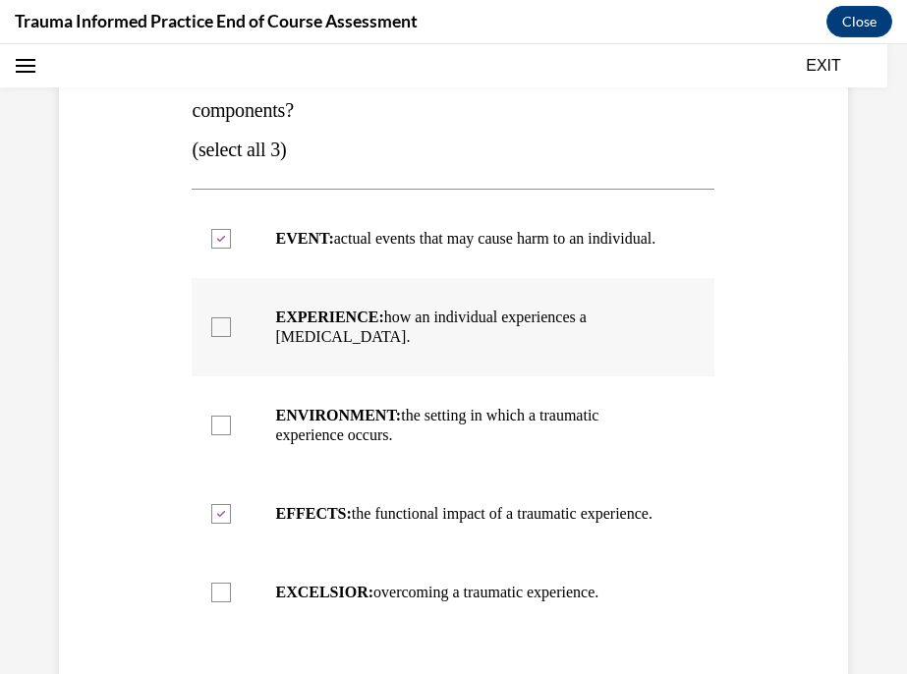
click at [516, 361] on label "EXPERIENCE: how an individual experiences a stressor." at bounding box center [453, 327] width 523 height 98
click at [231, 337] on input "EXPERIENCE: how an individual experiences a stressor." at bounding box center [221, 327] width 20 height 20
checkbox input "true"
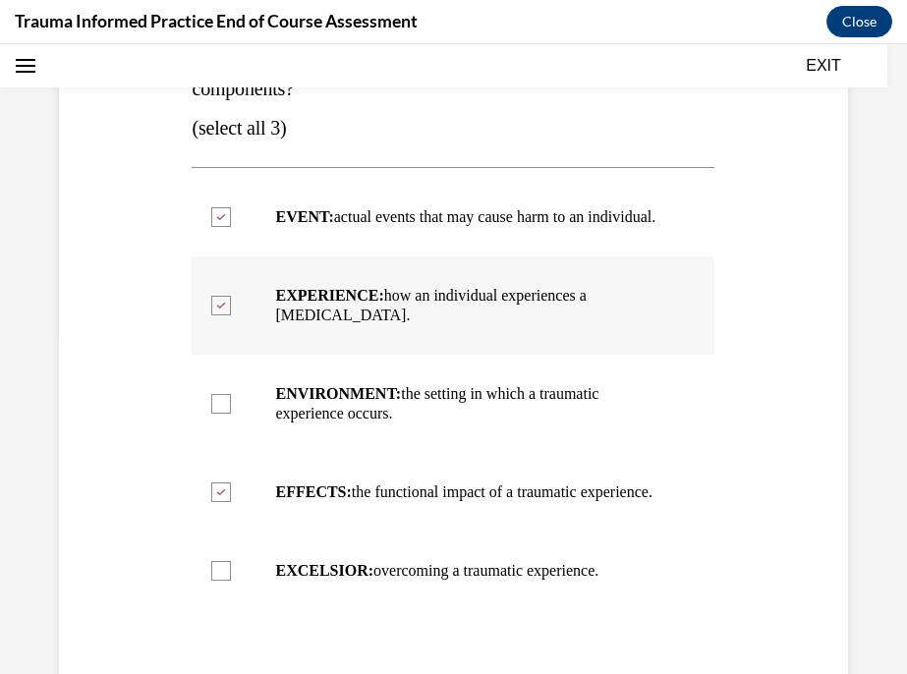
scroll to position [363, 0]
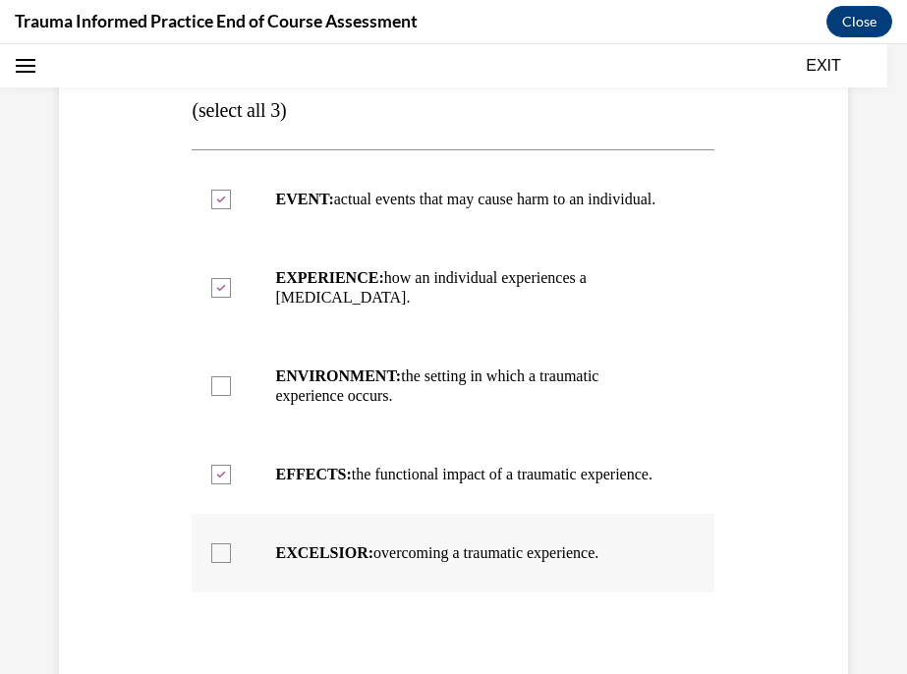
drag, startPoint x: 192, startPoint y: 212, endPoint x: 612, endPoint y: 605, distance: 575.6
click at [612, 605] on div "Question 01/12 Trauma can be broken down into 3 components. What are those comp…" at bounding box center [453, 374] width 523 height 926
copy div "Trauma can be broken down into 3 components. What are those components? (select…"
click at [878, 256] on div "Question 01/12 Trauma can be broken down into 3 components. What are those comp…" at bounding box center [453, 310] width 907 height 1132
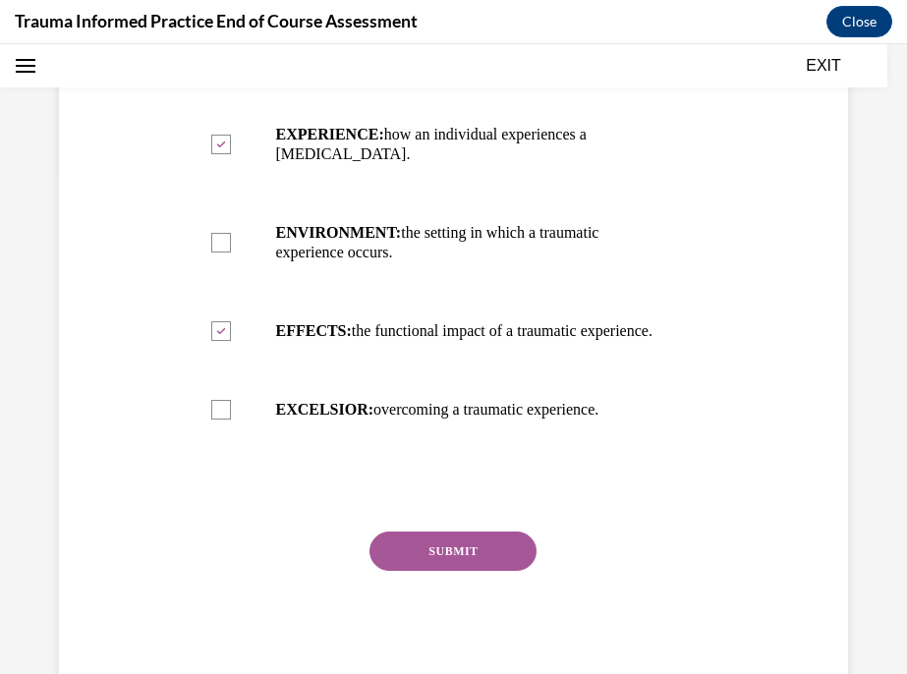
click at [478, 571] on button "SUBMIT" at bounding box center [452, 551] width 167 height 39
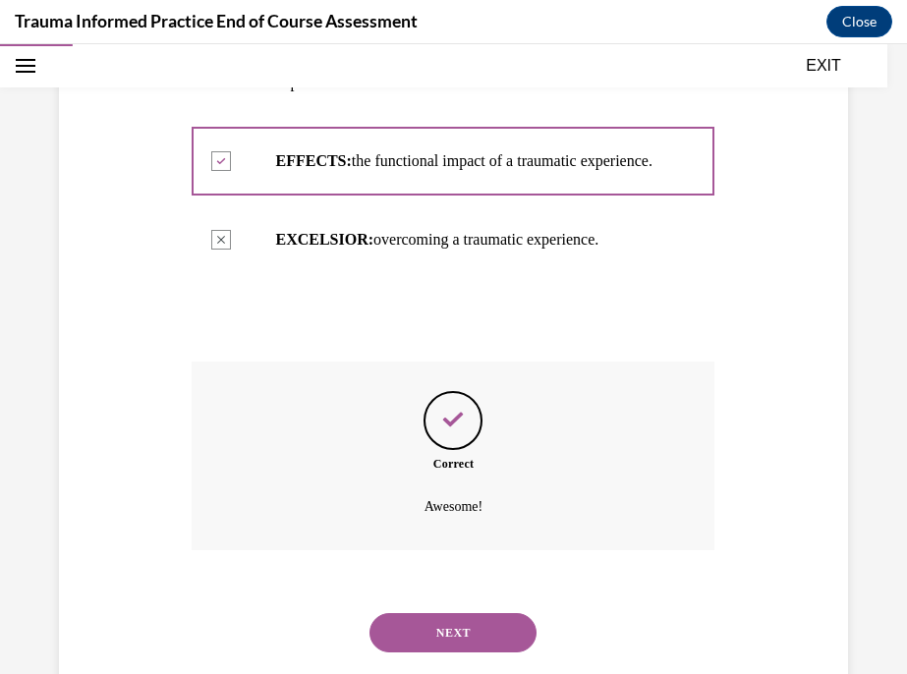
scroll to position [743, 0]
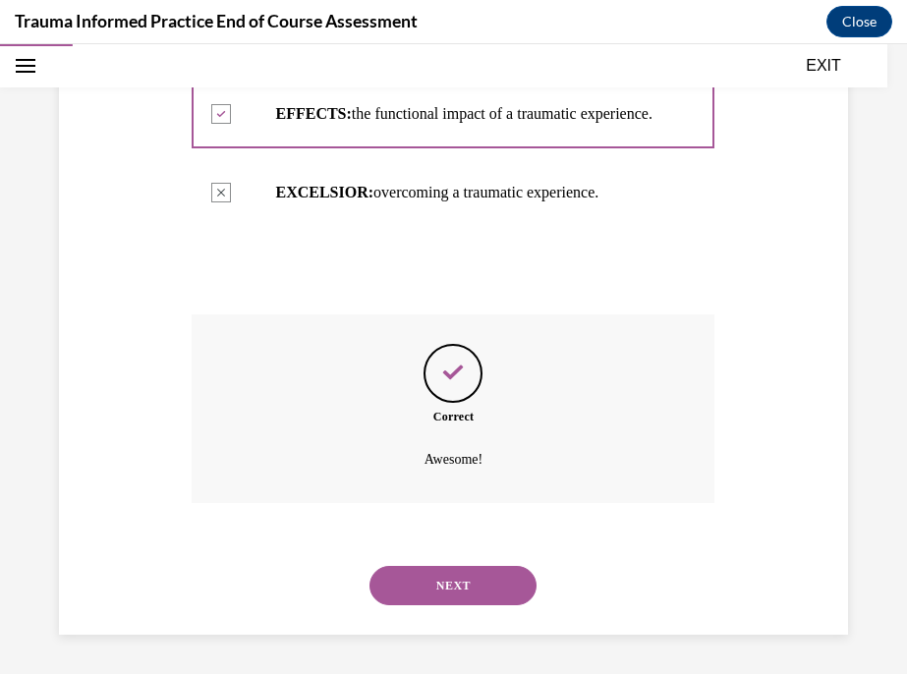
click at [502, 564] on div "NEXT" at bounding box center [453, 585] width 523 height 79
click at [502, 581] on button "NEXT" at bounding box center [452, 585] width 167 height 39
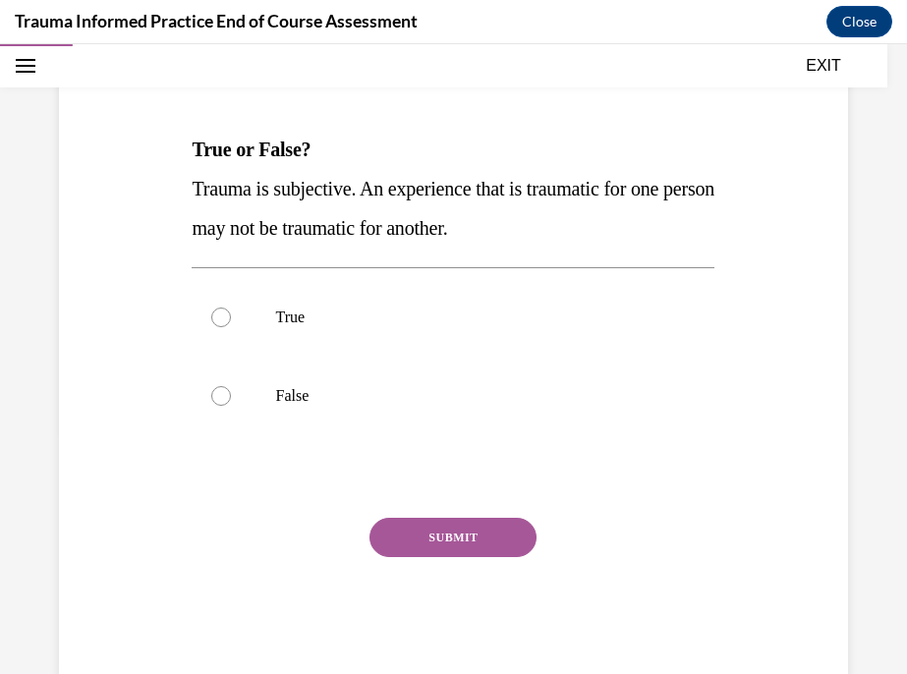
scroll to position [231, 0]
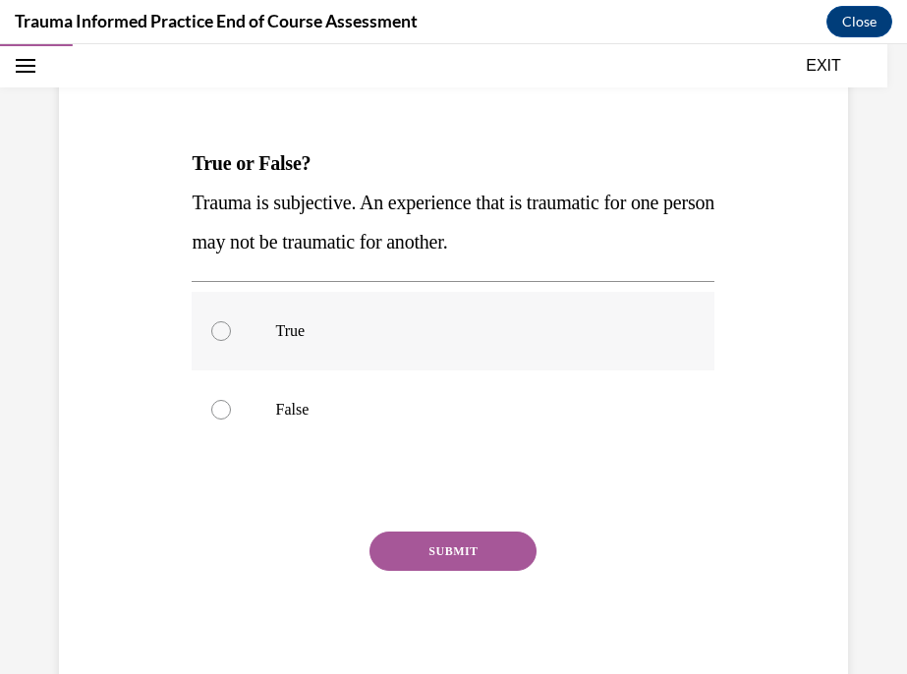
click at [280, 330] on p "True" at bounding box center [470, 331] width 390 height 20
click at [231, 330] on input "True" at bounding box center [221, 331] width 20 height 20
radio input "true"
click at [471, 554] on button "SUBMIT" at bounding box center [452, 551] width 167 height 39
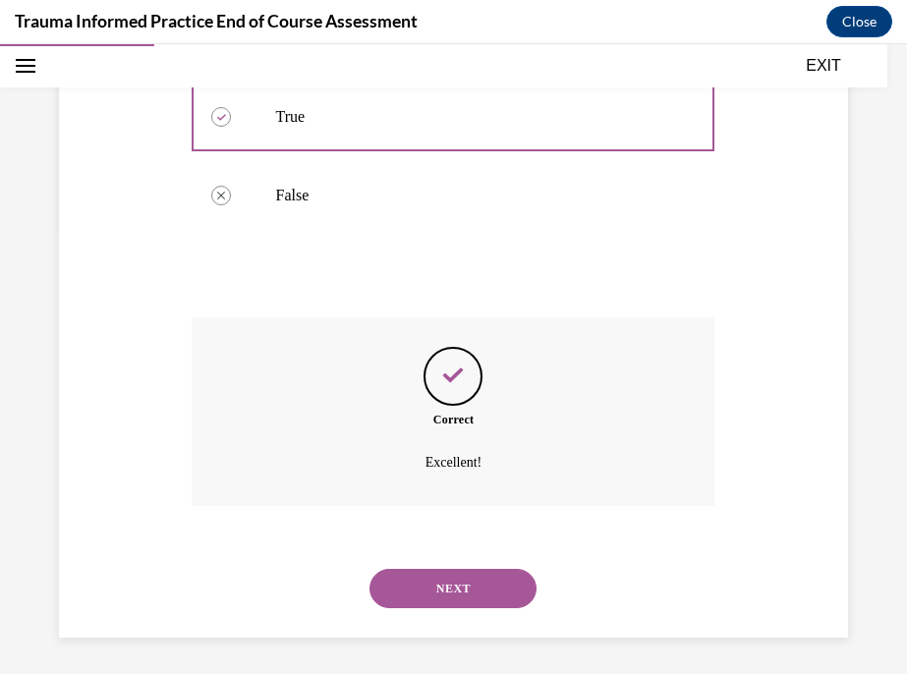
scroll to position [448, 0]
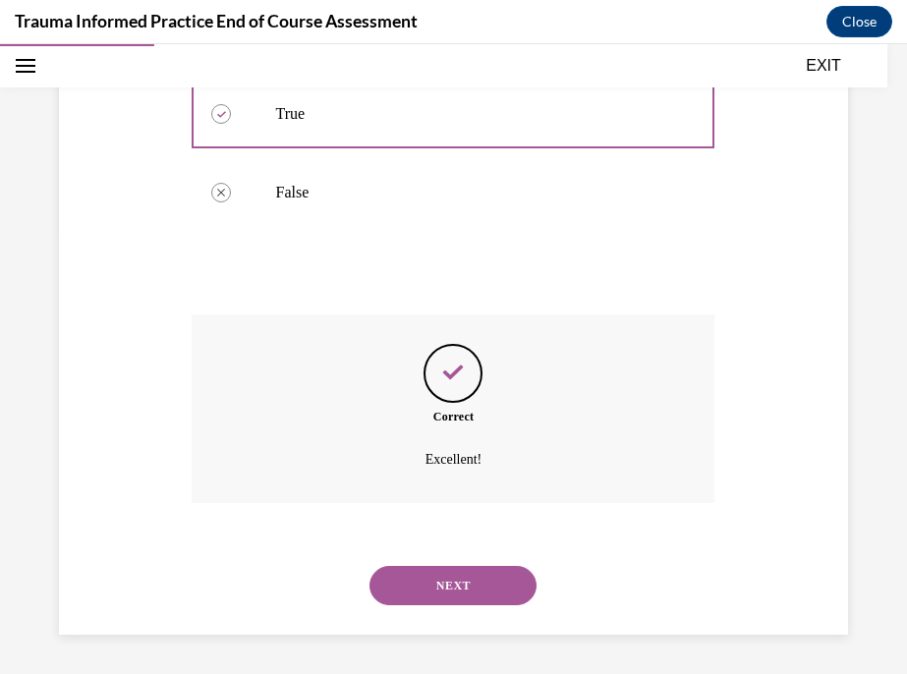
click at [473, 576] on button "NEXT" at bounding box center [452, 585] width 167 height 39
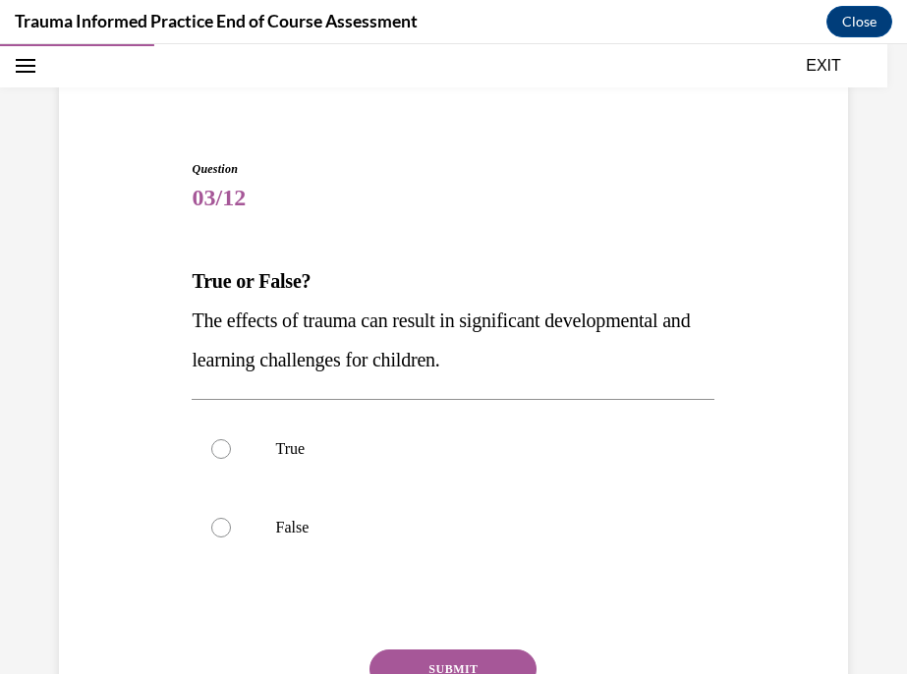
scroll to position [126, 0]
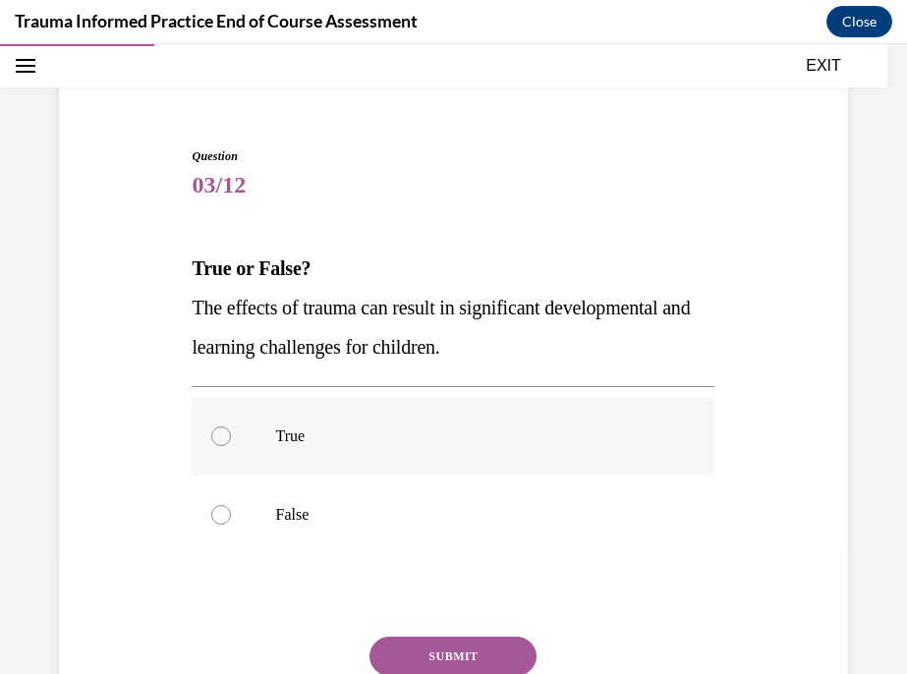
click at [349, 422] on label "True" at bounding box center [453, 436] width 523 height 79
click at [231, 426] on input "True" at bounding box center [221, 436] width 20 height 20
radio input "true"
drag, startPoint x: 194, startPoint y: 266, endPoint x: 508, endPoint y: 362, distance: 328.6
click at [508, 362] on div "True or False? The effects of trauma can result in significant developmental an…" at bounding box center [453, 308] width 523 height 118
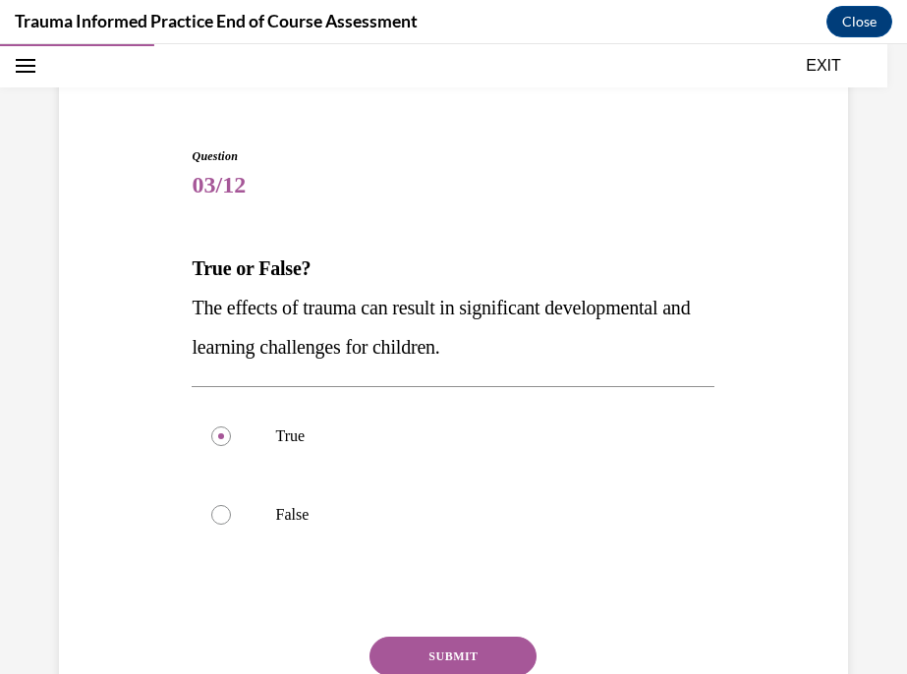
copy div "True or False? The effects of trauma can result in significant developmental an…"
click at [650, 299] on span "The effects of trauma can result in significant developmental and learning chal…" at bounding box center [441, 327] width 498 height 61
click at [473, 654] on button "SUBMIT" at bounding box center [452, 656] width 167 height 39
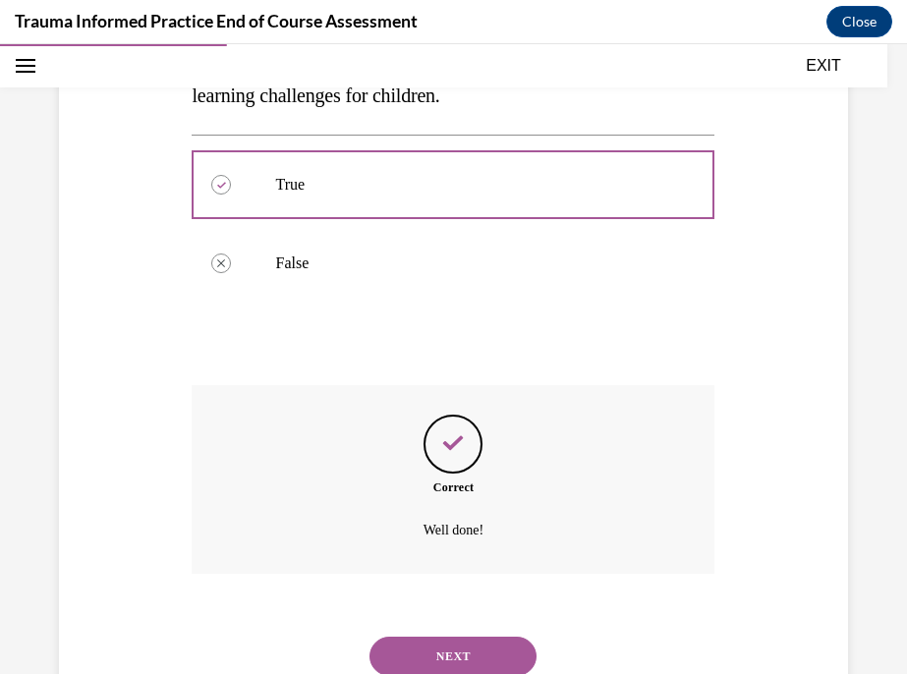
scroll to position [448, 0]
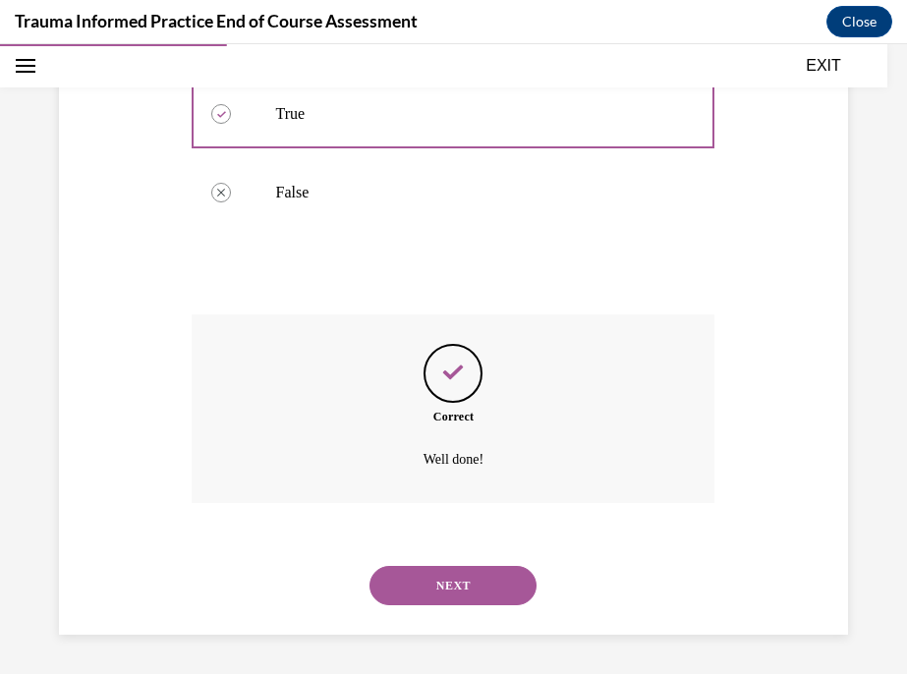
click at [502, 585] on button "NEXT" at bounding box center [452, 585] width 167 height 39
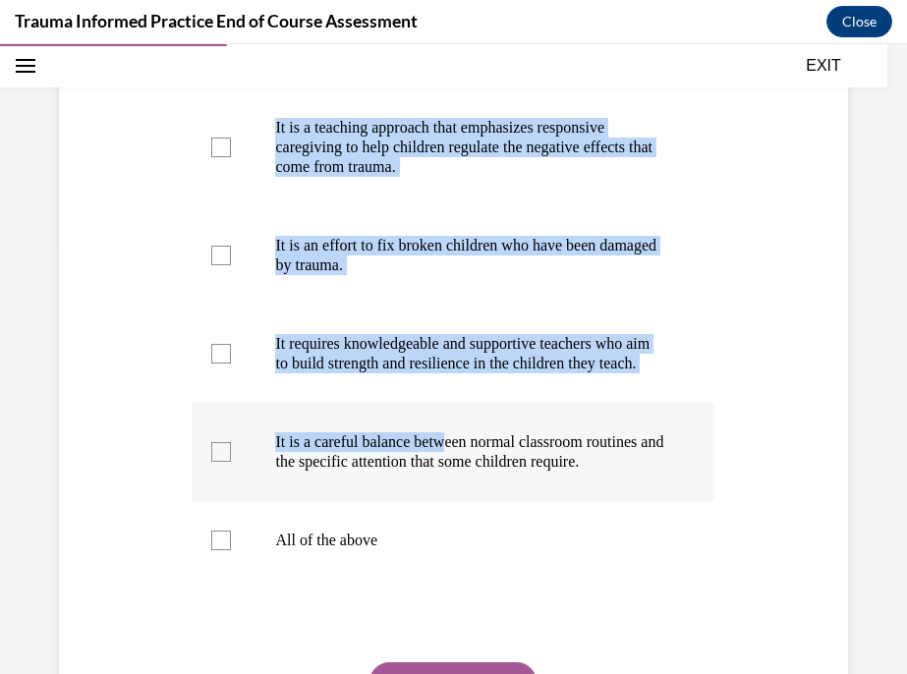
scroll to position [457, 0]
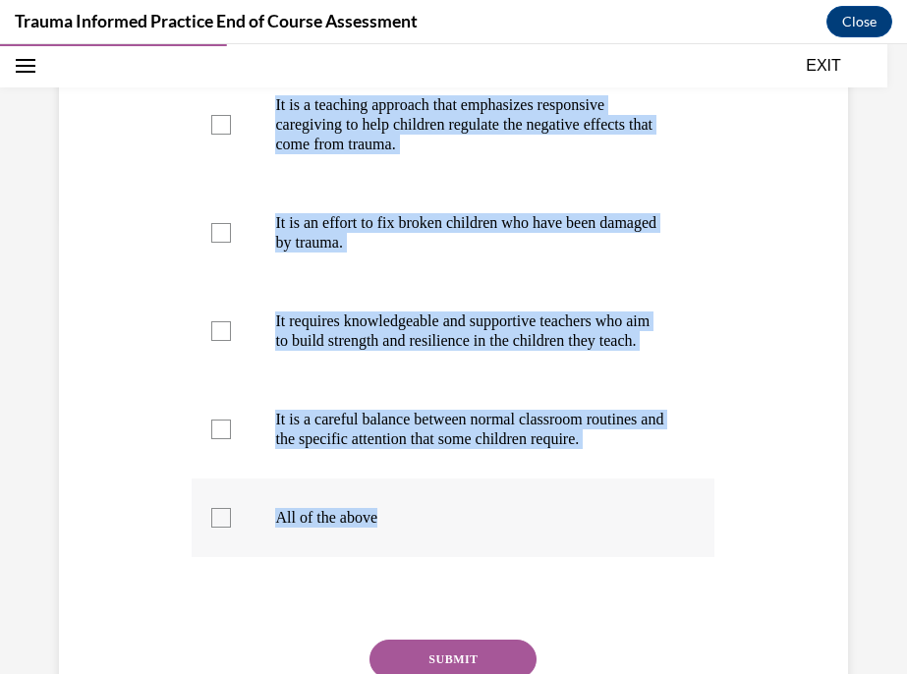
drag, startPoint x: 194, startPoint y: 224, endPoint x: 544, endPoint y: 582, distance: 501.0
click at [544, 582] on div "Question 04/12 Which of the following statements accurately describe trauma-inf…" at bounding box center [453, 308] width 523 height 985
copy div "Which of the following statements accurately describe trauma-informed practice?…"
click at [880, 250] on div "Question 04/12 Which of the following statements accurately describe trauma-inf…" at bounding box center [453, 244] width 907 height 1191
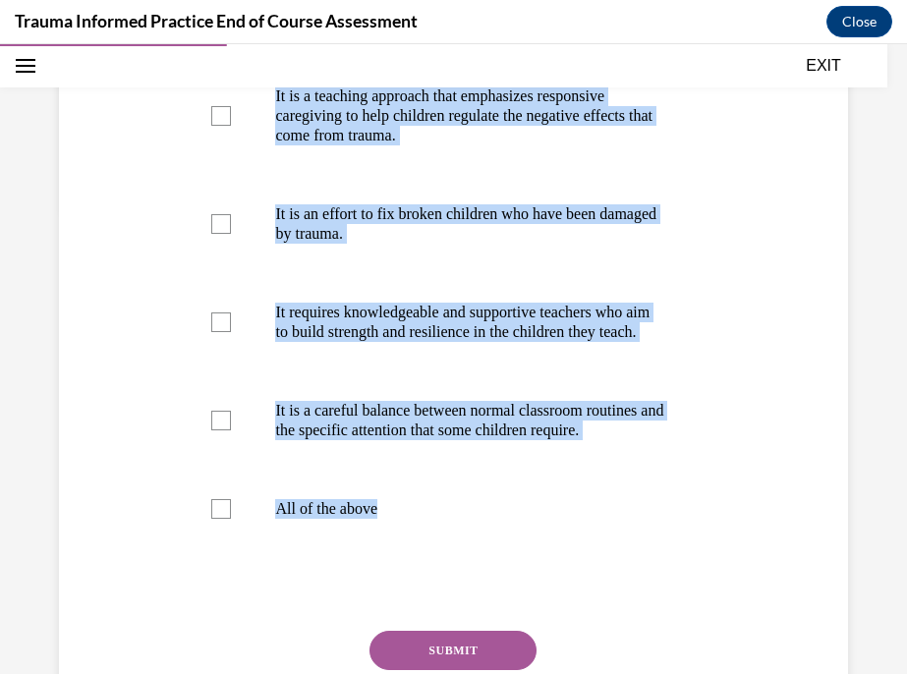
scroll to position [479, 0]
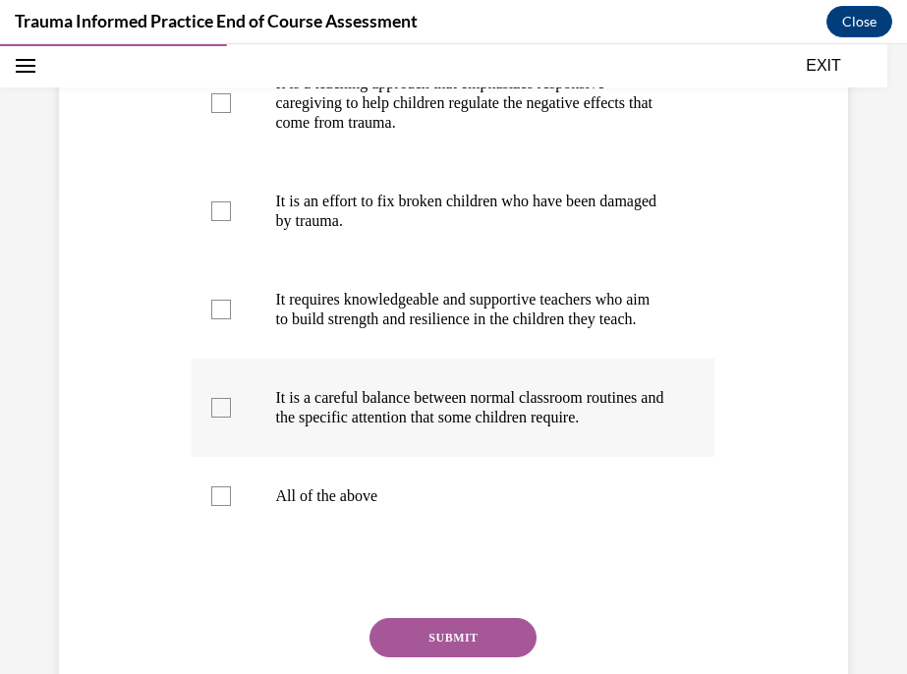
click at [593, 427] on p "It is a careful balance between normal classroom routines and the specific atte…" at bounding box center [470, 407] width 390 height 39
click at [231, 418] on input "It is a careful balance between normal classroom routines and the specific atte…" at bounding box center [221, 408] width 20 height 20
checkbox input "true"
click at [561, 316] on p "It requires knowledgeable and supportive teachers who aim to build strength and…" at bounding box center [470, 309] width 390 height 39
click at [231, 316] on input "It requires knowledgeable and supportive teachers who aim to build strength and…" at bounding box center [221, 310] width 20 height 20
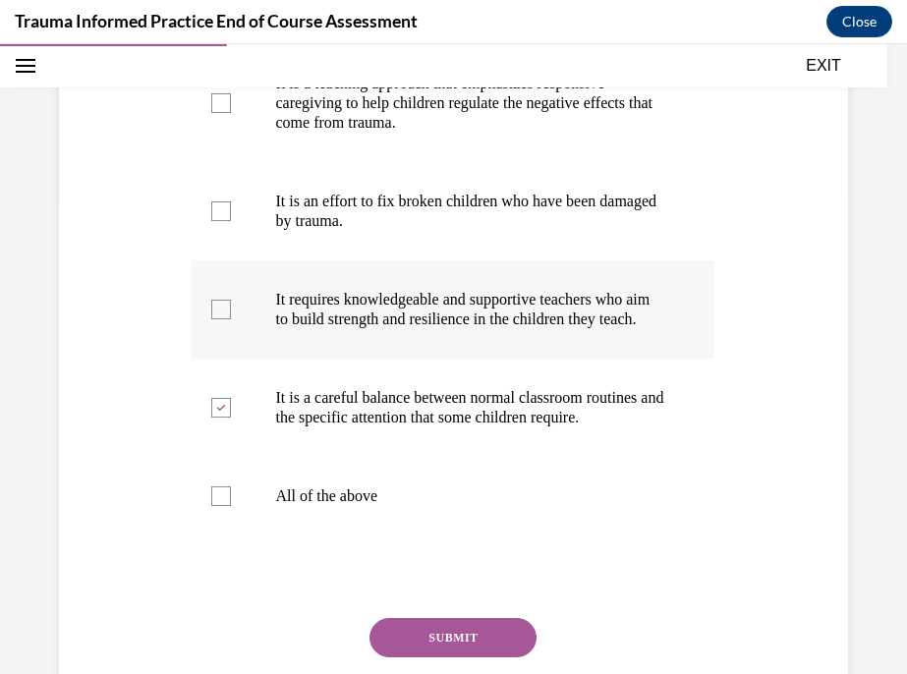
checkbox input "true"
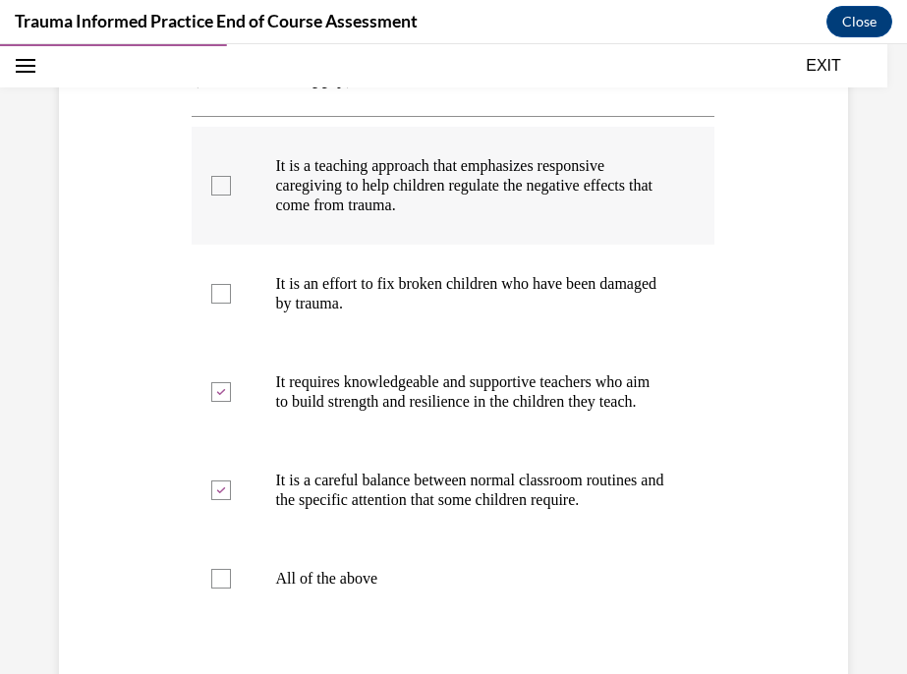
scroll to position [393, 0]
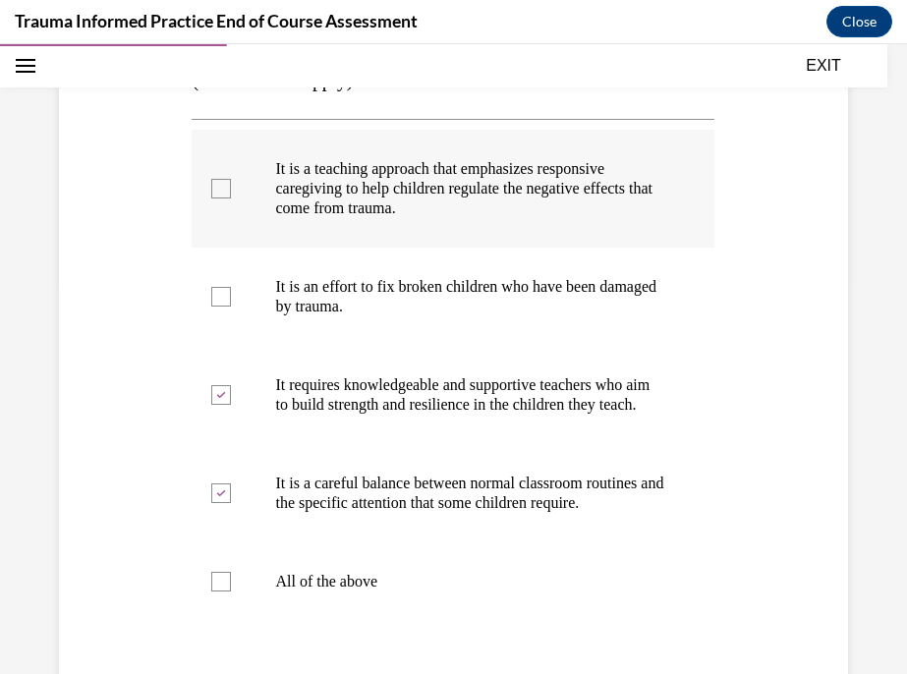
click at [556, 196] on p "It is a teaching approach that emphasizes responsive caregiving to help childre…" at bounding box center [470, 188] width 390 height 59
click at [231, 196] on input "It is a teaching approach that emphasizes responsive caregiving to help childre…" at bounding box center [221, 189] width 20 height 20
checkbox input "true"
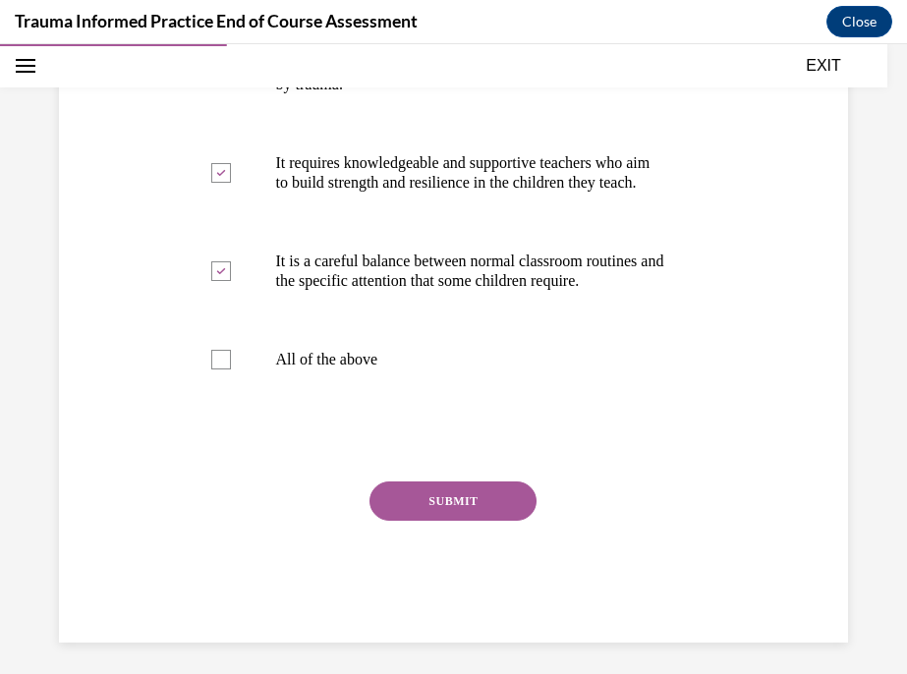
click at [483, 521] on button "SUBMIT" at bounding box center [452, 500] width 167 height 39
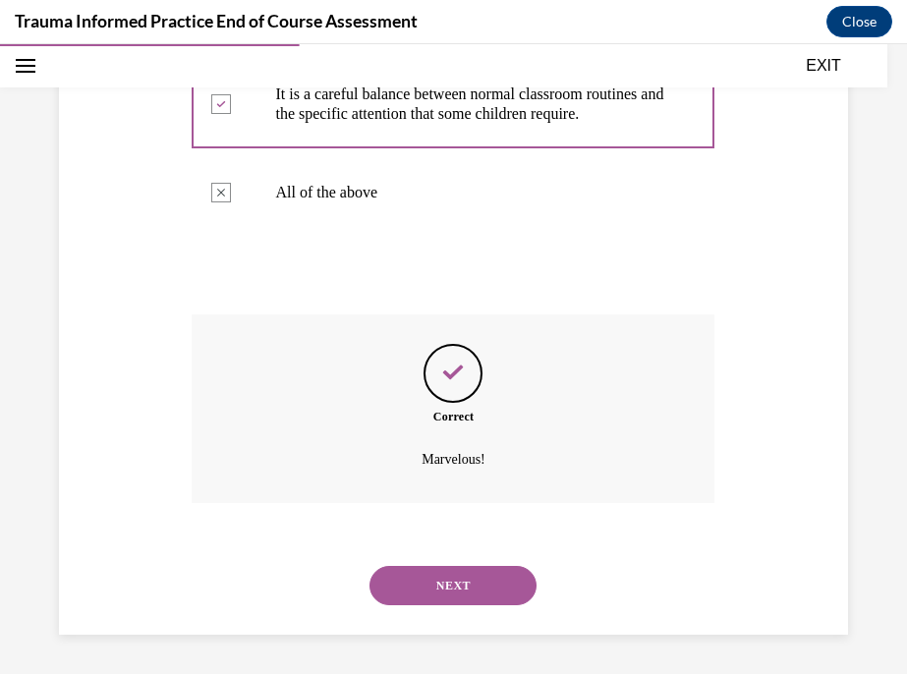
scroll to position [821, 0]
click at [479, 588] on button "NEXT" at bounding box center [452, 585] width 167 height 39
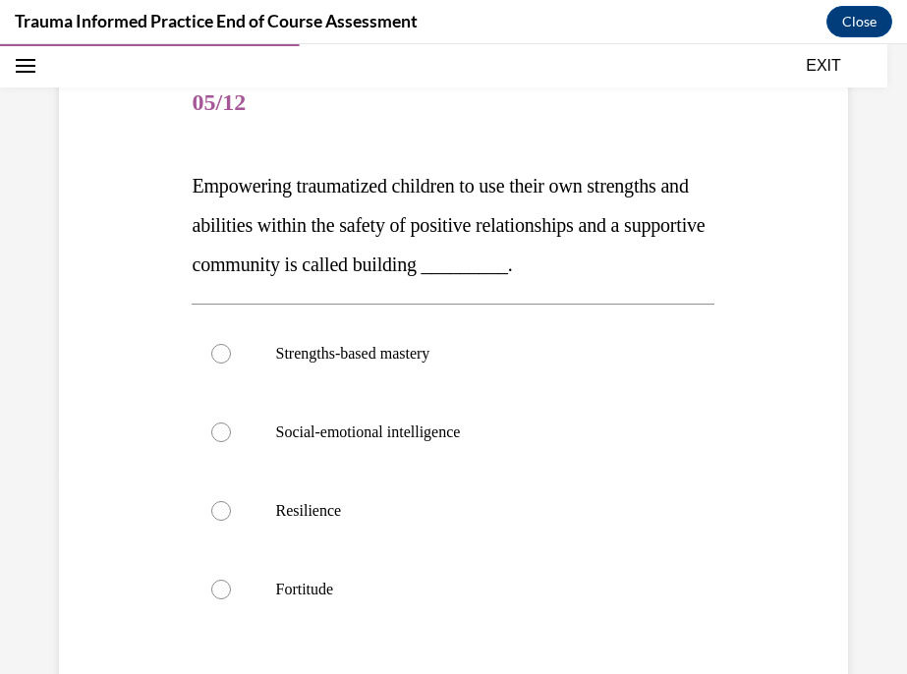
scroll to position [233, 0]
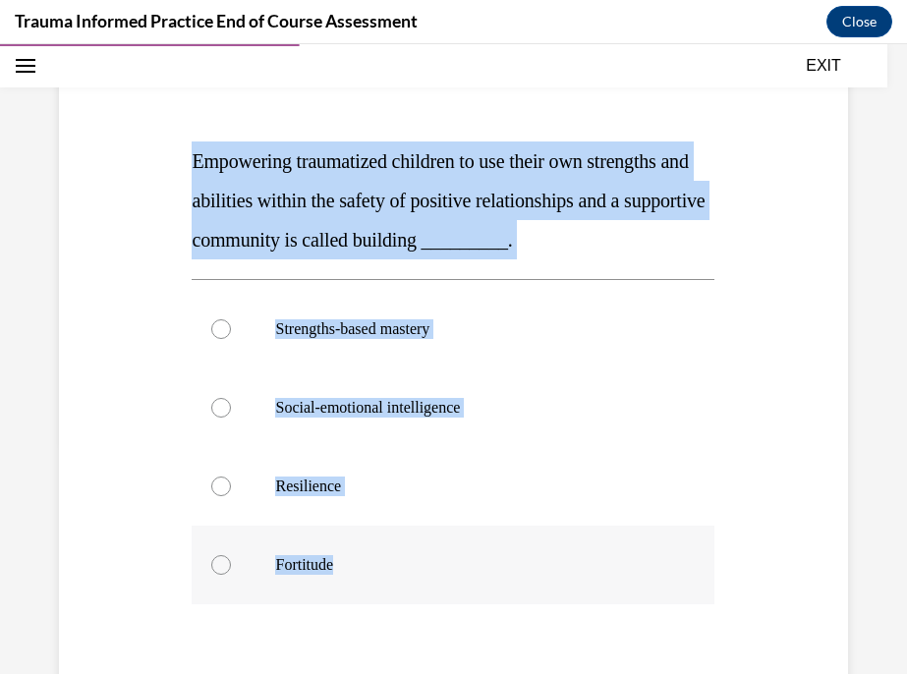
drag, startPoint x: 191, startPoint y: 159, endPoint x: 376, endPoint y: 579, distance: 458.8
click at [376, 579] on div "Question 05/12 Empowering traumatized children to use their own strengths and a…" at bounding box center [453, 429] width 533 height 837
copy div "Empowering traumatized children to use their own strengths and abilities within…"
click at [875, 229] on div "Question 05/12 Empowering traumatized children to use their own strengths and a…" at bounding box center [453, 380] width 907 height 1014
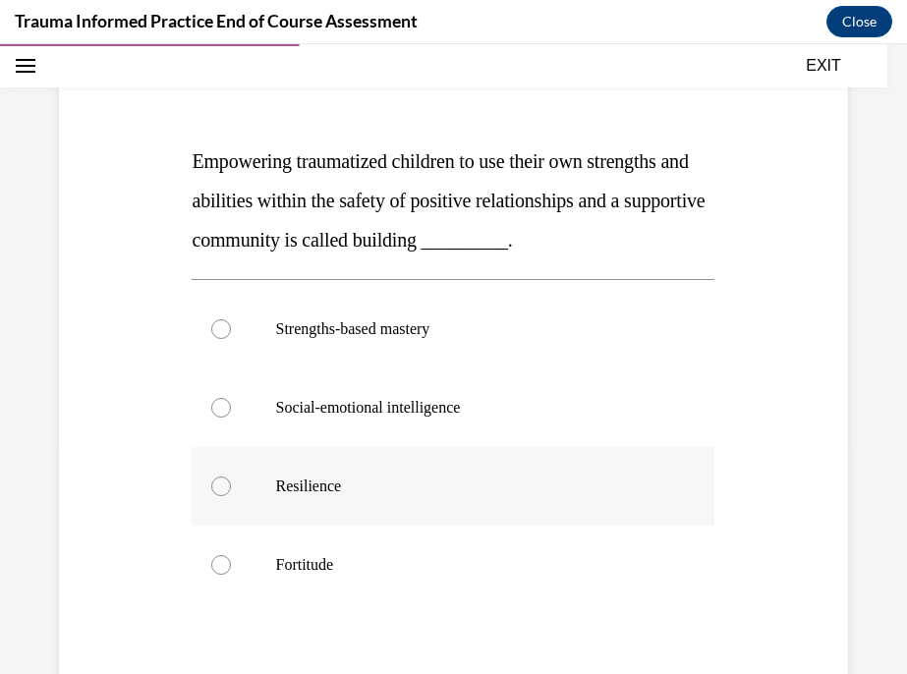
click at [329, 510] on label "Resilience" at bounding box center [453, 486] width 523 height 79
click at [231, 496] on input "Resilience" at bounding box center [221, 487] width 20 height 20
radio input "true"
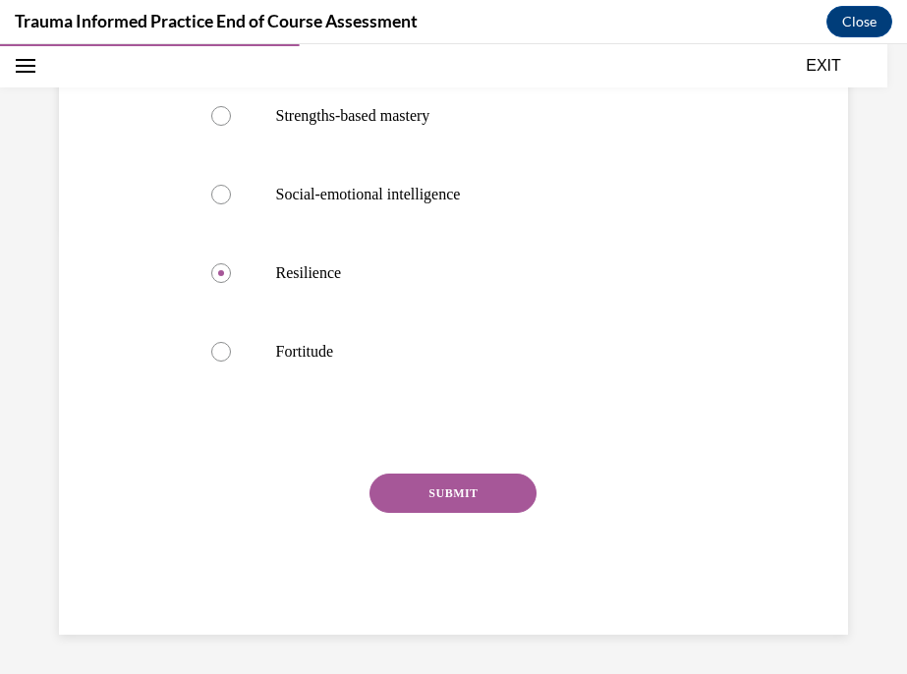
click at [431, 489] on button "SUBMIT" at bounding box center [452, 493] width 167 height 39
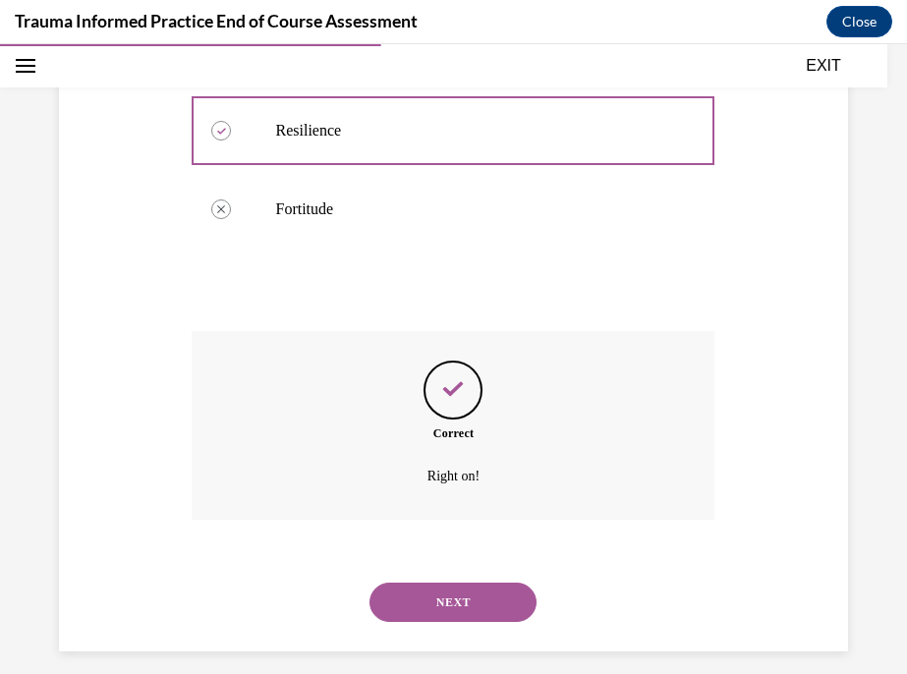
scroll to position [605, 0]
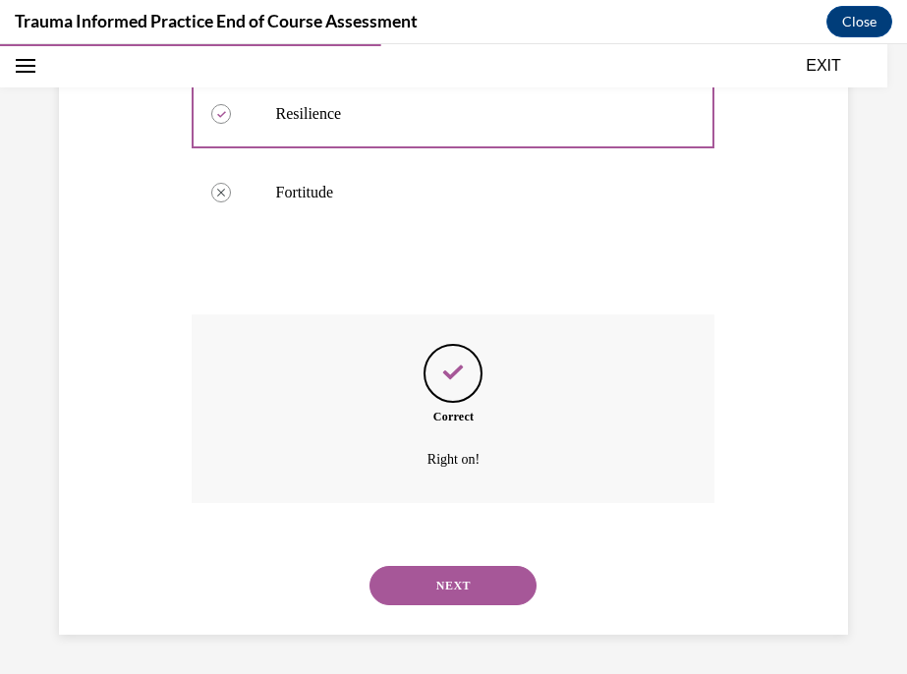
click at [454, 580] on button "NEXT" at bounding box center [452, 585] width 167 height 39
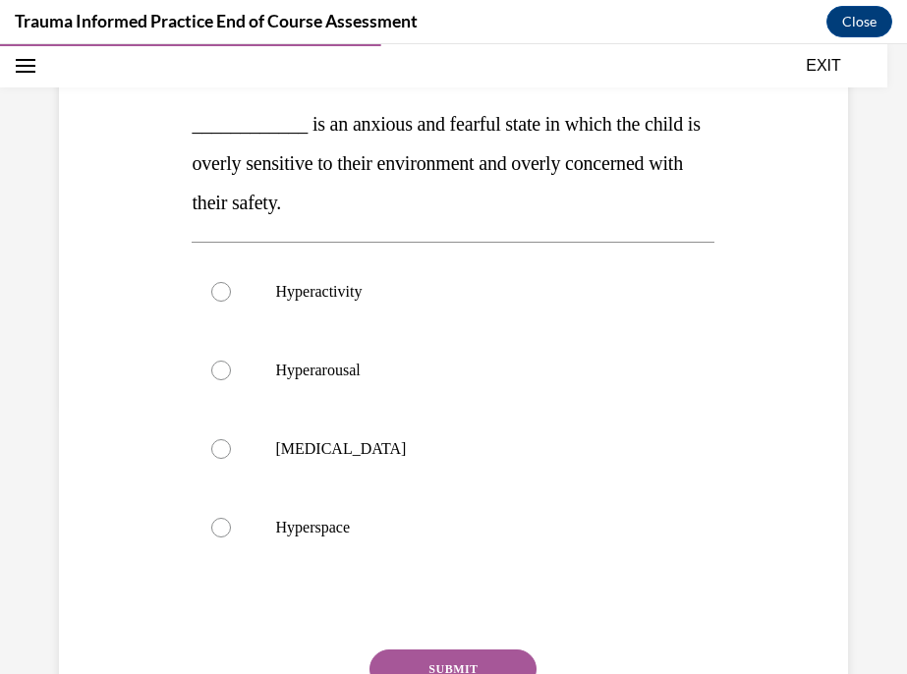
scroll to position [202, 0]
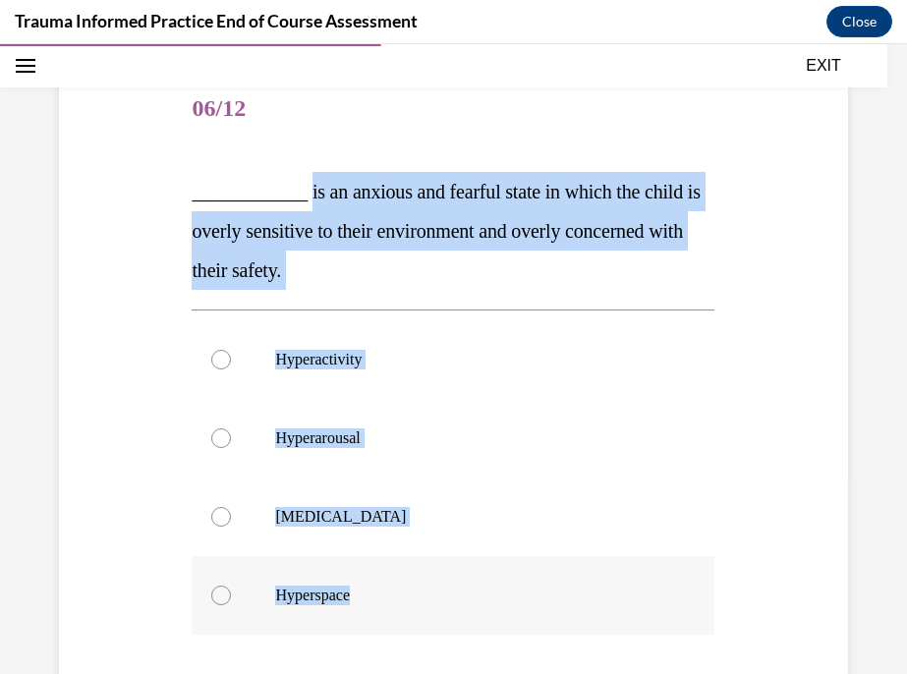
drag, startPoint x: 304, startPoint y: 195, endPoint x: 401, endPoint y: 594, distance: 411.6
click at [401, 594] on div "Question 06/12 ____________ is an anxious and fearful state in which the child …" at bounding box center [453, 475] width 523 height 808
copy div "is an anxious and fearful state in which the child is overly sensitive to their…"
click at [871, 272] on div "Question 06/12 ____________ is an anxious and fearful state in which the child …" at bounding box center [453, 411] width 907 height 1014
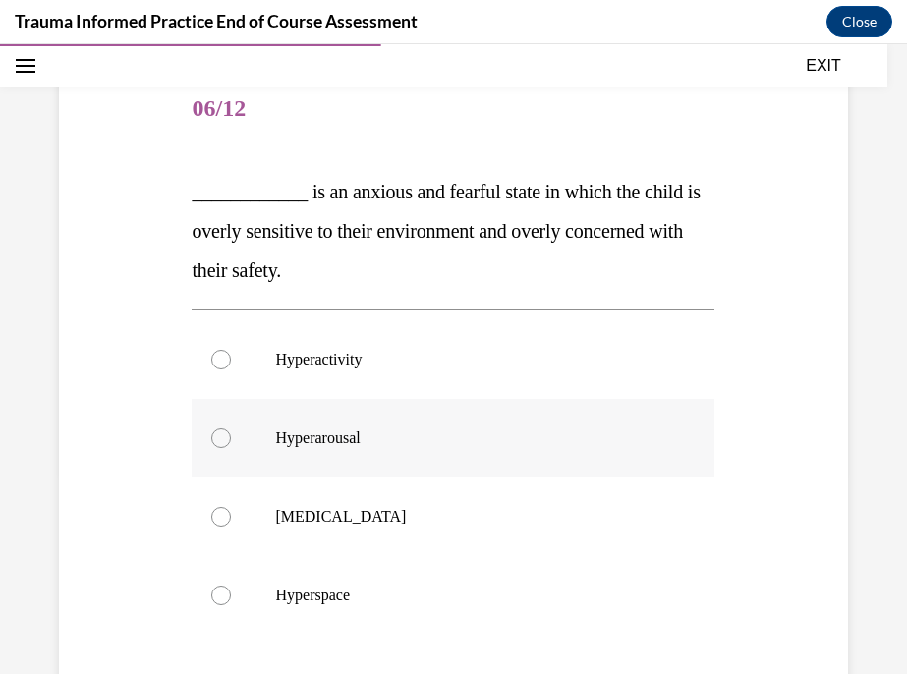
click at [374, 449] on label "Hyperarousal" at bounding box center [453, 438] width 523 height 79
click at [231, 448] on input "Hyperarousal" at bounding box center [221, 438] width 20 height 20
radio input "true"
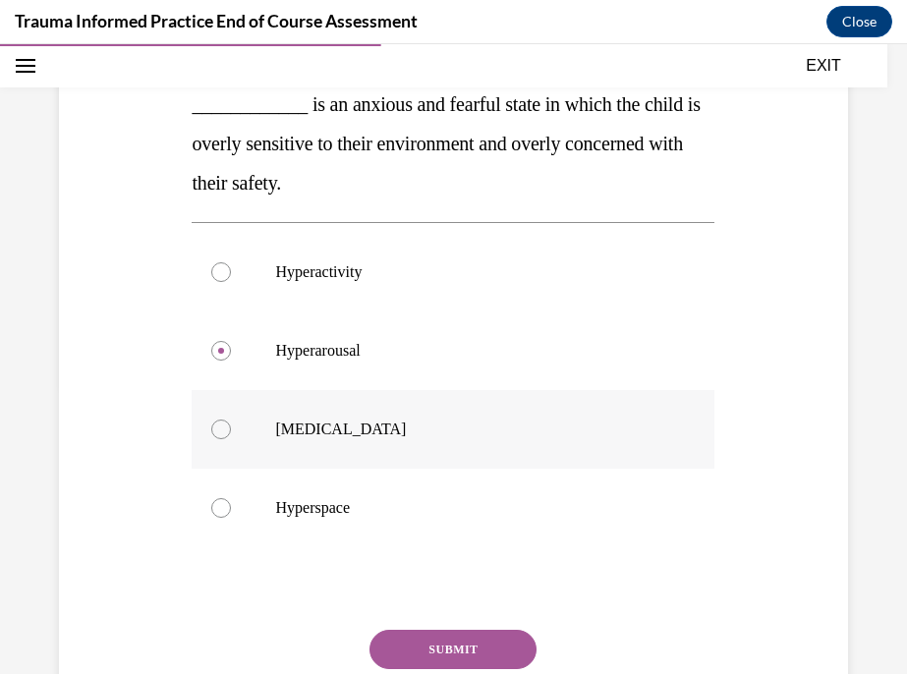
scroll to position [373, 0]
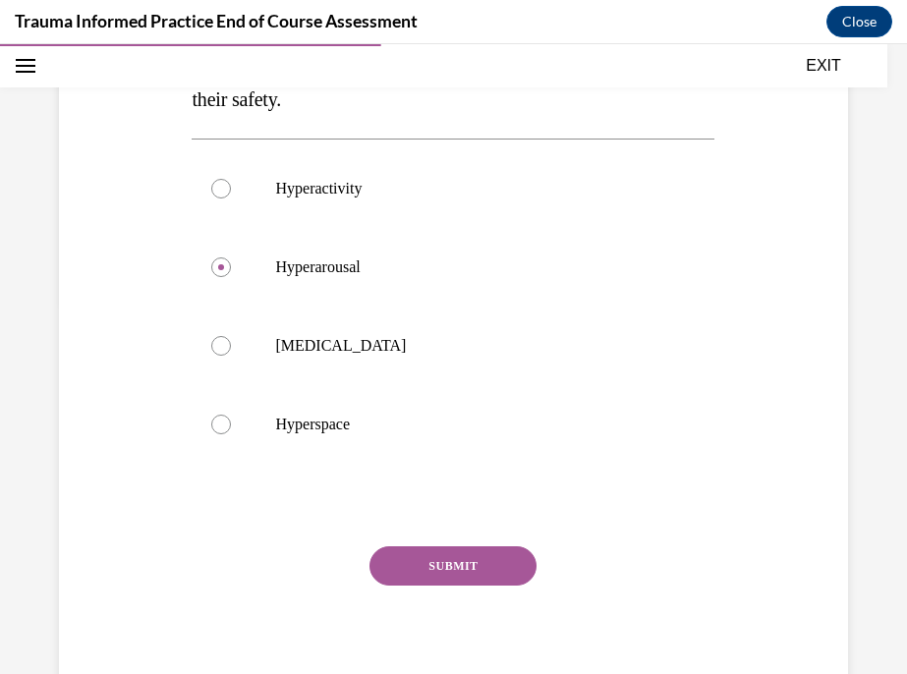
click at [494, 557] on button "SUBMIT" at bounding box center [452, 565] width 167 height 39
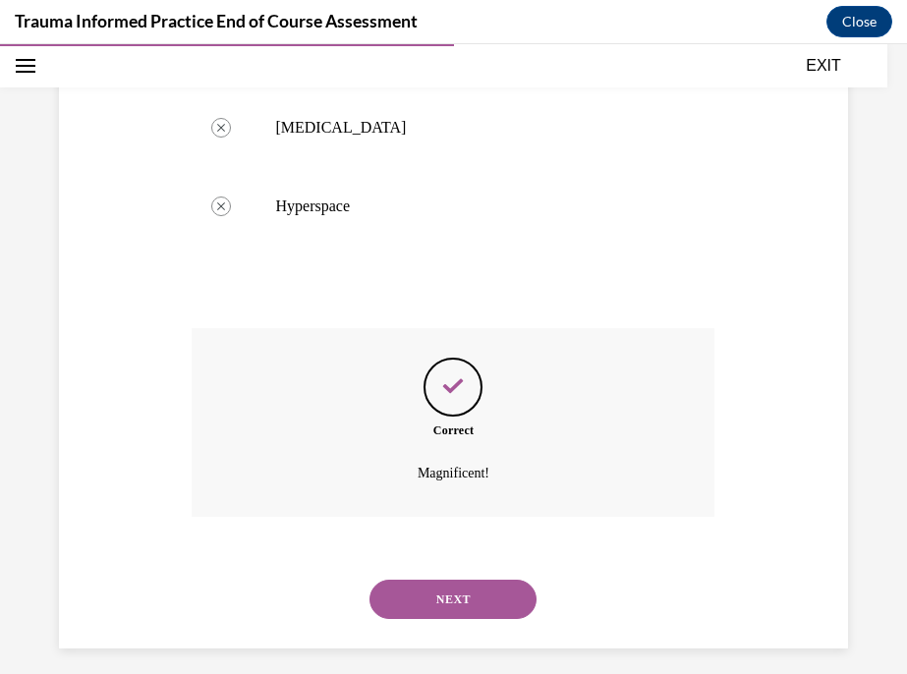
scroll to position [605, 0]
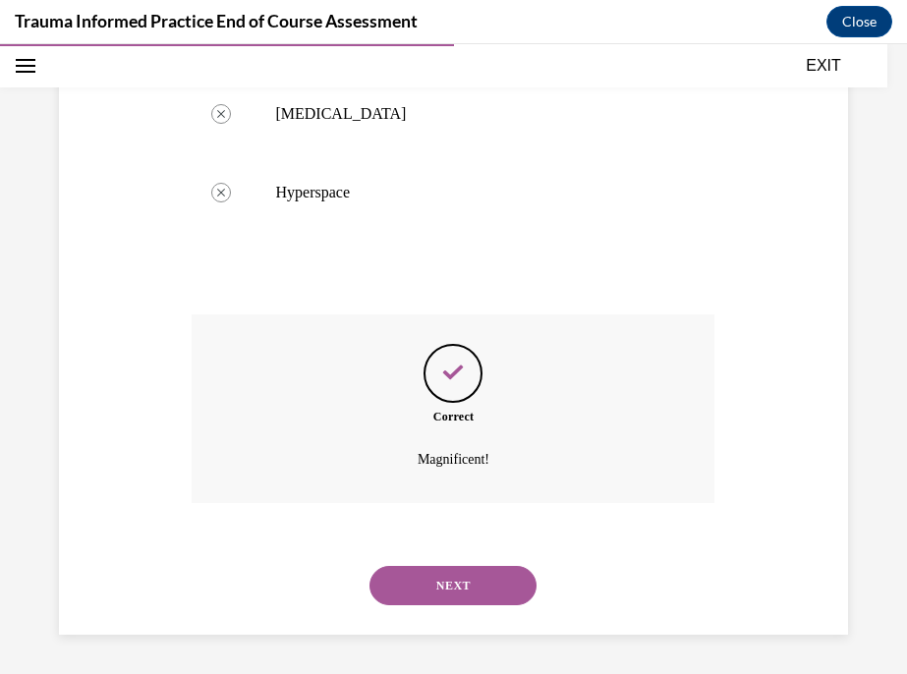
click at [487, 599] on button "NEXT" at bounding box center [452, 585] width 167 height 39
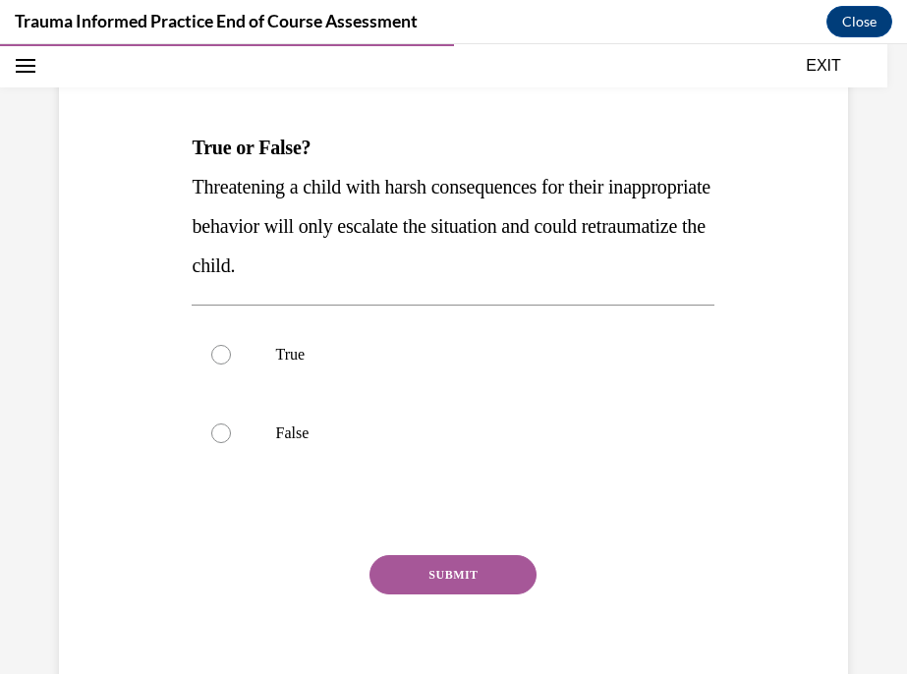
scroll to position [262, 0]
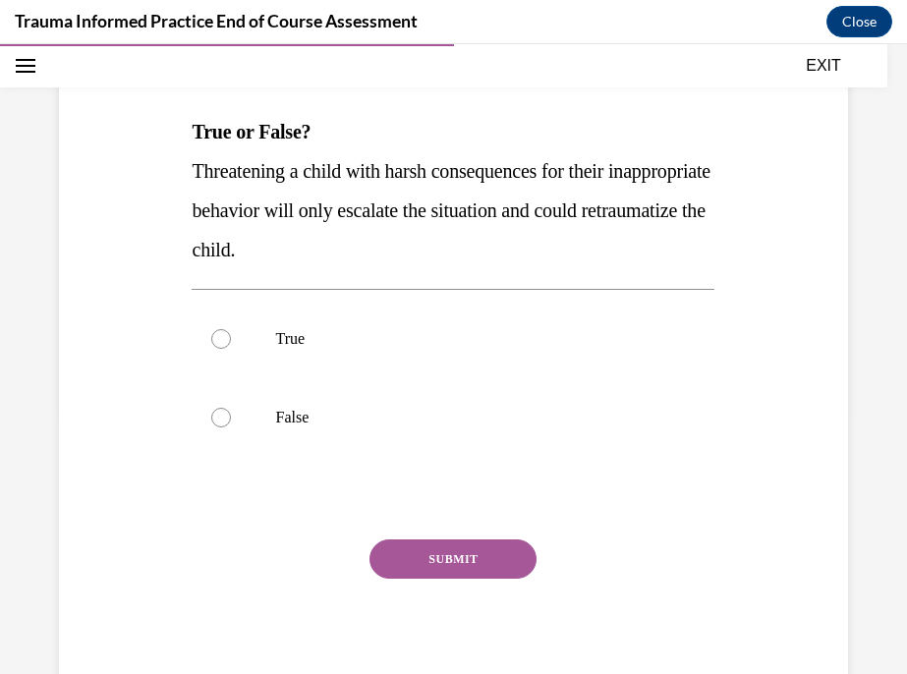
drag, startPoint x: 195, startPoint y: 126, endPoint x: 455, endPoint y: 241, distance: 284.6
click at [455, 241] on div "True or False? Threatening a child with harsh consequences for their inappropri…" at bounding box center [453, 190] width 523 height 157
copy div "True or False? Threatening a child with harsh consequences for their inappropri…"
click at [875, 313] on div "Question 07/12 True or False? Threatening a child with harsh consequences for t…" at bounding box center [453, 292] width 907 height 896
click at [367, 362] on label "True" at bounding box center [453, 339] width 523 height 79
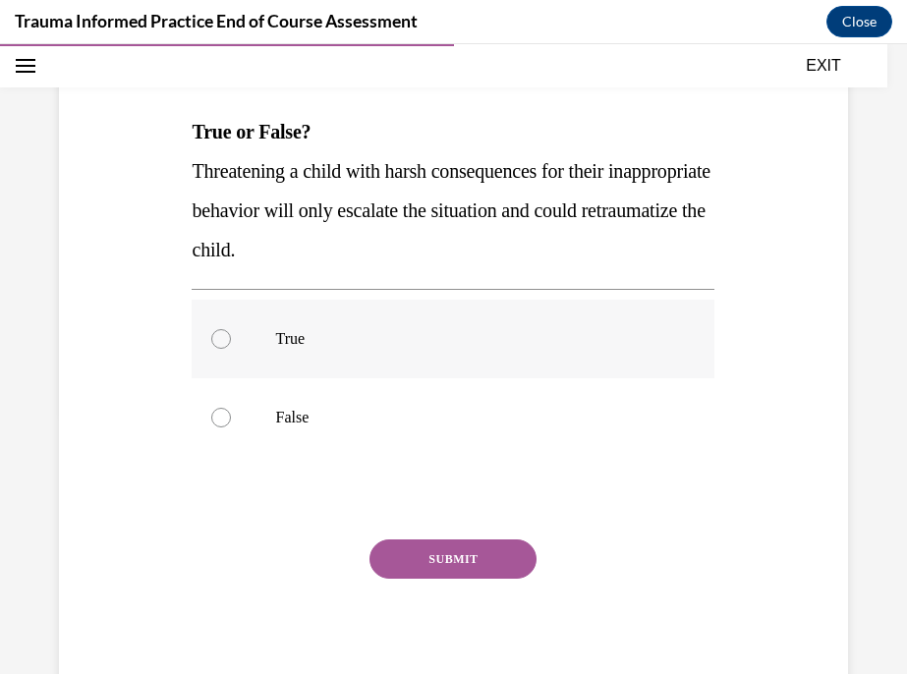
click at [231, 349] on input "True" at bounding box center [221, 339] width 20 height 20
radio input "true"
click at [461, 564] on button "SUBMIT" at bounding box center [452, 558] width 167 height 39
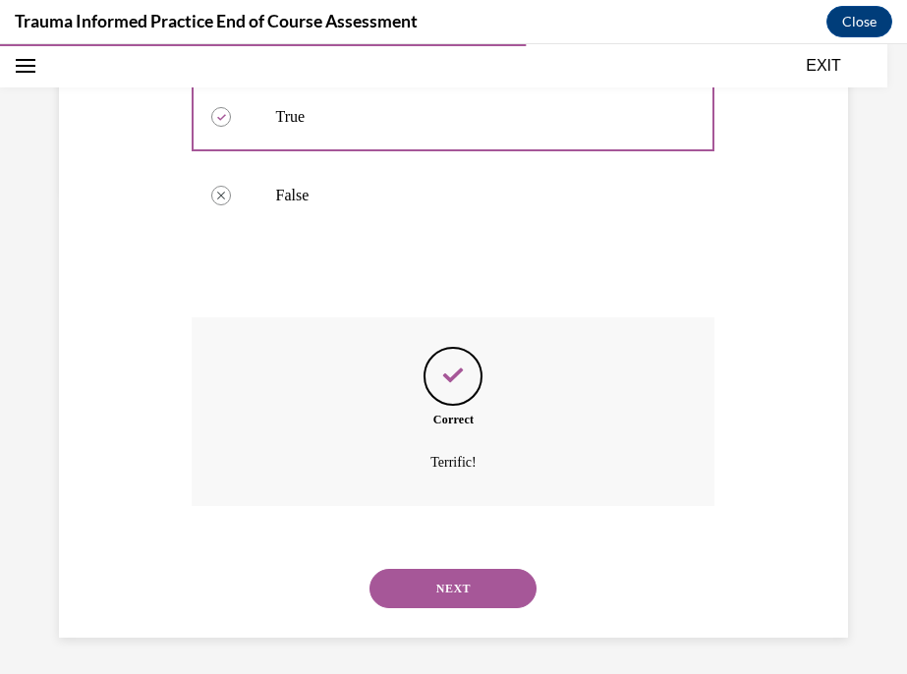
scroll to position [487, 0]
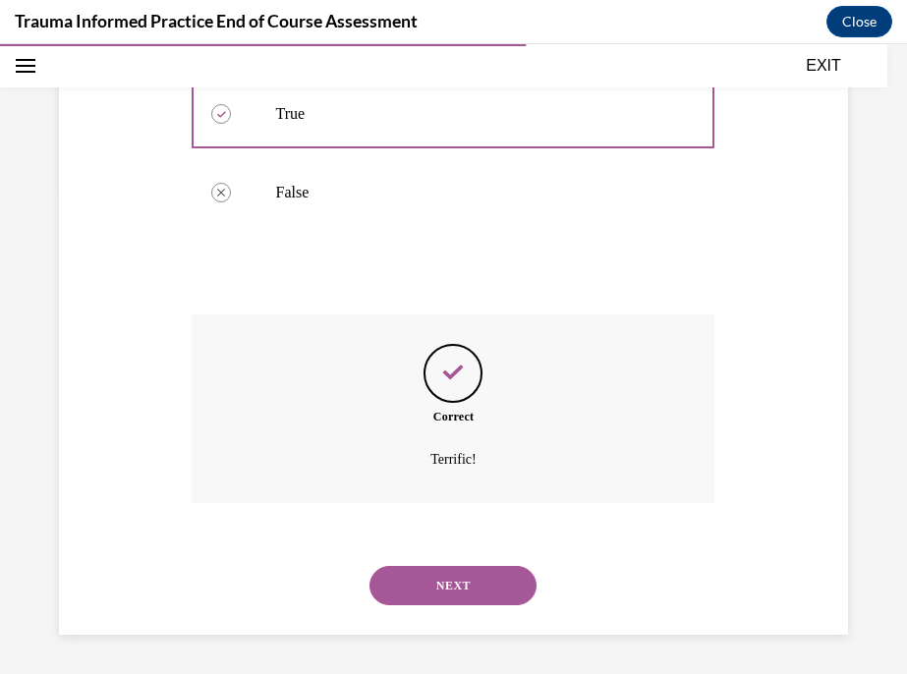
click at [460, 583] on button "NEXT" at bounding box center [452, 585] width 167 height 39
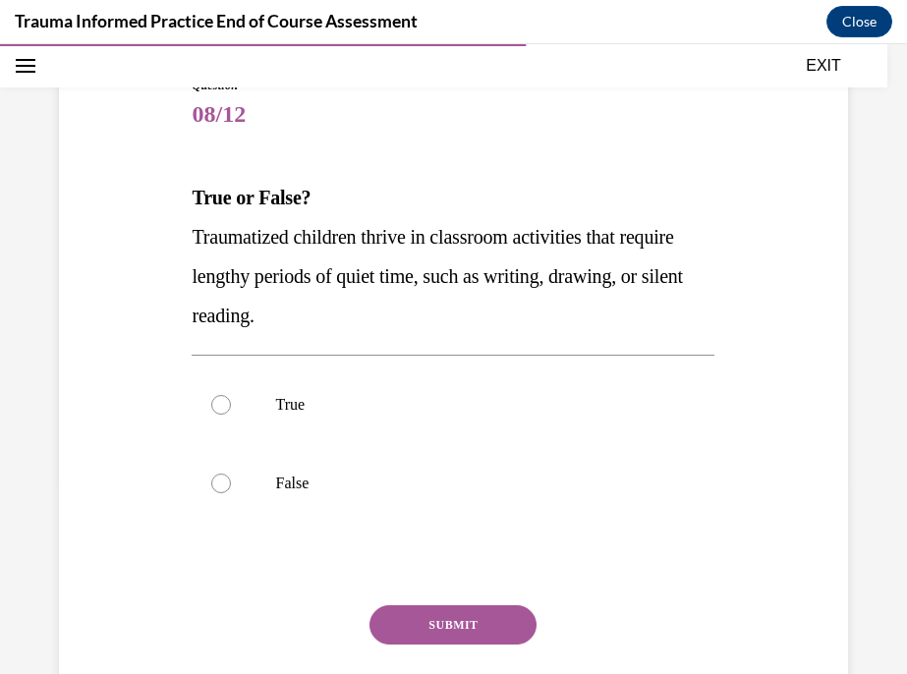
scroll to position [204, 0]
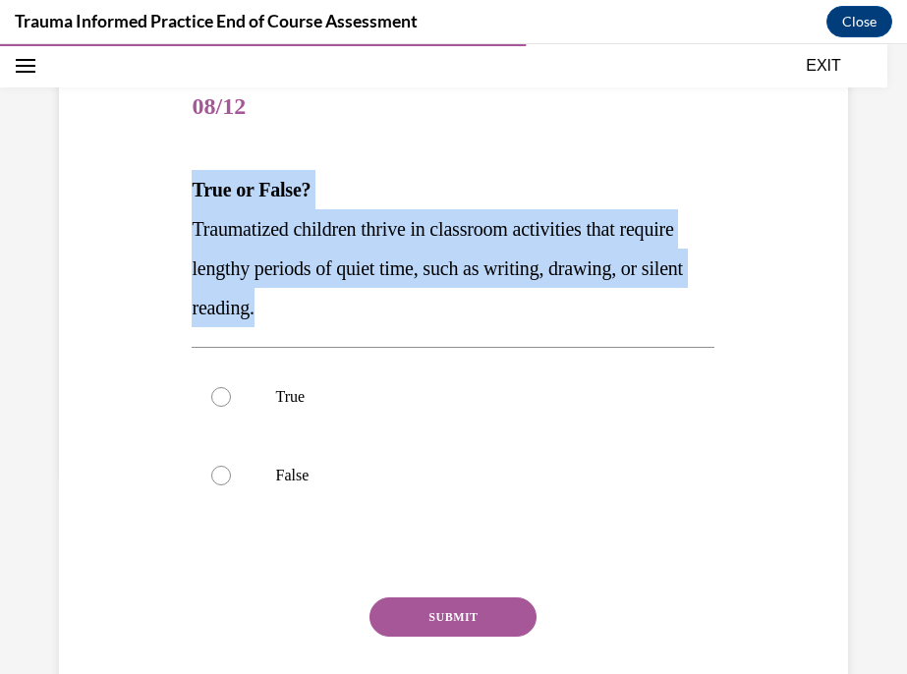
drag, startPoint x: 194, startPoint y: 197, endPoint x: 357, endPoint y: 318, distance: 203.6
click at [357, 318] on div "True or False? Traumatized children thrive in classroom activities that require…" at bounding box center [453, 248] width 523 height 157
copy div "True or False? Traumatized children thrive in classroom activities that require…"
click at [889, 271] on div "Question 08/12 True or False? Traumatized children thrive in classroom activiti…" at bounding box center [453, 350] width 907 height 896
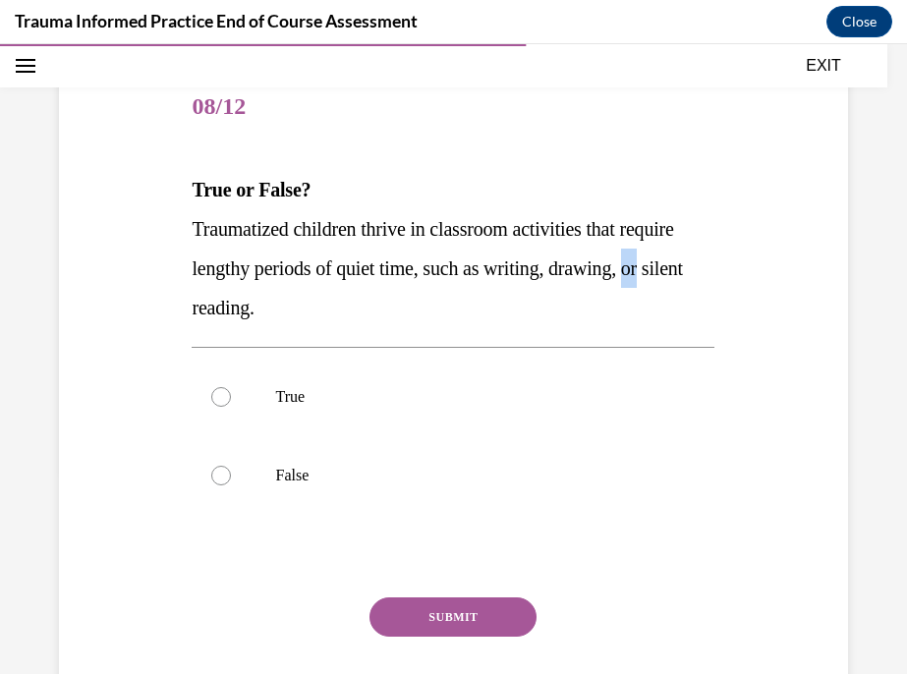
click at [889, 271] on div "Question 08/12 True or False? Traumatized children thrive in classroom activiti…" at bounding box center [453, 350] width 907 height 896
click at [424, 481] on p "False" at bounding box center [470, 476] width 390 height 20
click at [231, 481] on input "False" at bounding box center [221, 476] width 20 height 20
radio input "true"
click at [476, 603] on button "SUBMIT" at bounding box center [452, 616] width 167 height 39
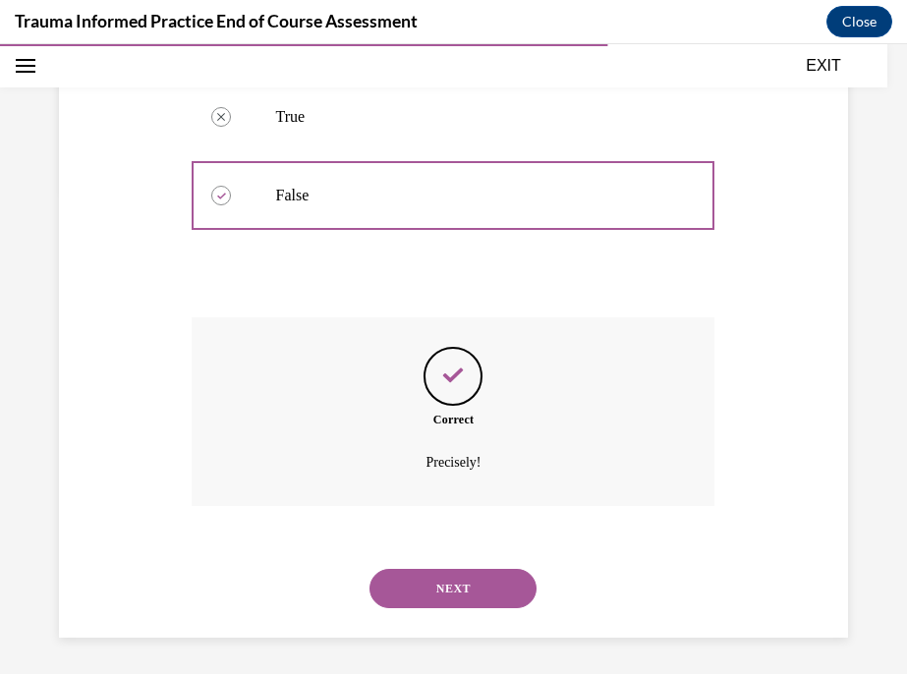
scroll to position [487, 0]
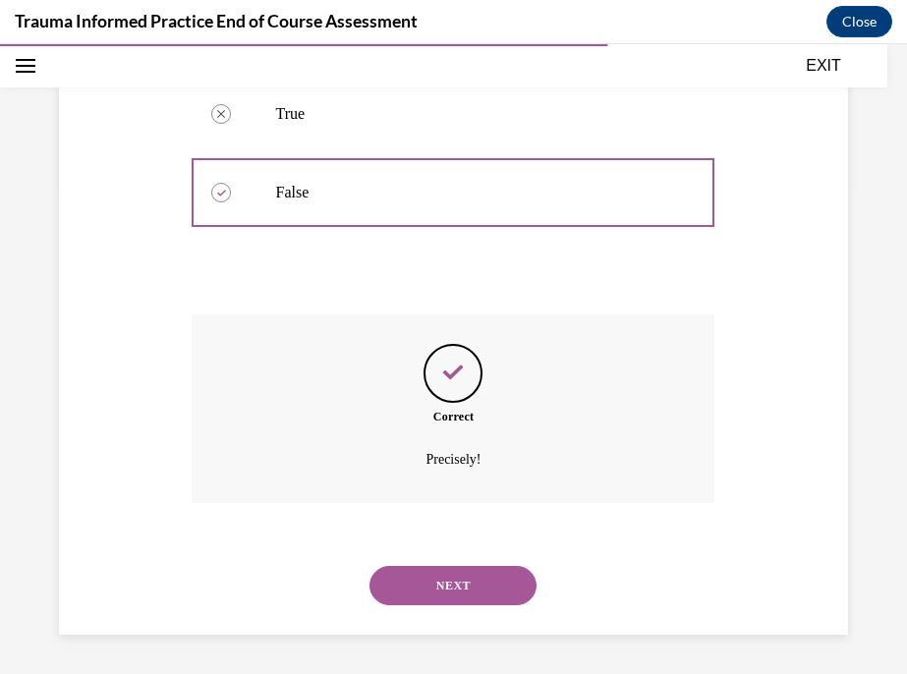
click at [476, 603] on button "NEXT" at bounding box center [452, 585] width 167 height 39
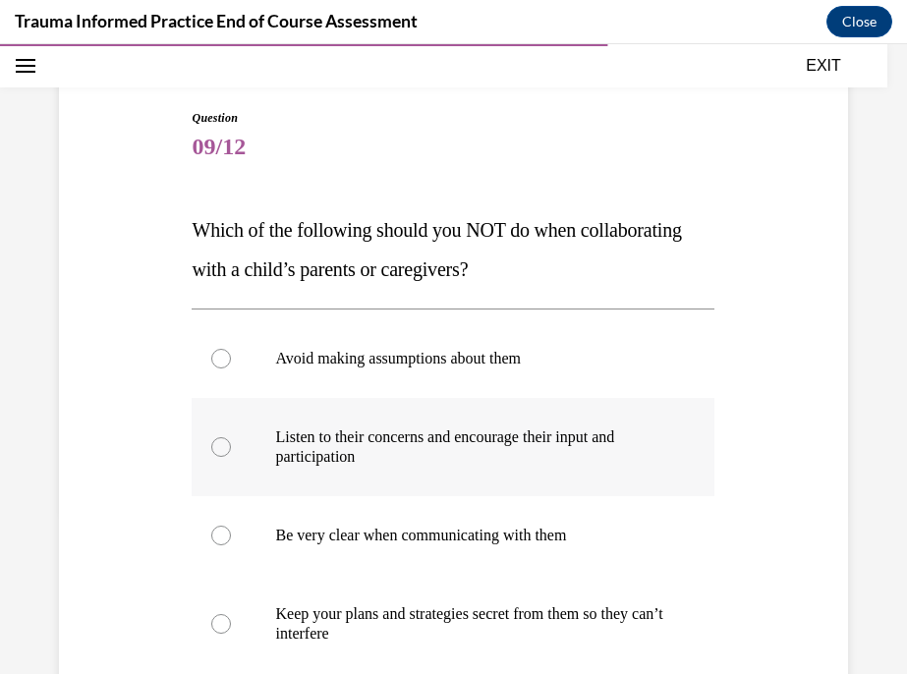
scroll to position [169, 0]
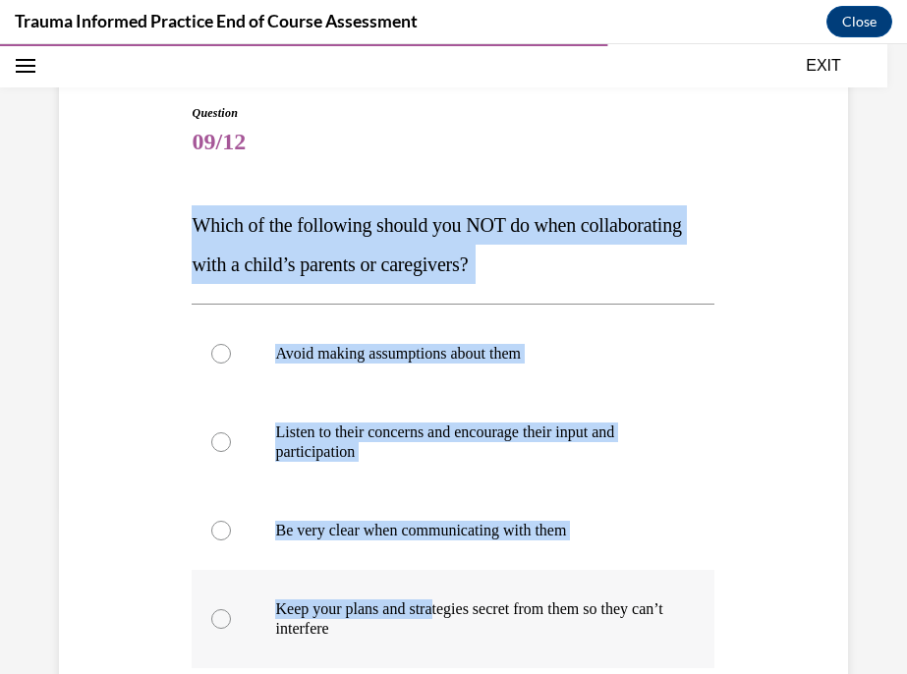
drag, startPoint x: 195, startPoint y: 228, endPoint x: 447, endPoint y: 601, distance: 450.8
click at [447, 601] on div "Question 09/12 Which of the following should you NOT do when collaborating with…" at bounding box center [453, 508] width 523 height 808
click at [863, 340] on div "Question 09/12 Which of the following should you NOT do when collaborating with…" at bounding box center [453, 444] width 907 height 1014
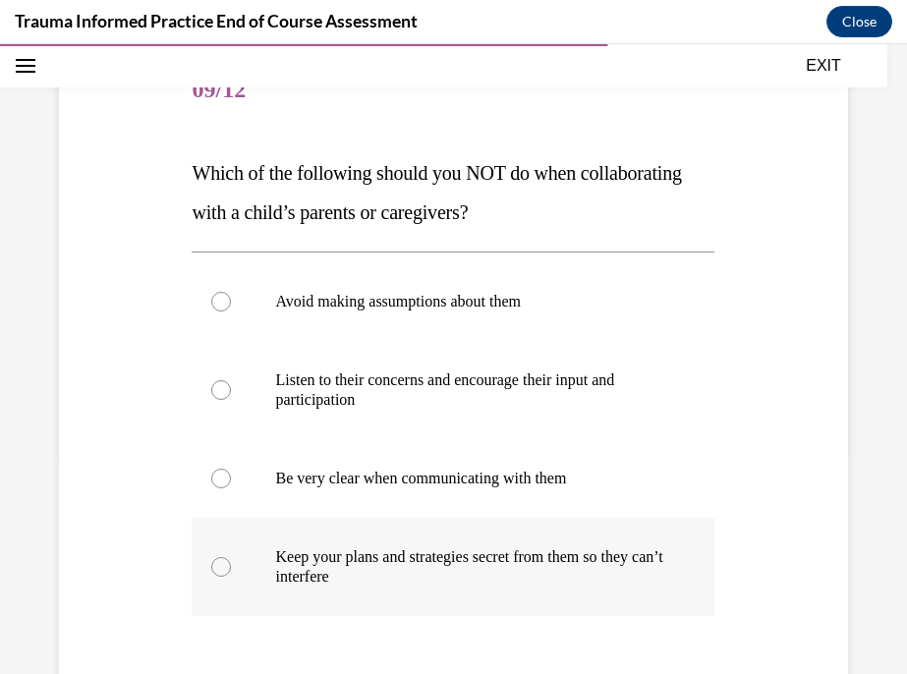
scroll to position [223, 0]
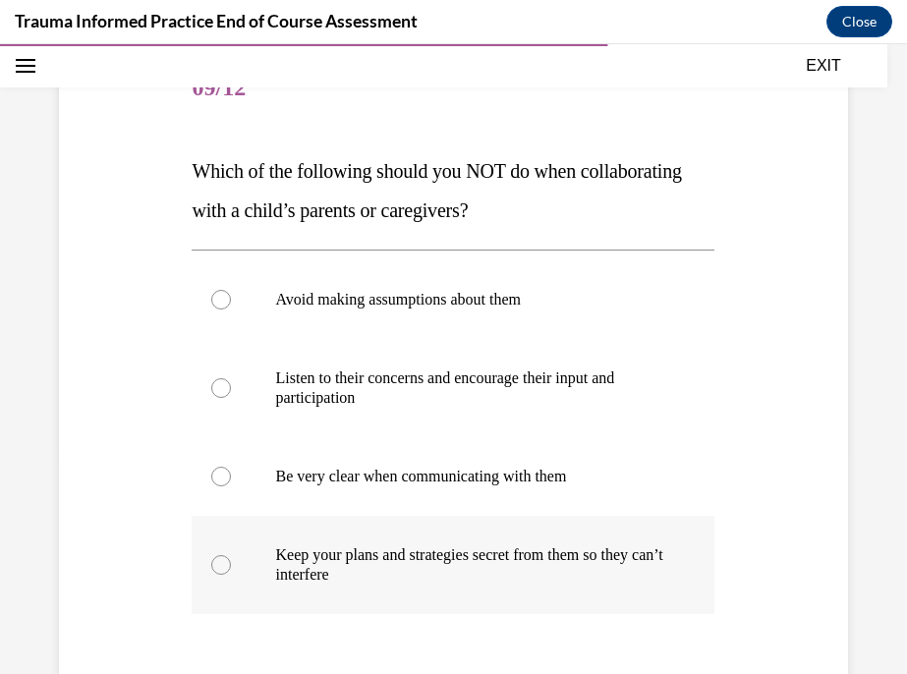
click at [549, 561] on p "Keep your plans and strategies secret from them so they can’t interfere" at bounding box center [470, 564] width 390 height 39
click at [231, 561] on input "Keep your plans and strategies secret from them so they can’t interfere" at bounding box center [221, 565] width 20 height 20
radio input "true"
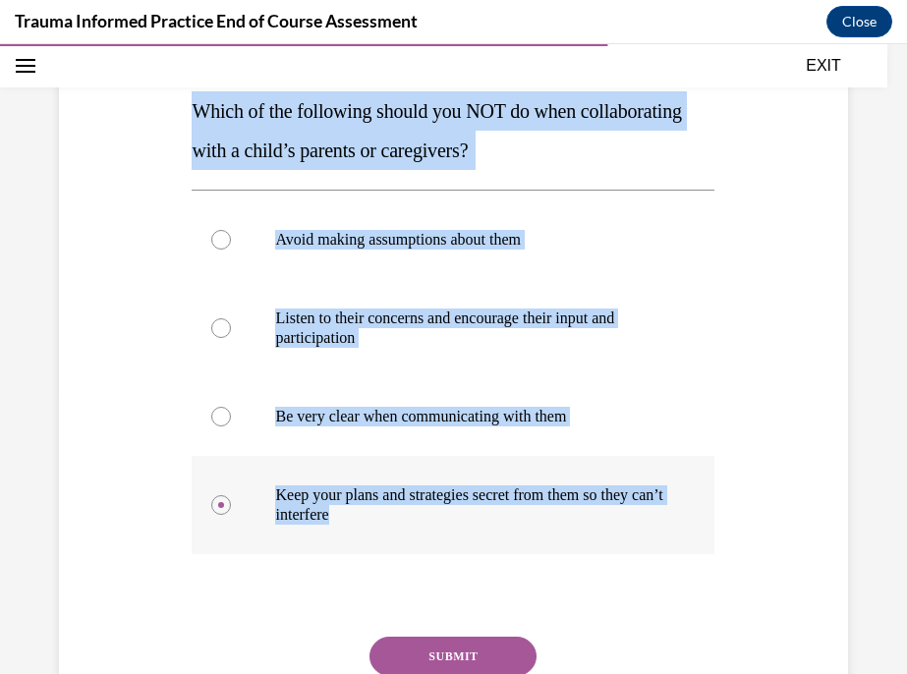
drag, startPoint x: 195, startPoint y: 107, endPoint x: 478, endPoint y: 524, distance: 503.6
click at [478, 524] on div "Question 09/12 Which of the following should you NOT do when collaborating with…" at bounding box center [453, 394] width 523 height 808
copy div "Which of the following should you NOT do when collaborating with a child’s pare…"
click at [874, 282] on div "Question 09/12 Which of the following should you NOT do when collaborating with…" at bounding box center [453, 330] width 907 height 1014
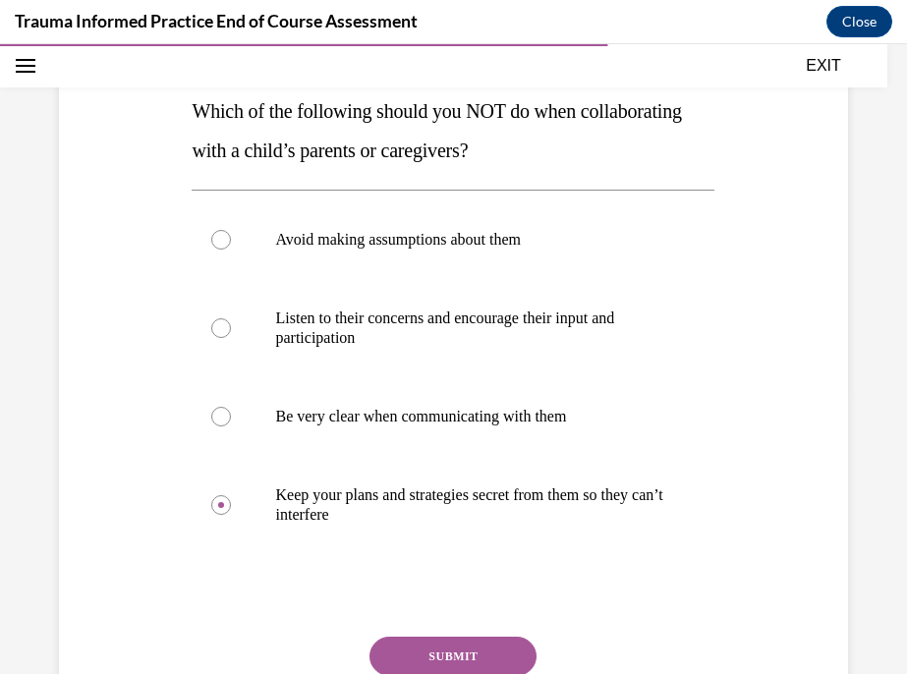
click at [508, 648] on button "SUBMIT" at bounding box center [452, 656] width 167 height 39
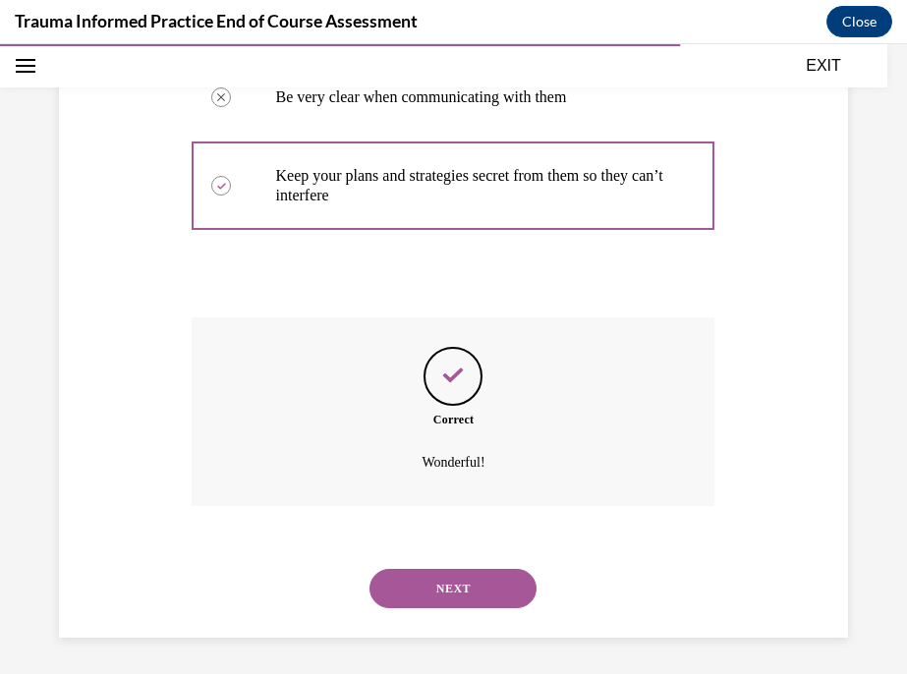
scroll to position [605, 0]
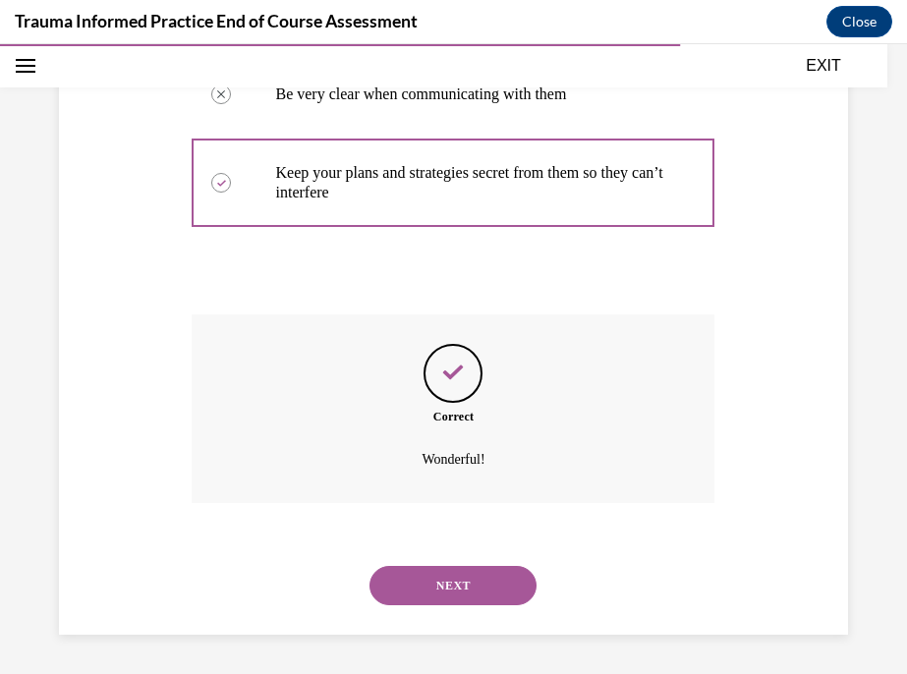
click at [500, 580] on button "NEXT" at bounding box center [452, 585] width 167 height 39
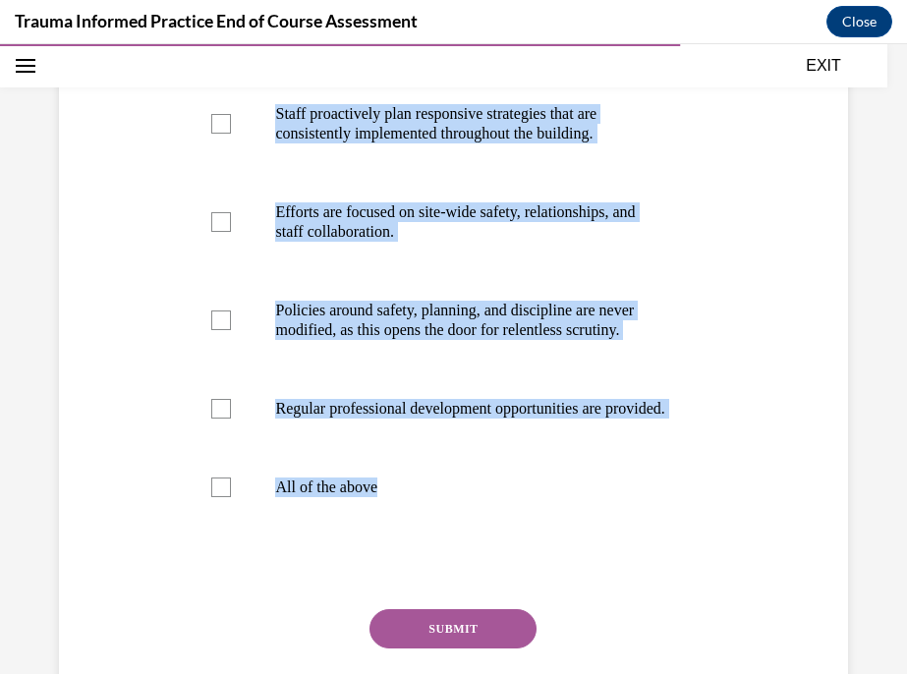
scroll to position [450, 0]
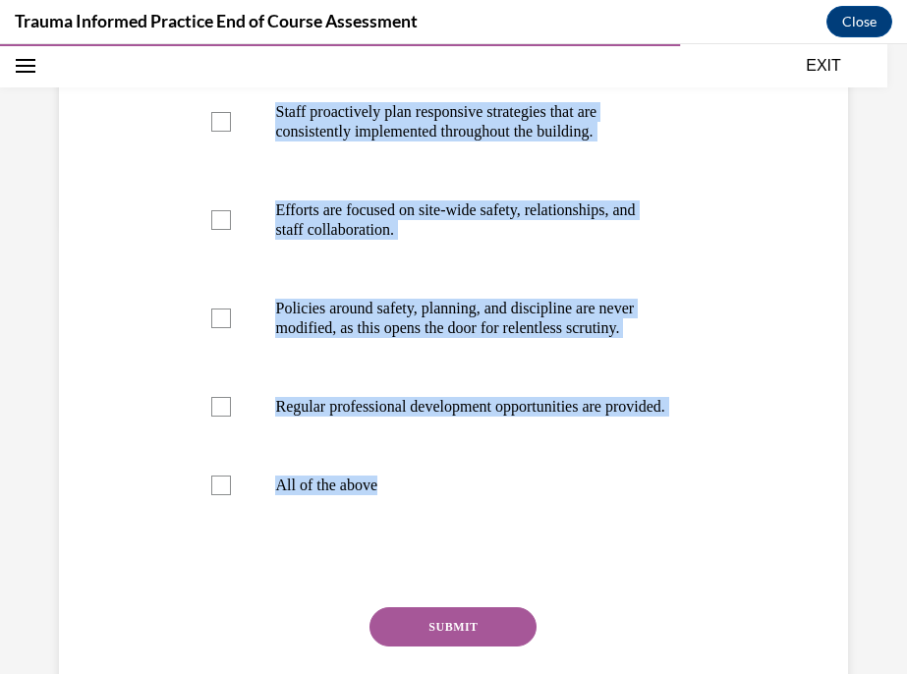
drag, startPoint x: 196, startPoint y: 171, endPoint x: 570, endPoint y: 577, distance: 552.1
click at [570, 577] on div "Question 10/12 Which of the following accurately describe trauma-informed setti…" at bounding box center [453, 295] width 523 height 945
copy div "Which of the following accurately describe trauma-informed settings? (select al…"
click at [897, 259] on div "Question 10/12 Which of the following accurately describe trauma-informed setti…" at bounding box center [453, 232] width 907 height 1152
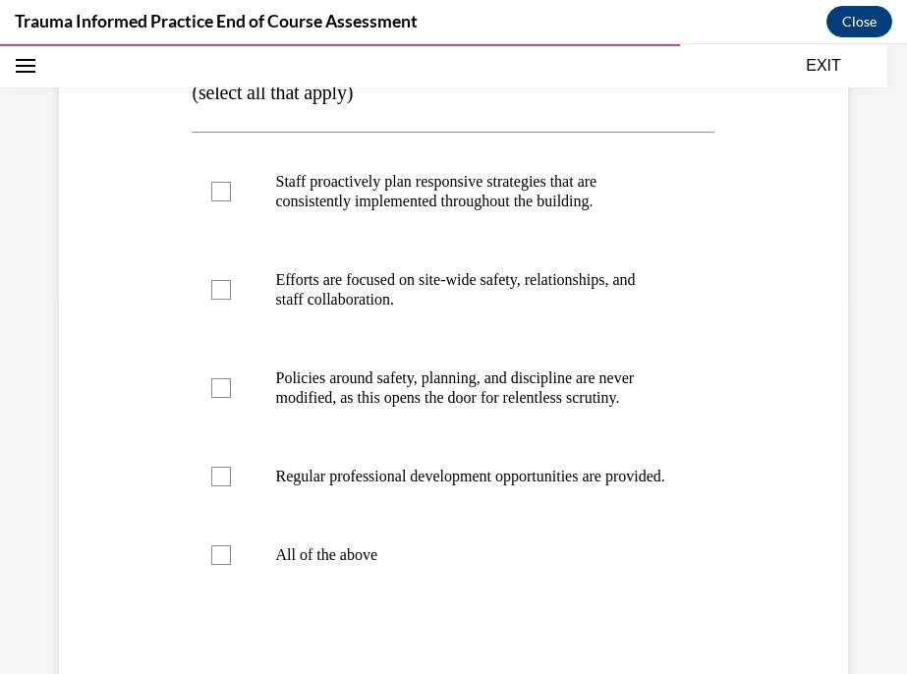
scroll to position [379, 0]
click at [506, 479] on p "Regular professional development opportunities are provided." at bounding box center [470, 478] width 390 height 20
click at [231, 479] on input "Regular professional development opportunities are provided." at bounding box center [221, 478] width 20 height 20
checkbox input "true"
click at [508, 310] on label "Efforts are focused on site-wide safety, relationships, and staff collaboration." at bounding box center [453, 291] width 523 height 98
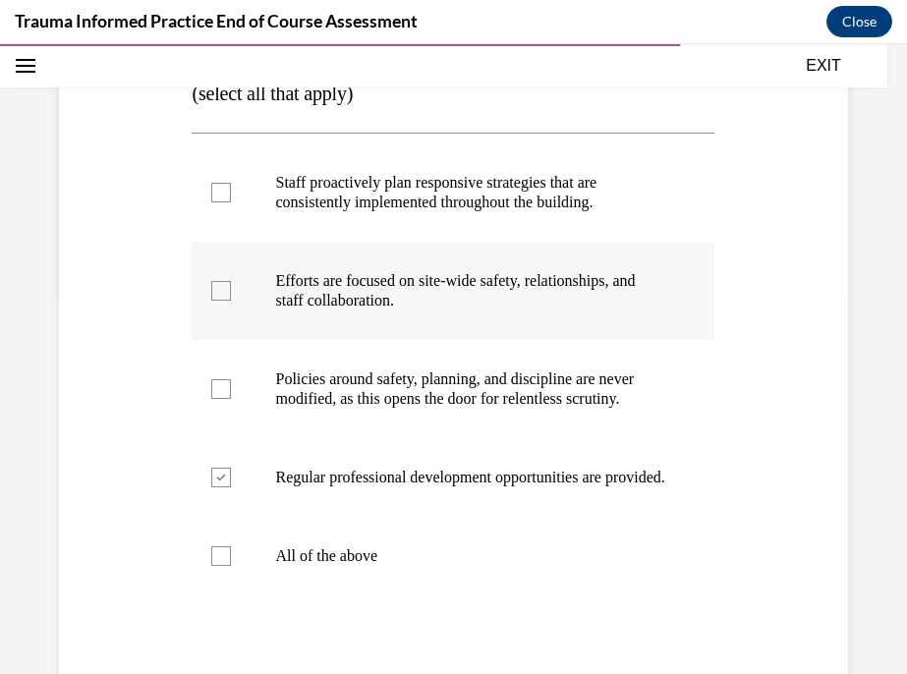
click at [231, 301] on input "Efforts are focused on site-wide safety, relationships, and staff collaboration." at bounding box center [221, 291] width 20 height 20
checkbox input "true"
click at [516, 198] on p "Staff proactively plan responsive strategies that are consistently implemented …" at bounding box center [470, 192] width 390 height 39
click at [231, 198] on input "Staff proactively plan responsive strategies that are consistently implemented …" at bounding box center [221, 193] width 20 height 20
checkbox input "true"
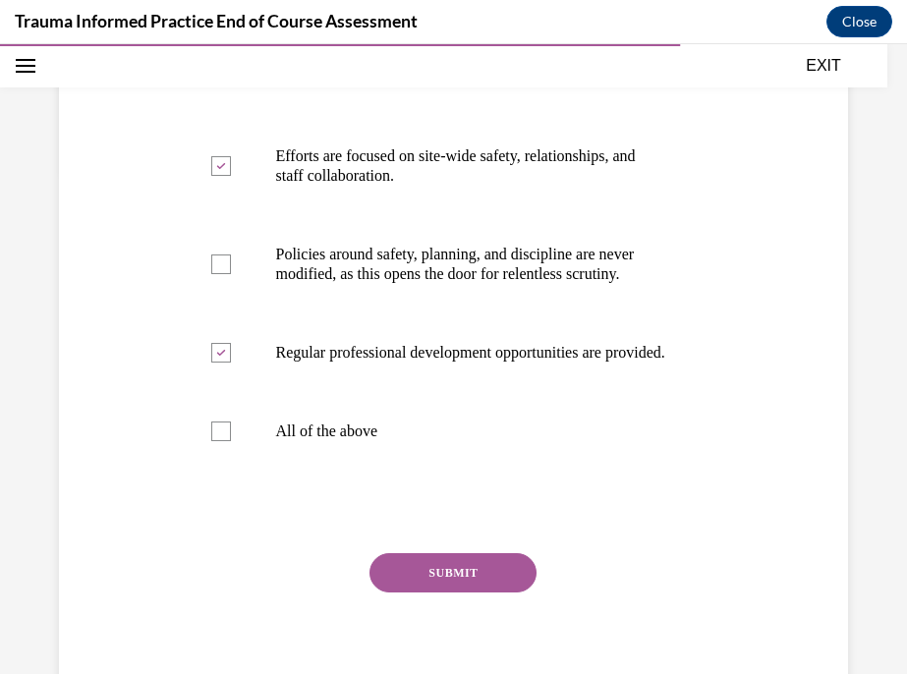
click at [489, 587] on button "SUBMIT" at bounding box center [452, 572] width 167 height 39
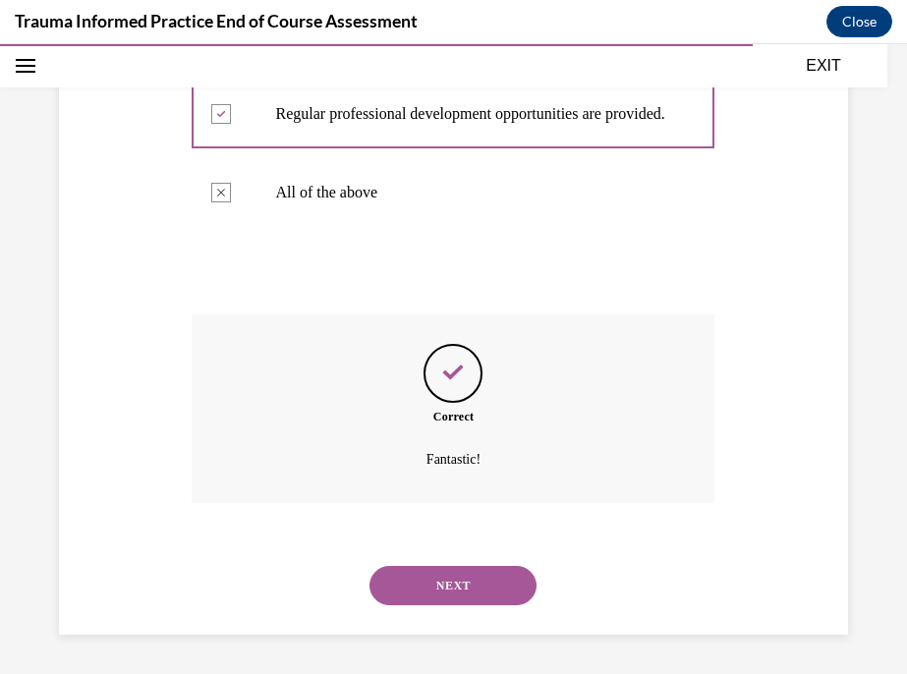
scroll to position [762, 0]
click at [482, 575] on button "NEXT" at bounding box center [452, 585] width 167 height 39
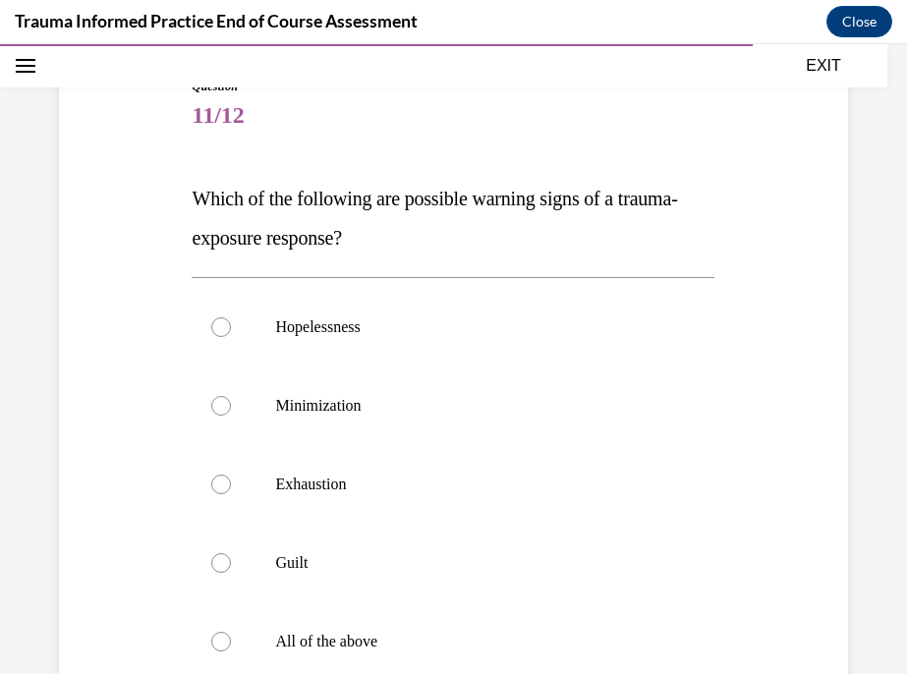
scroll to position [211, 0]
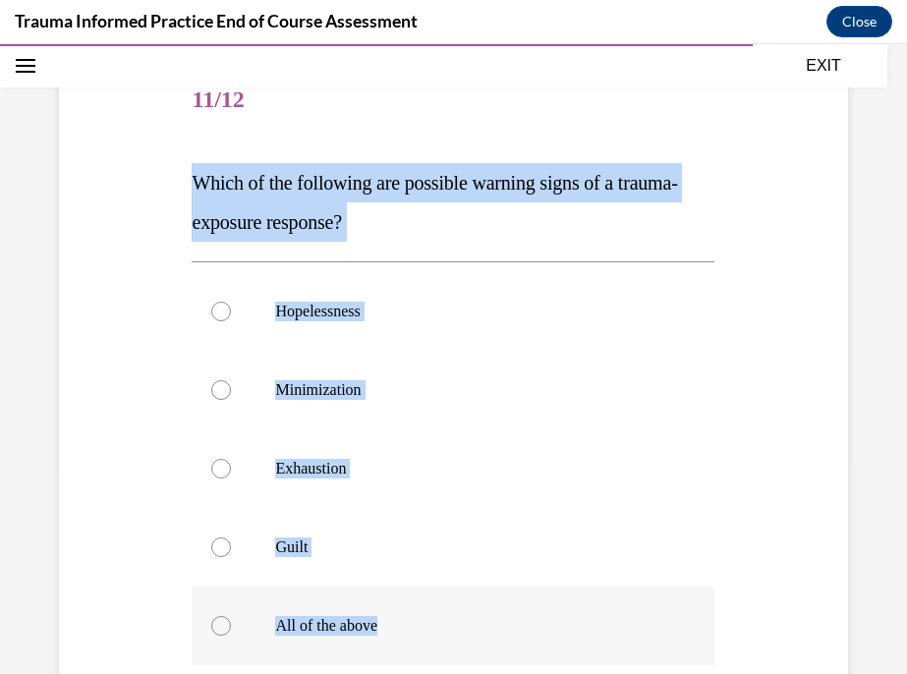
drag, startPoint x: 196, startPoint y: 184, endPoint x: 425, endPoint y: 626, distance: 498.4
click at [425, 626] on div "Question 11/12 Which of the following are possible warning signs of a trauma-ex…" at bounding box center [453, 485] width 523 height 847
copy div "Which of the following are possible warning signs of a trauma-exposure response…"
click at [892, 326] on div "Question 11/12 Which of the following are possible warning signs of a trauma-ex…" at bounding box center [453, 421] width 907 height 1053
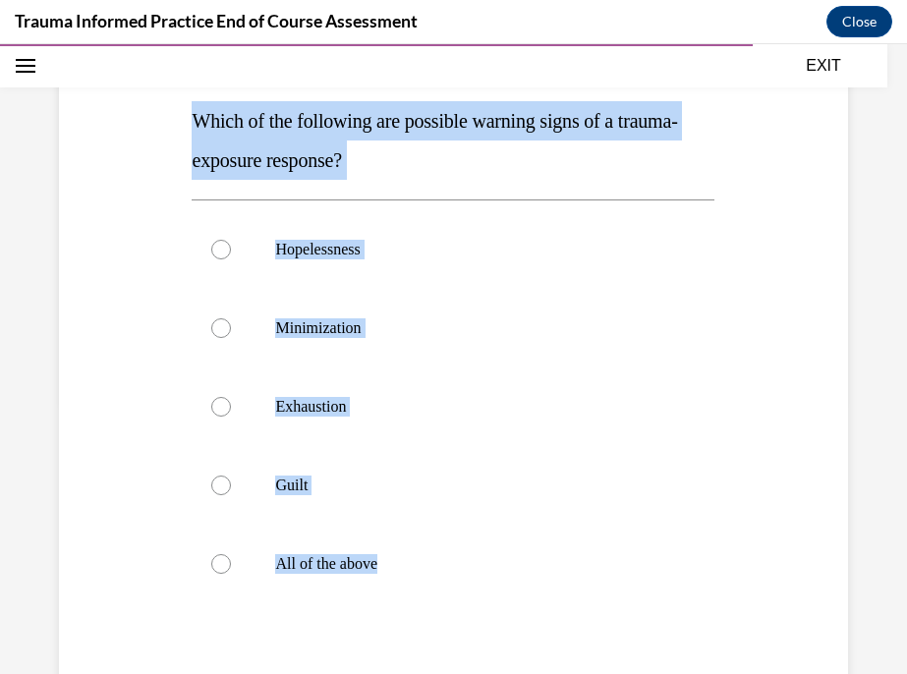
scroll to position [254, 0]
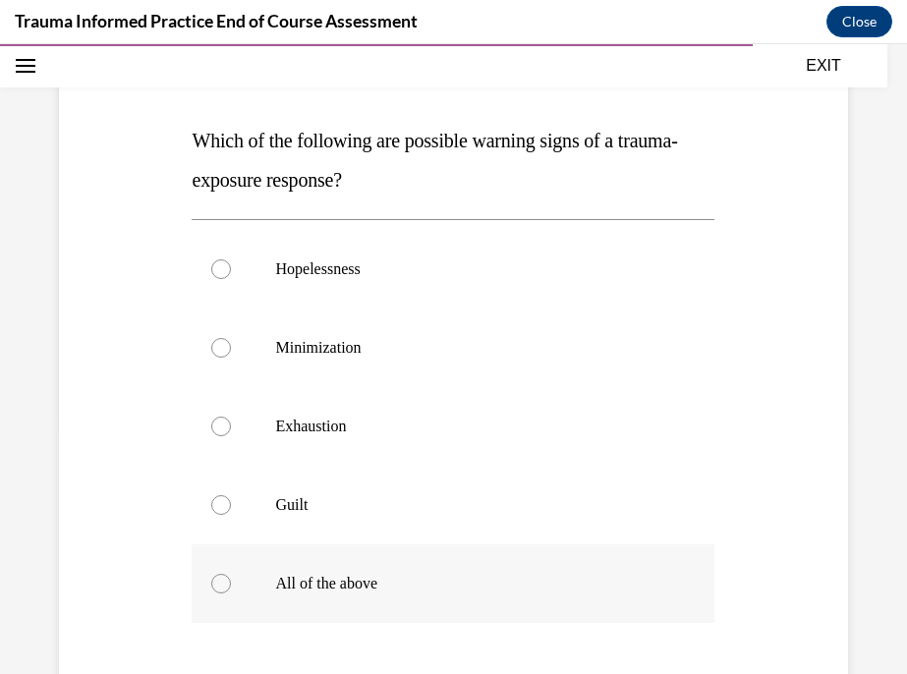
click at [402, 593] on p "All of the above" at bounding box center [470, 584] width 390 height 20
click at [231, 593] on input "All of the above" at bounding box center [221, 584] width 20 height 20
radio input "true"
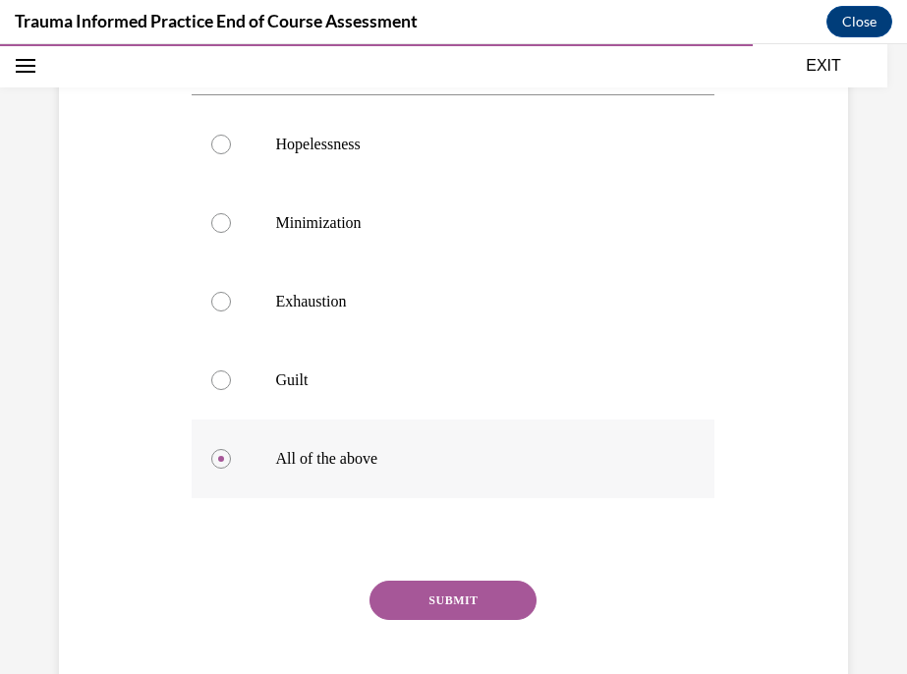
scroll to position [485, 0]
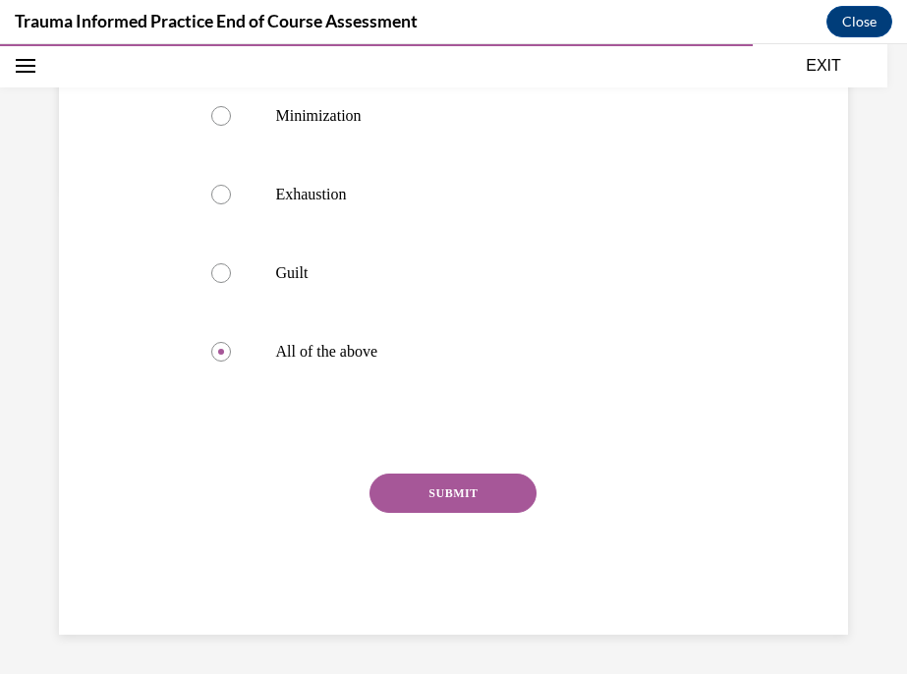
click at [432, 488] on button "SUBMIT" at bounding box center [452, 493] width 167 height 39
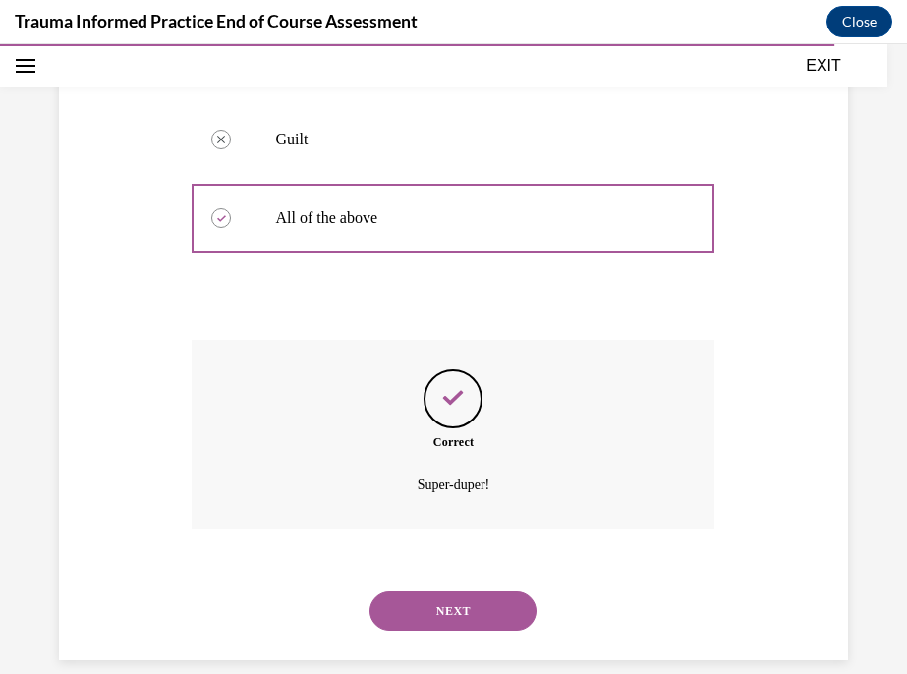
scroll to position [645, 0]
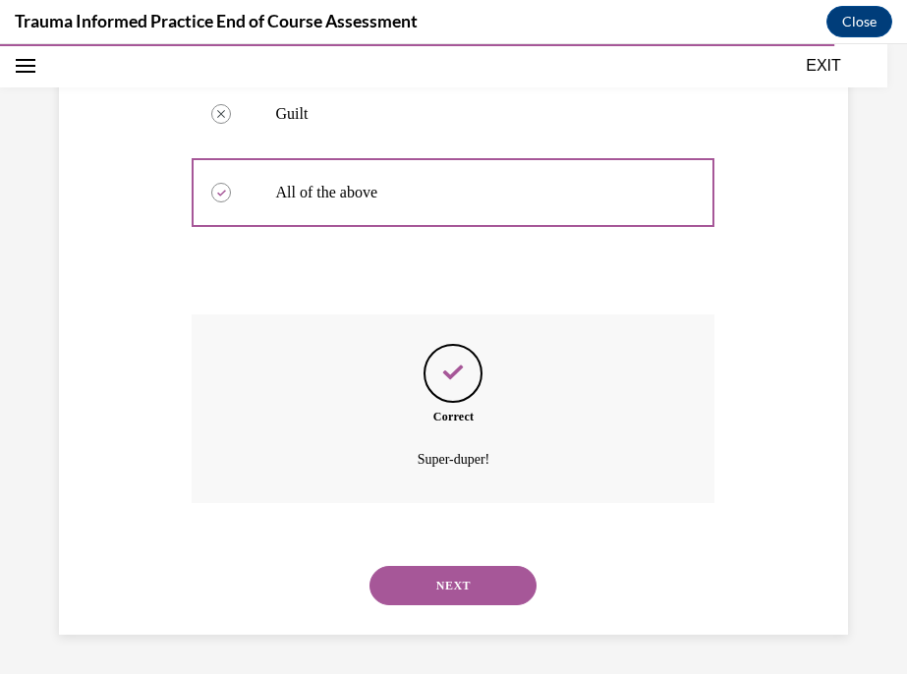
click at [443, 581] on button "NEXT" at bounding box center [452, 585] width 167 height 39
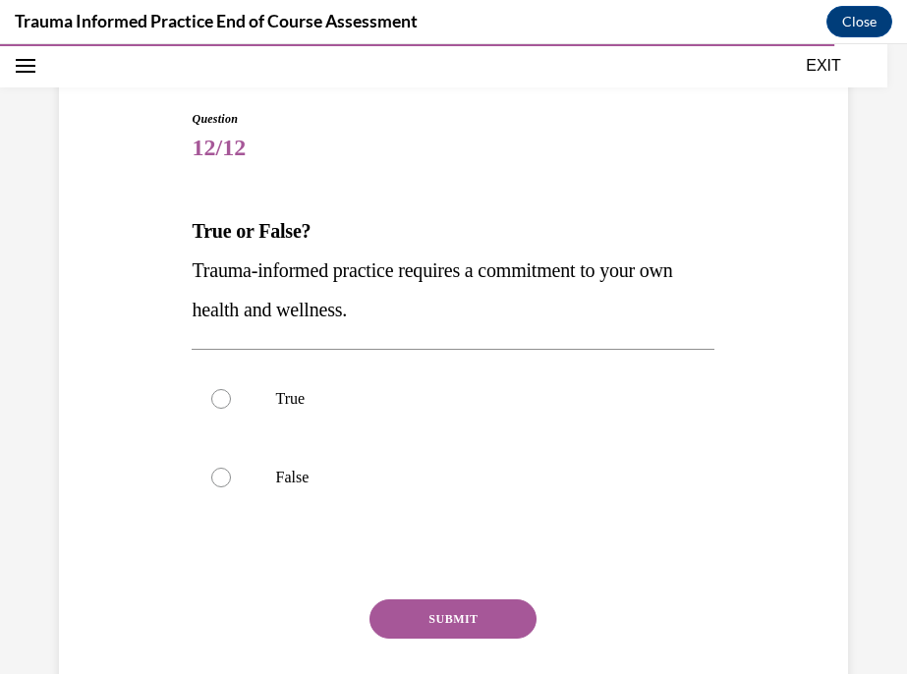
scroll to position [204, 0]
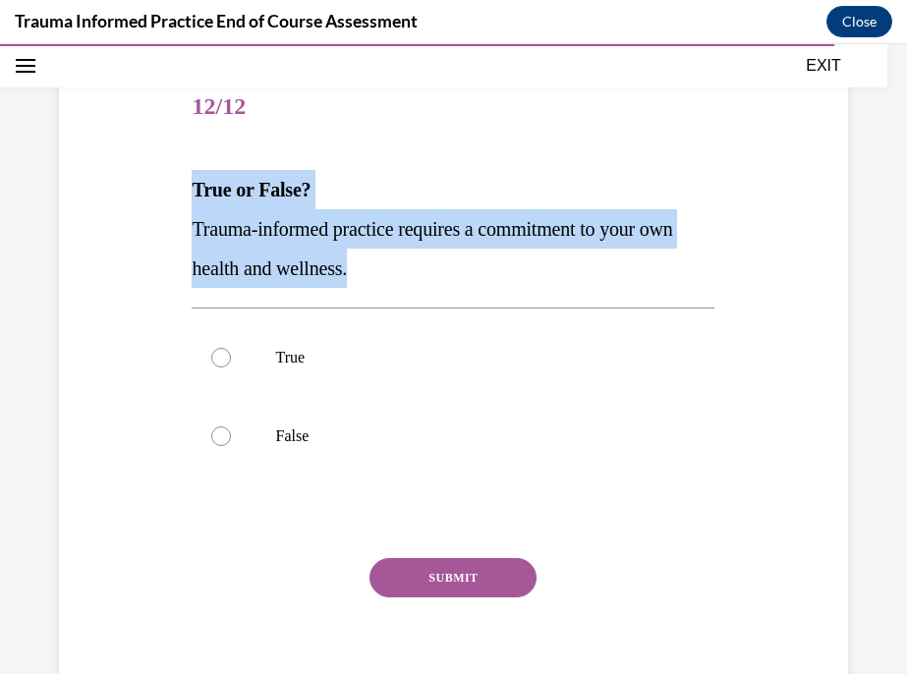
drag, startPoint x: 380, startPoint y: 275, endPoint x: 191, endPoint y: 184, distance: 210.5
click at [191, 184] on div "Question 12/12 True or False? Trauma-informed practice requires a commitment to…" at bounding box center [453, 379] width 533 height 680
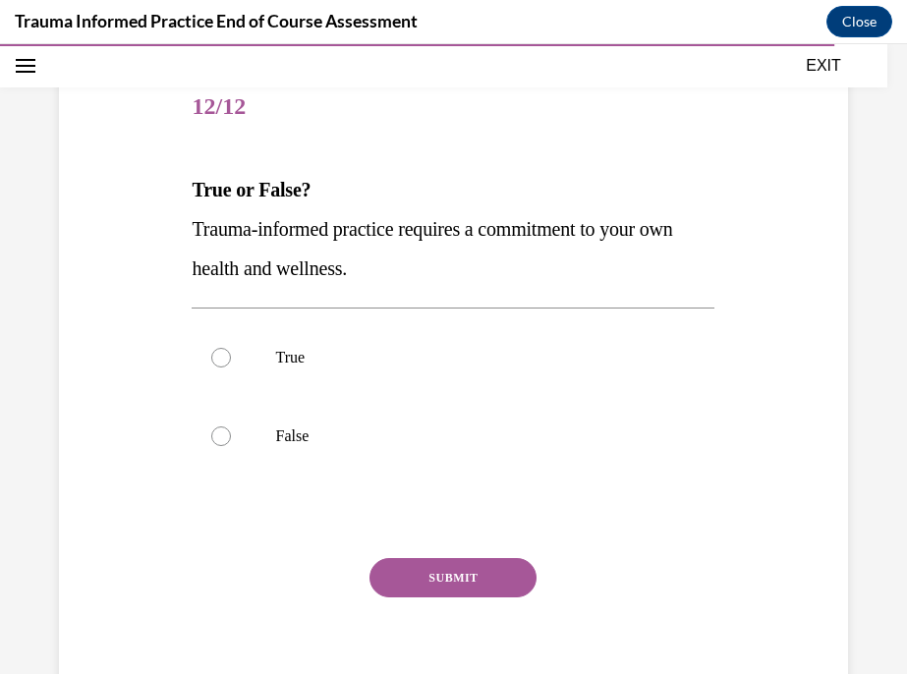
click at [889, 360] on div "Question 12/12 True or False? Trauma-informed practice requires a commitment to…" at bounding box center [453, 330] width 907 height 857
click at [431, 372] on label "True" at bounding box center [453, 357] width 523 height 79
click at [231, 367] on input "True" at bounding box center [221, 358] width 20 height 20
radio input "true"
click at [472, 576] on button "SUBMIT" at bounding box center [452, 577] width 167 height 39
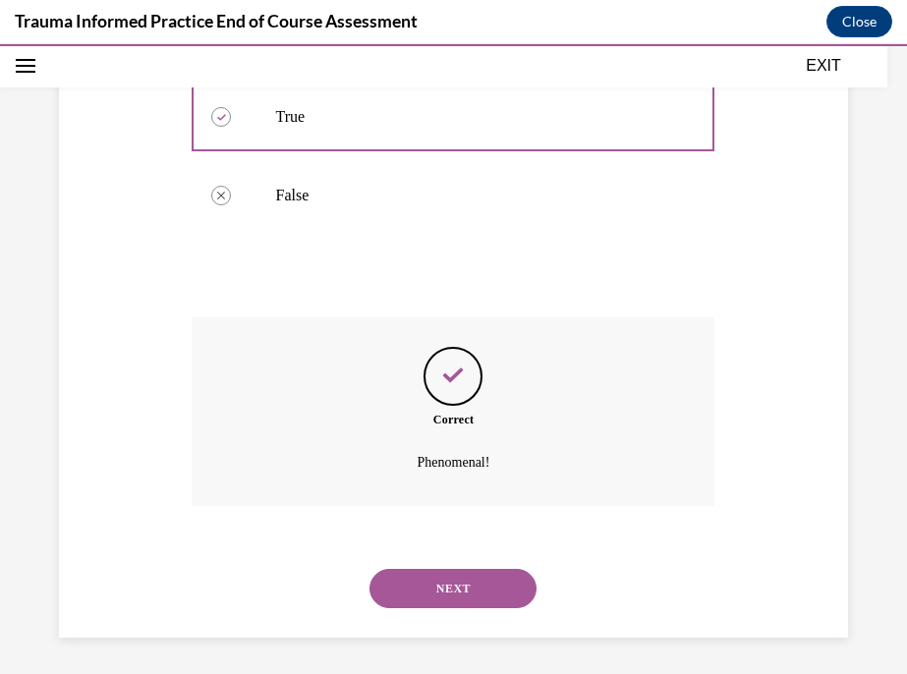
scroll to position [448, 0]
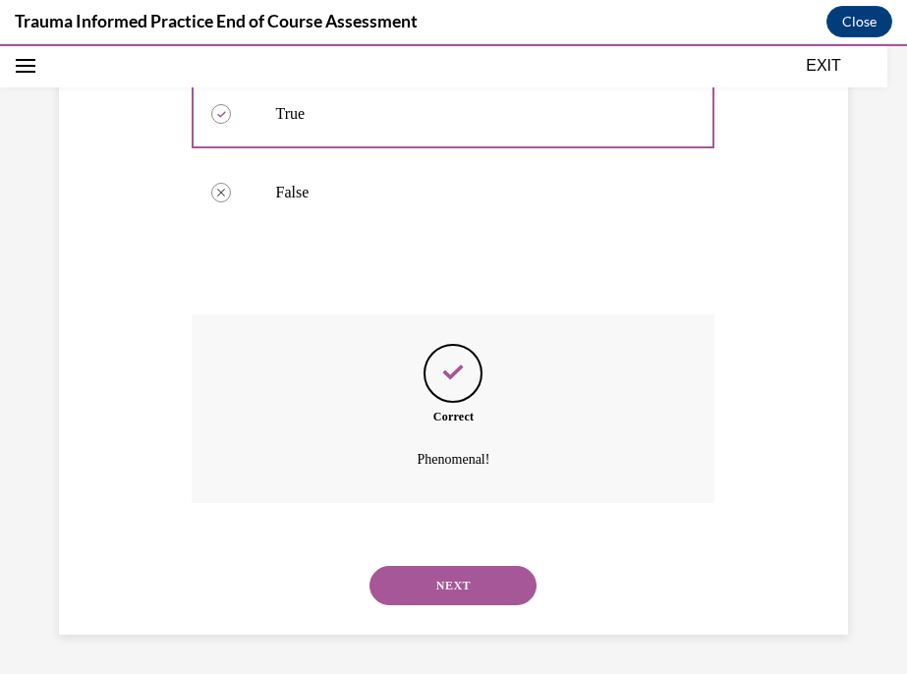
click at [468, 587] on button "NEXT" at bounding box center [452, 585] width 167 height 39
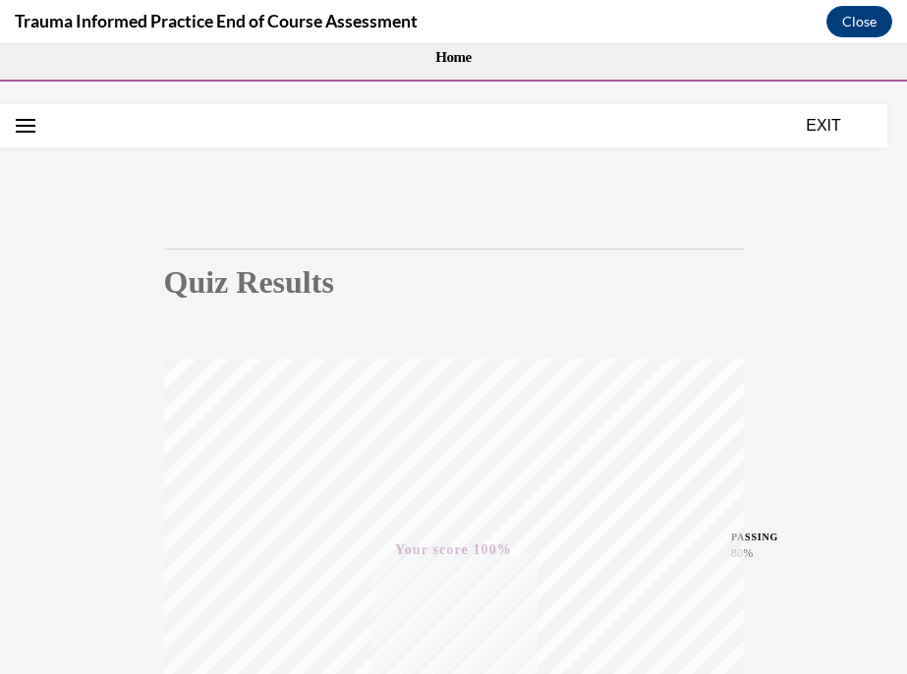
scroll to position [0, 0]
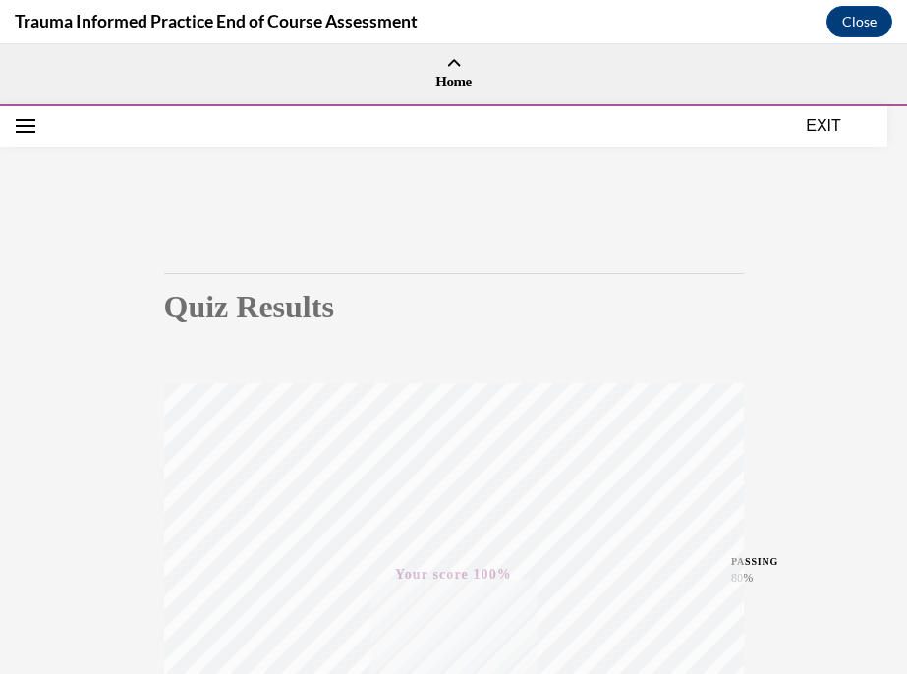
click at [821, 124] on button "EXIT" at bounding box center [823, 126] width 118 height 24
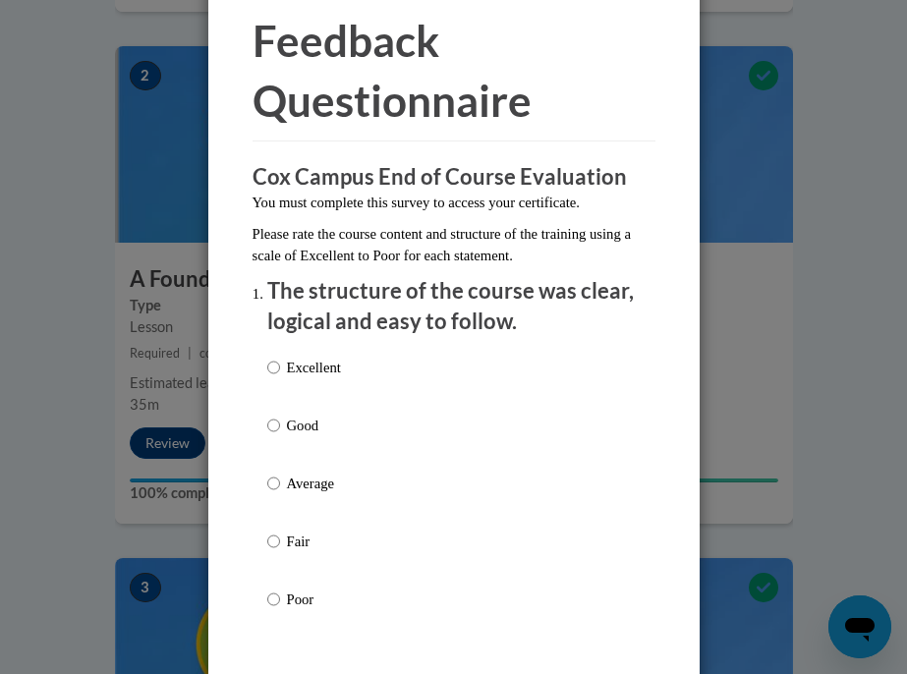
scroll to position [82, 0]
click at [303, 362] on p "Excellent" at bounding box center [314, 367] width 54 height 22
click at [280, 362] on input "Excellent" at bounding box center [273, 367] width 13 height 22
radio input "true"
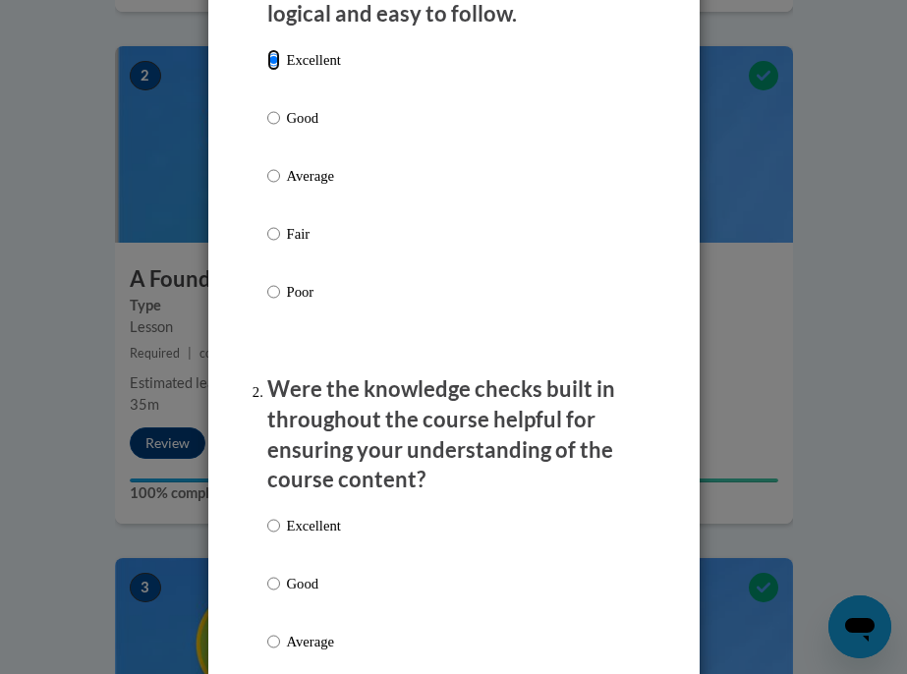
scroll to position [613, 0]
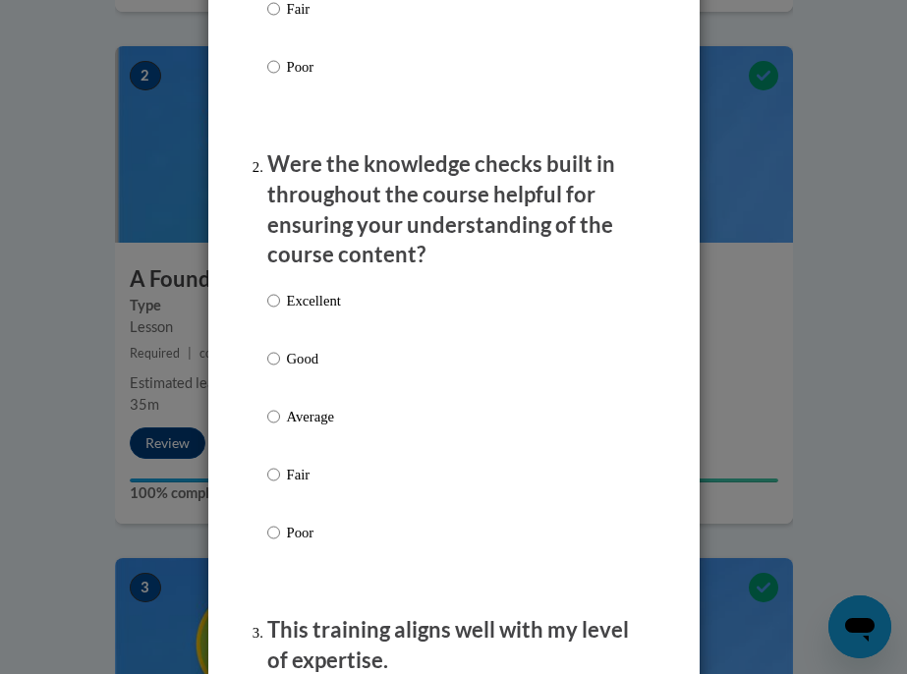
click at [318, 310] on p "Excellent" at bounding box center [314, 301] width 54 height 22
click at [280, 310] on input "Excellent" at bounding box center [273, 301] width 13 height 22
radio input "true"
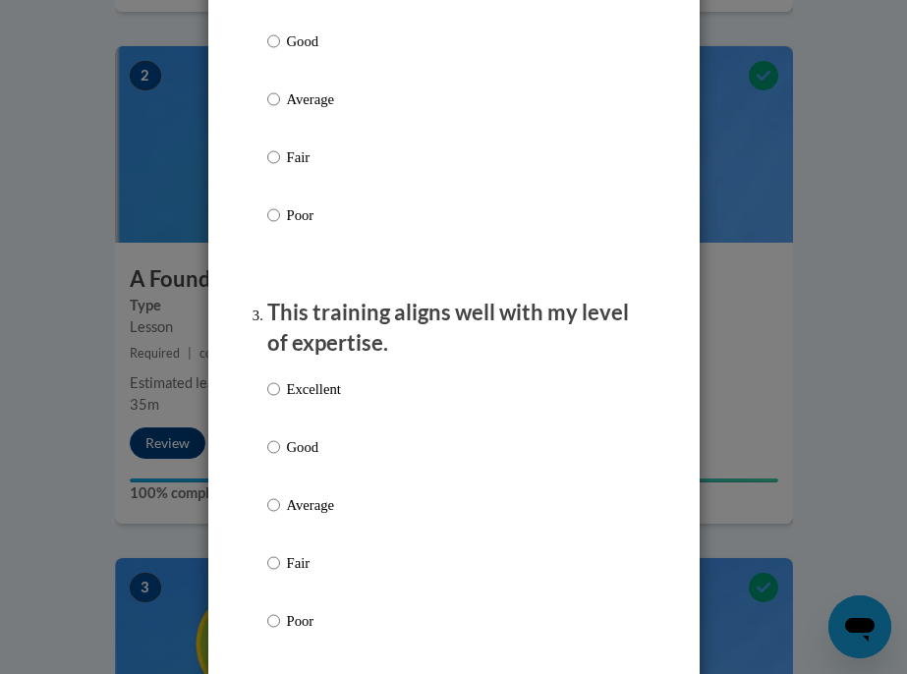
click at [318, 393] on p "Excellent" at bounding box center [314, 389] width 54 height 22
click at [280, 393] on input "Excellent" at bounding box center [273, 389] width 13 height 22
radio input "true"
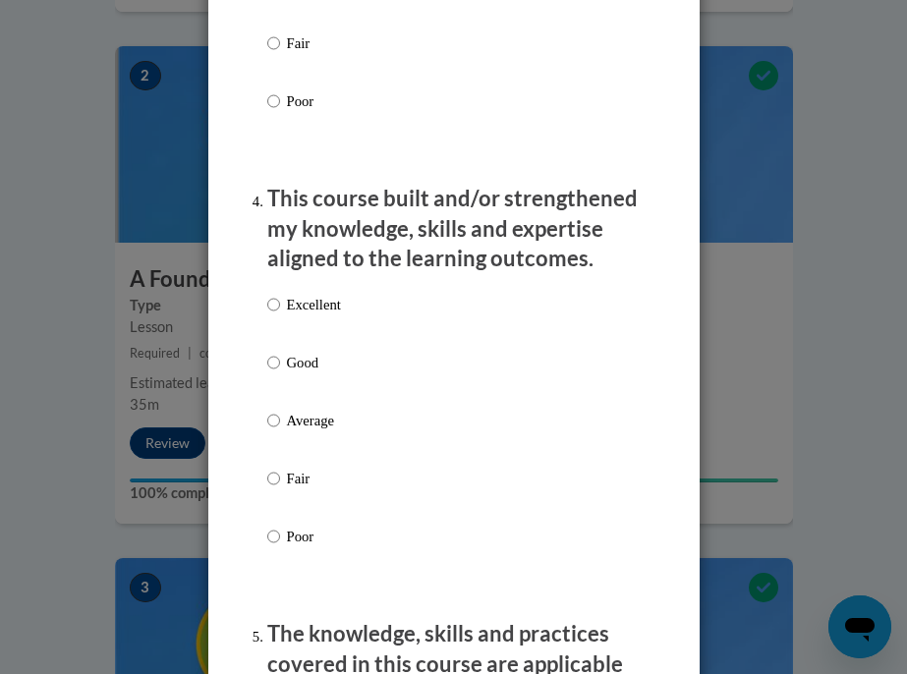
scroll to position [1571, 0]
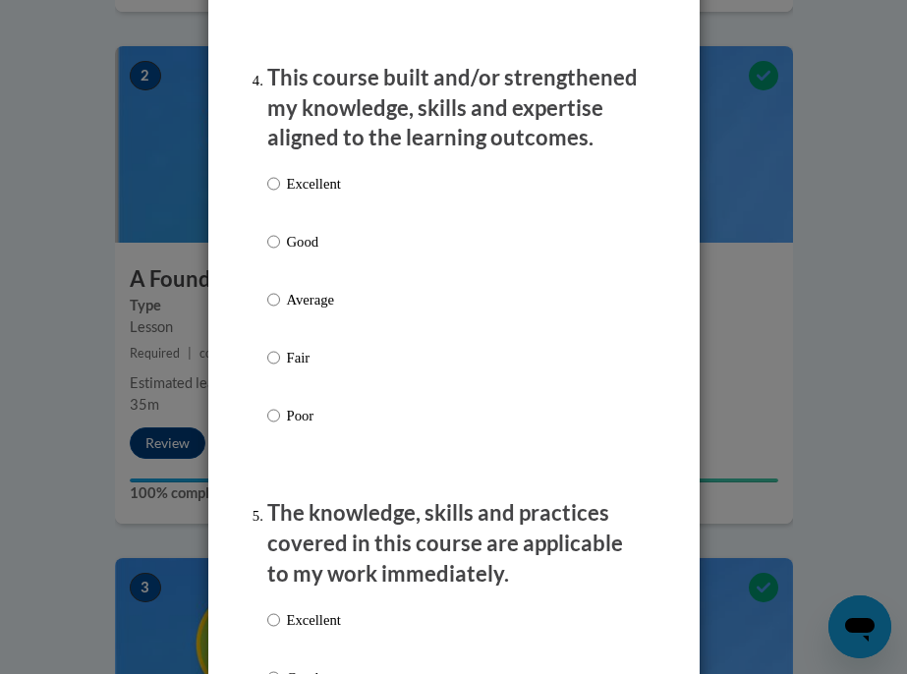
click at [309, 170] on div "Excellent Good Average Fair Poor" at bounding box center [304, 315] width 74 height 305
click at [331, 186] on p "Excellent" at bounding box center [314, 184] width 54 height 22
click at [280, 186] on input "Excellent" at bounding box center [273, 184] width 13 height 22
radio input "true"
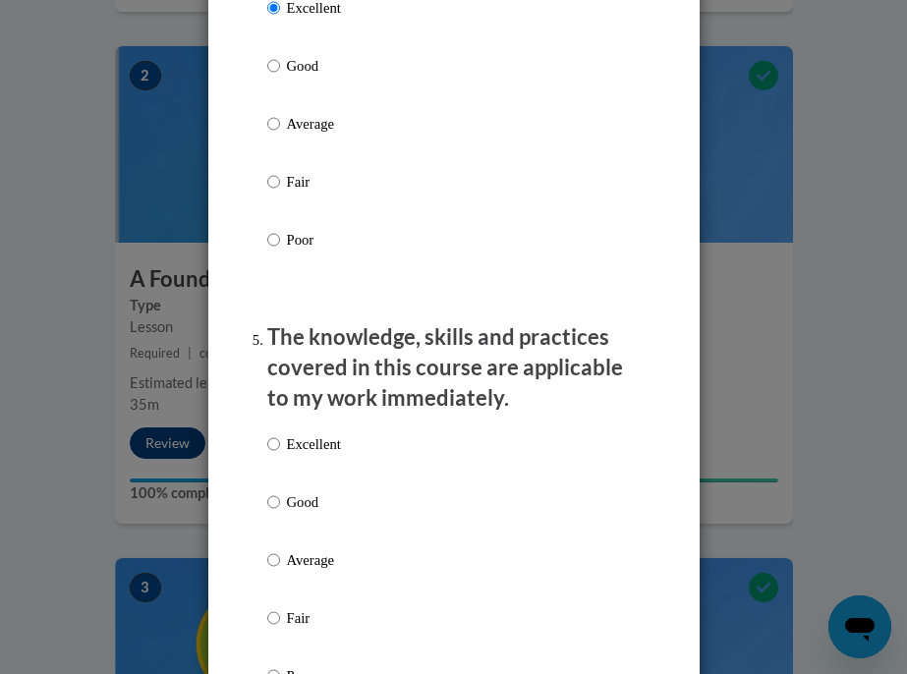
click at [327, 440] on p "Excellent" at bounding box center [314, 444] width 54 height 22
click at [280, 440] on input "Excellent" at bounding box center [273, 444] width 13 height 22
radio input "true"
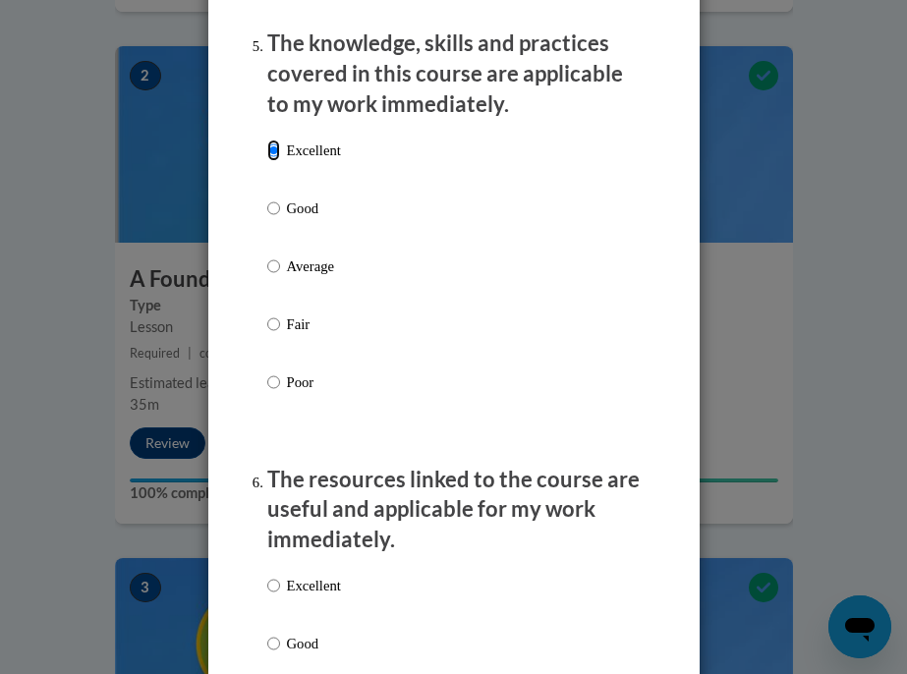
scroll to position [2270, 0]
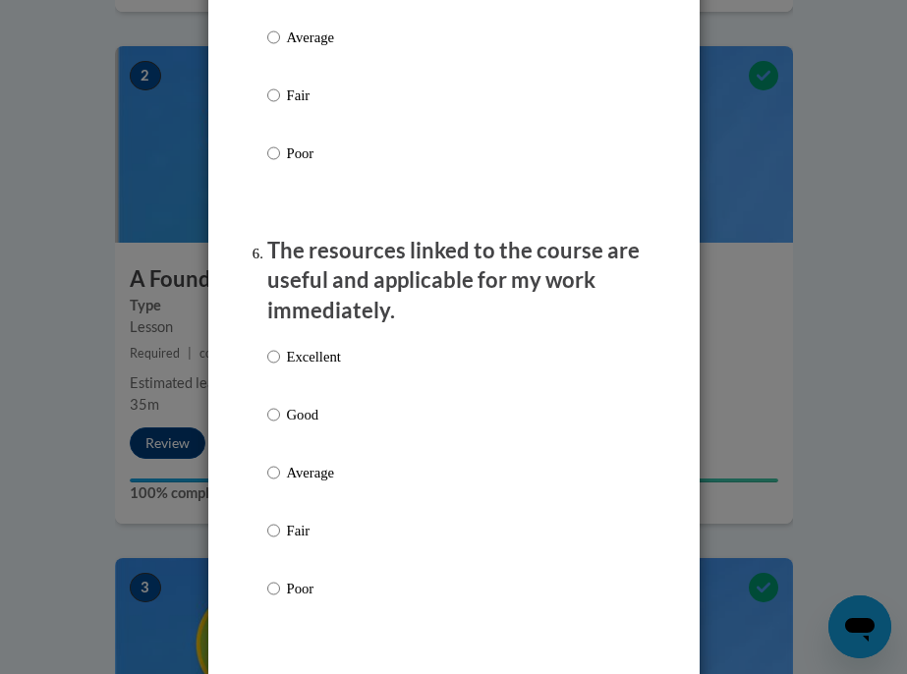
click at [315, 348] on p "Excellent" at bounding box center [314, 357] width 54 height 22
click at [280, 348] on input "Excellent" at bounding box center [273, 357] width 13 height 22
radio input "true"
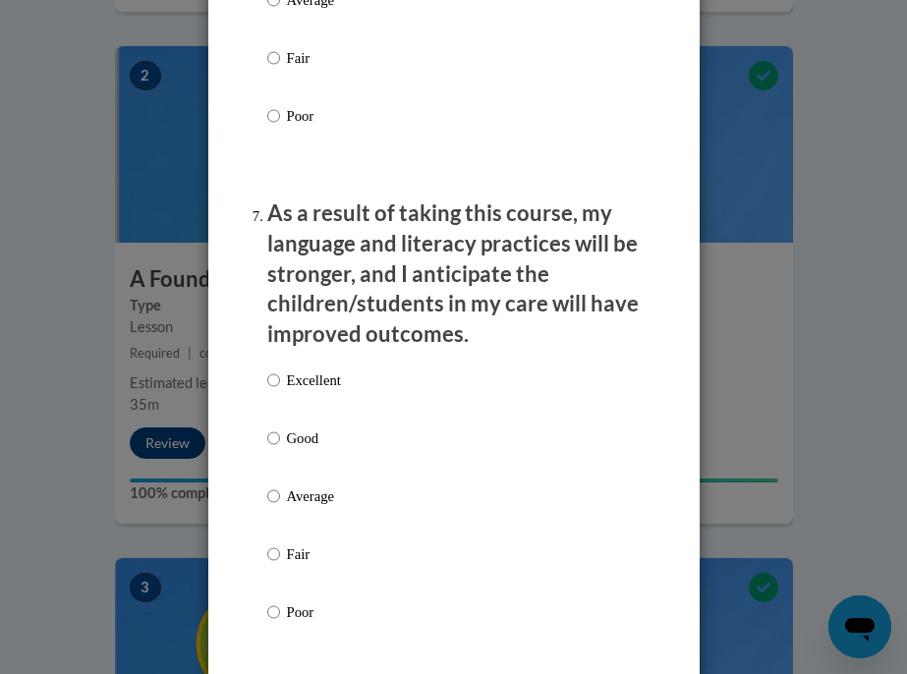
scroll to position [2768, 0]
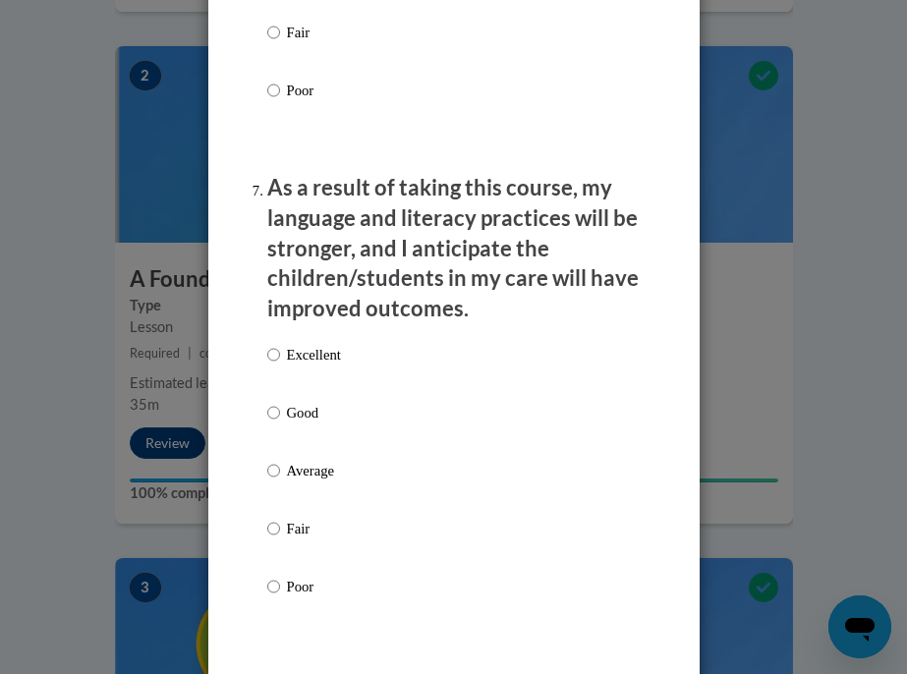
click at [314, 359] on p "Excellent" at bounding box center [314, 355] width 54 height 22
click at [280, 359] on input "Excellent" at bounding box center [273, 355] width 13 height 22
radio input "true"
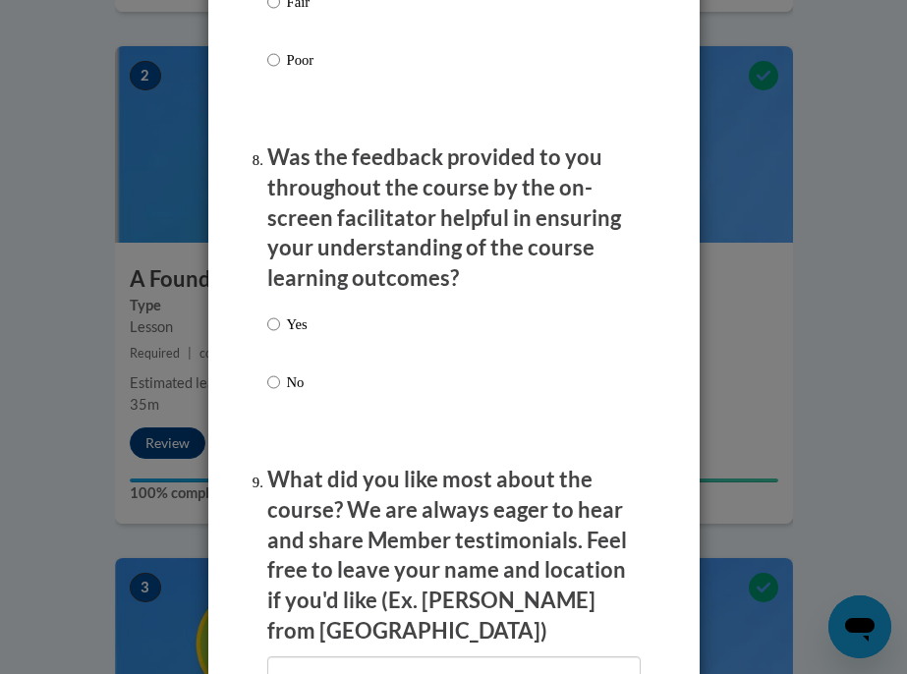
scroll to position [3401, 0]
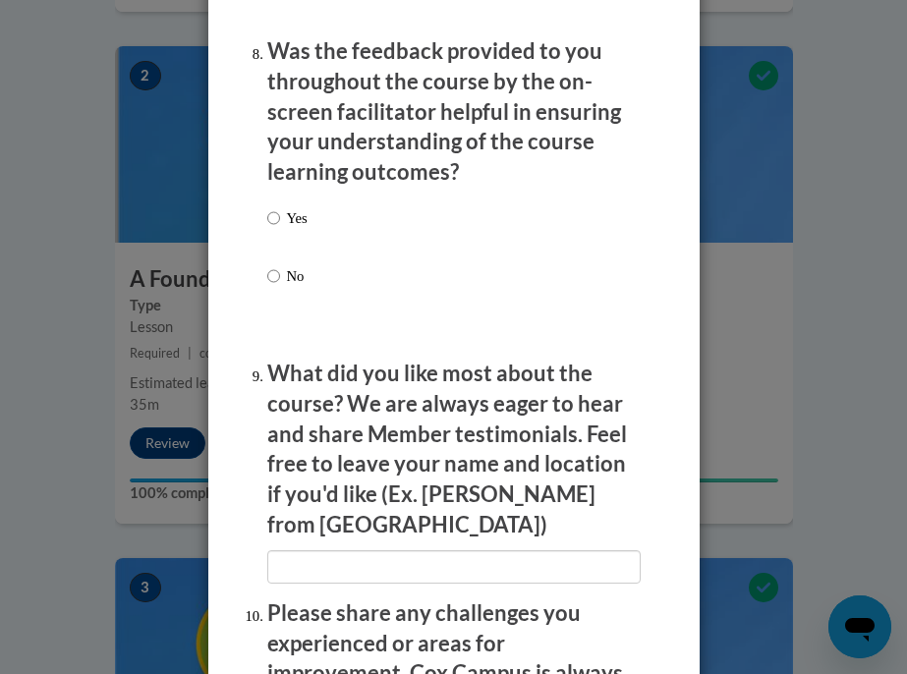
click at [298, 212] on p "Yes" at bounding box center [297, 218] width 21 height 22
click at [280, 212] on input "Yes" at bounding box center [273, 218] width 13 height 22
radio input "true"
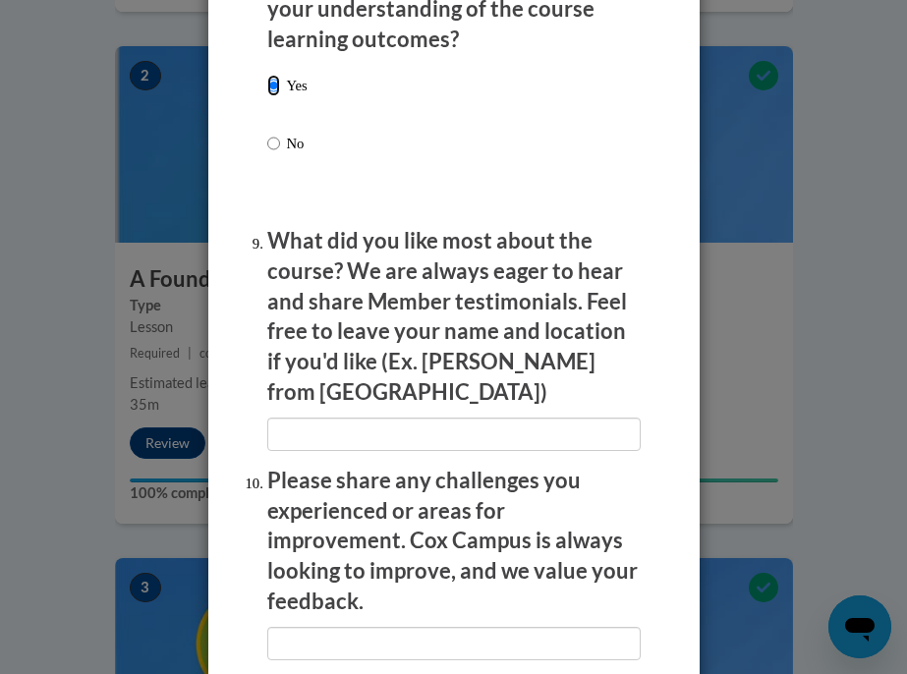
scroll to position [3549, 0]
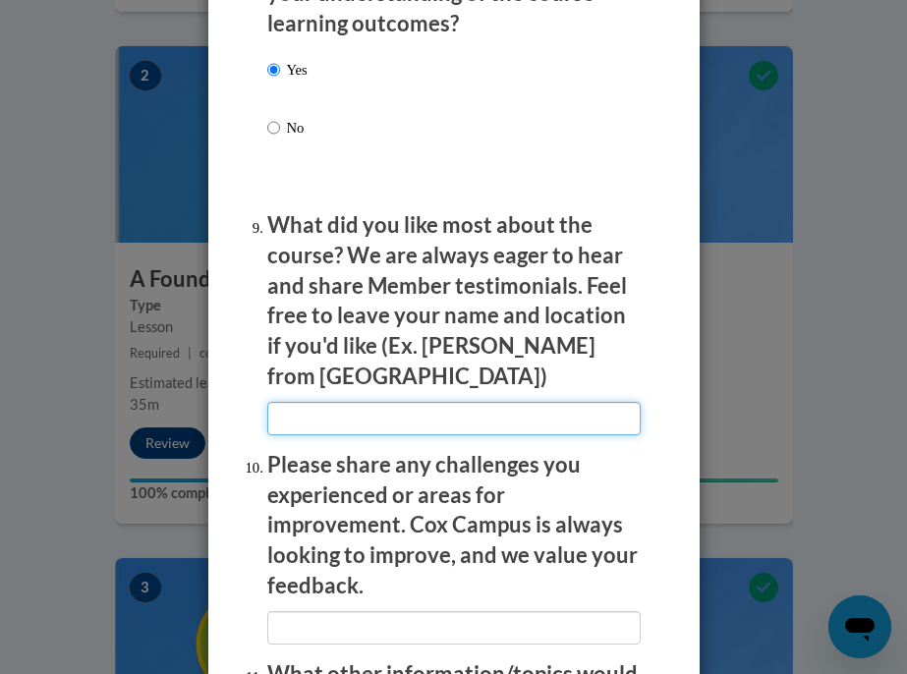
click at [362, 402] on input "textbox" at bounding box center [453, 418] width 373 height 33
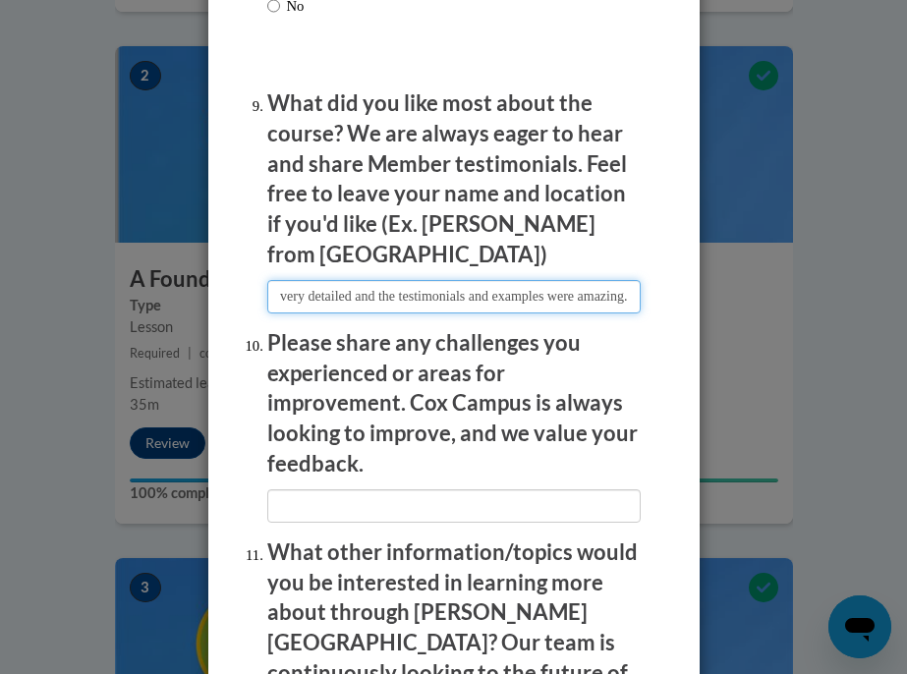
scroll to position [3672, 0]
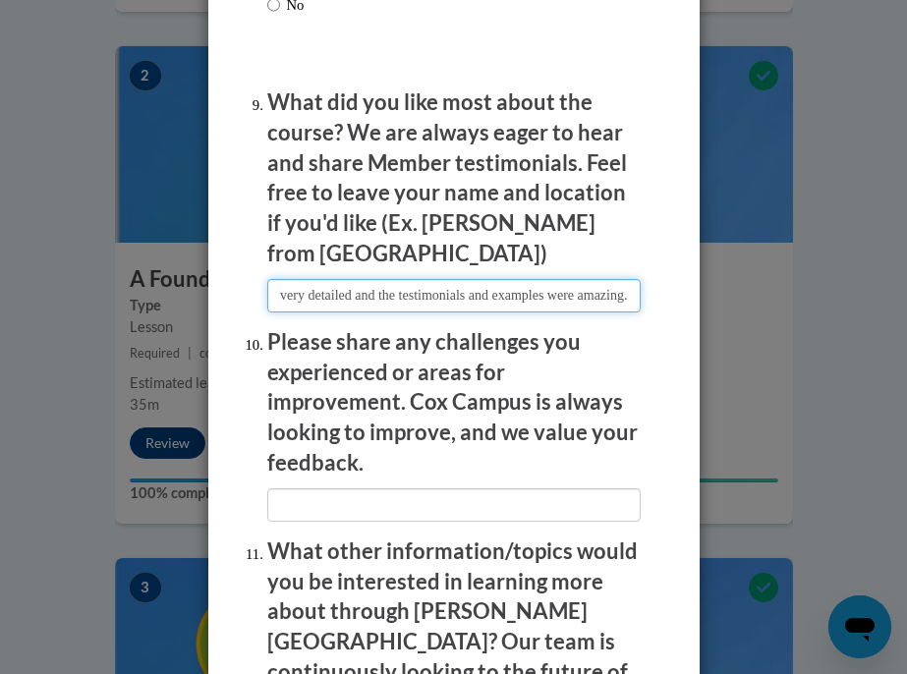
type input "The course was very detailed and the testimonials and examples were amazing."
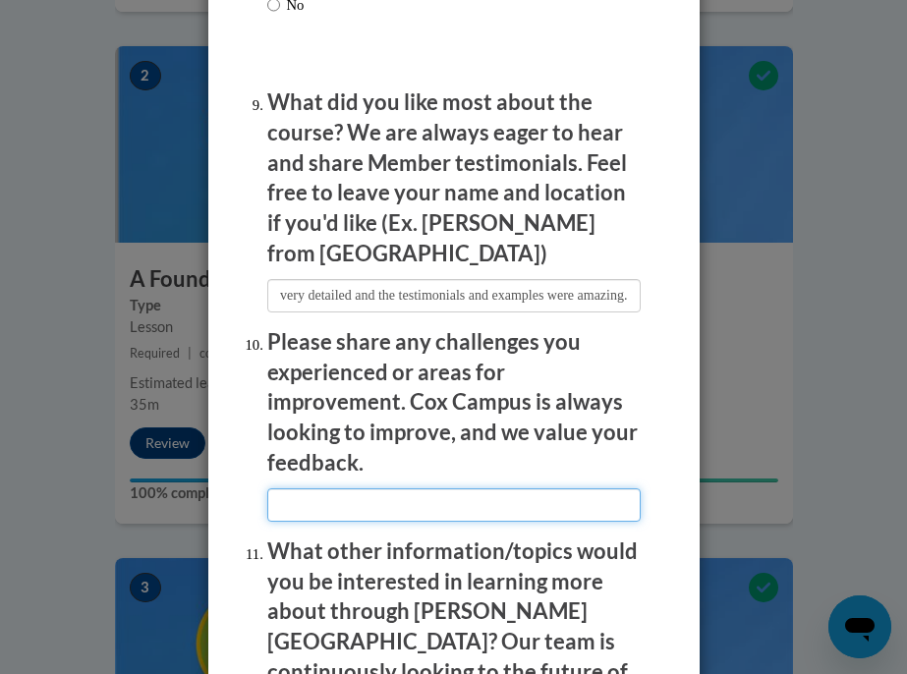
scroll to position [0, 0]
click at [414, 488] on input "textbox" at bounding box center [453, 504] width 373 height 33
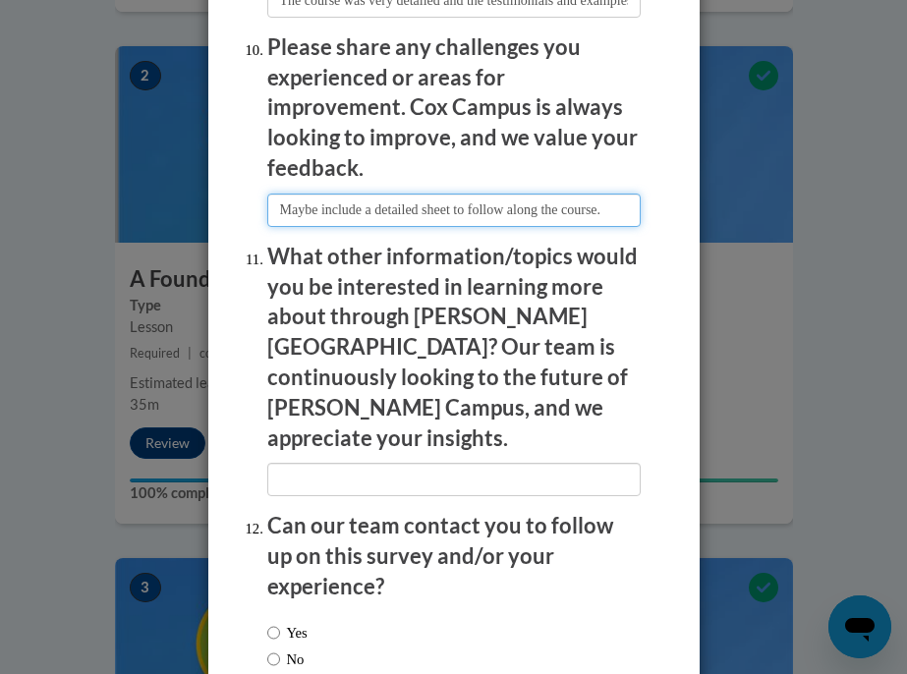
scroll to position [3969, 0]
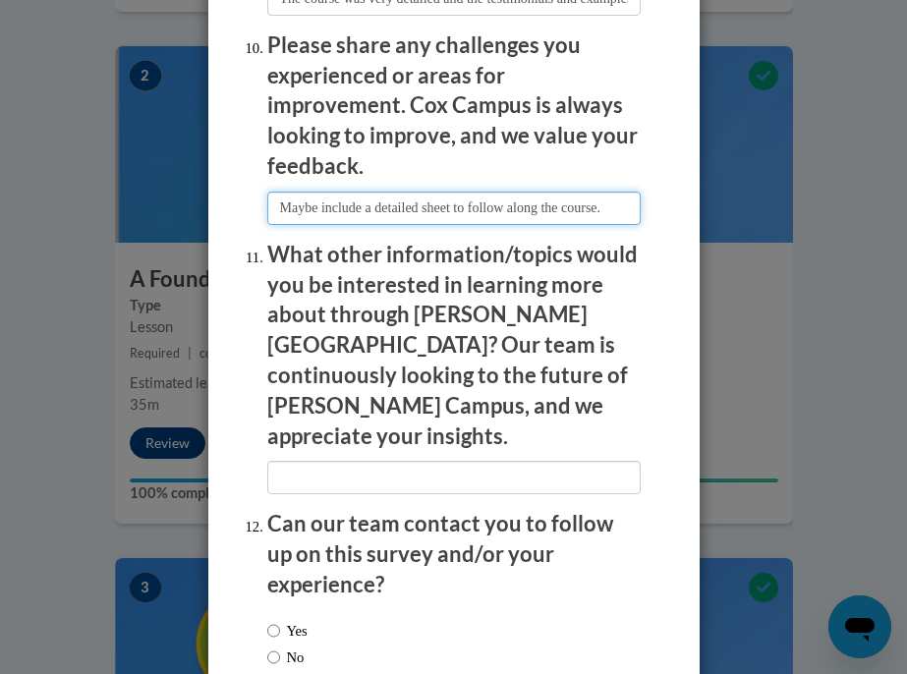
type input "Maybe include a detailed sheet to follow along the course."
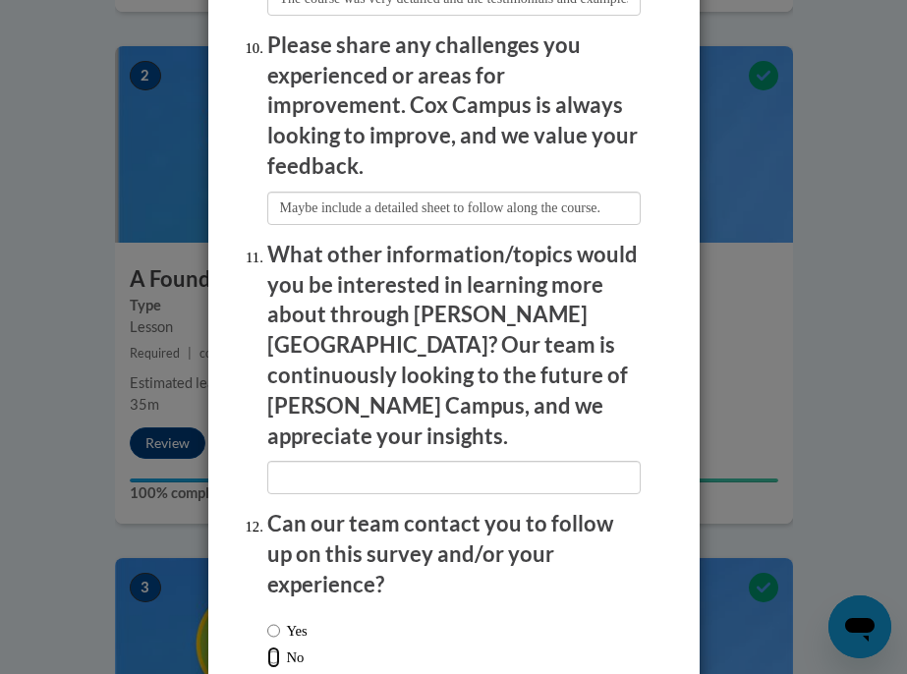
click at [271, 647] on input "No" at bounding box center [273, 658] width 13 height 22
radio input "true"
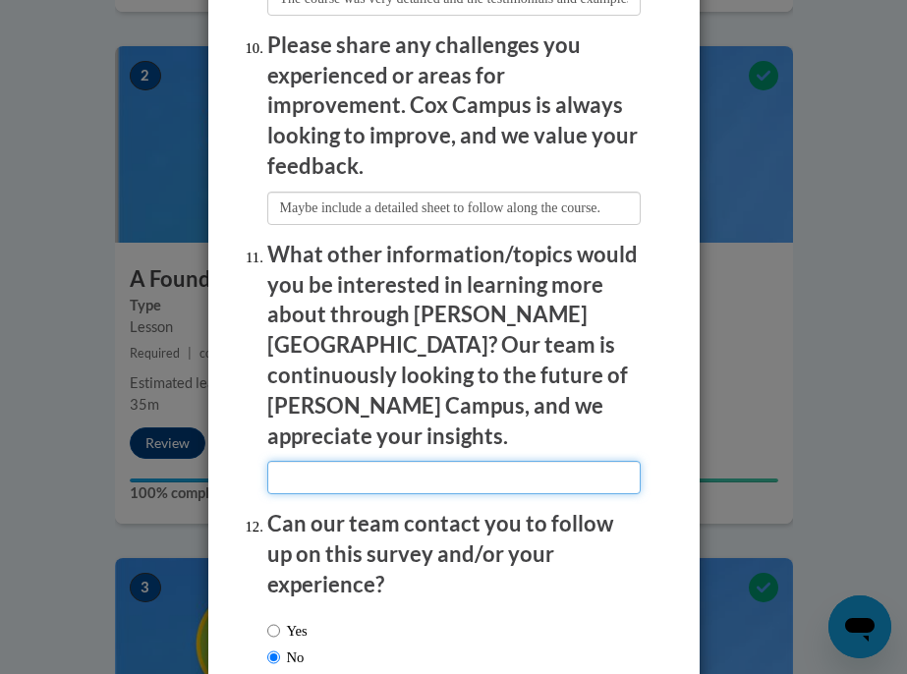
click at [424, 461] on input "textbox" at bounding box center [453, 477] width 373 height 33
click at [380, 461] on input "textbox" at bounding box center [453, 477] width 373 height 33
click at [463, 461] on input "textbox" at bounding box center [453, 477] width 373 height 33
type input "More information about working with students with disabilities."
